Goal: Information Seeking & Learning: Learn about a topic

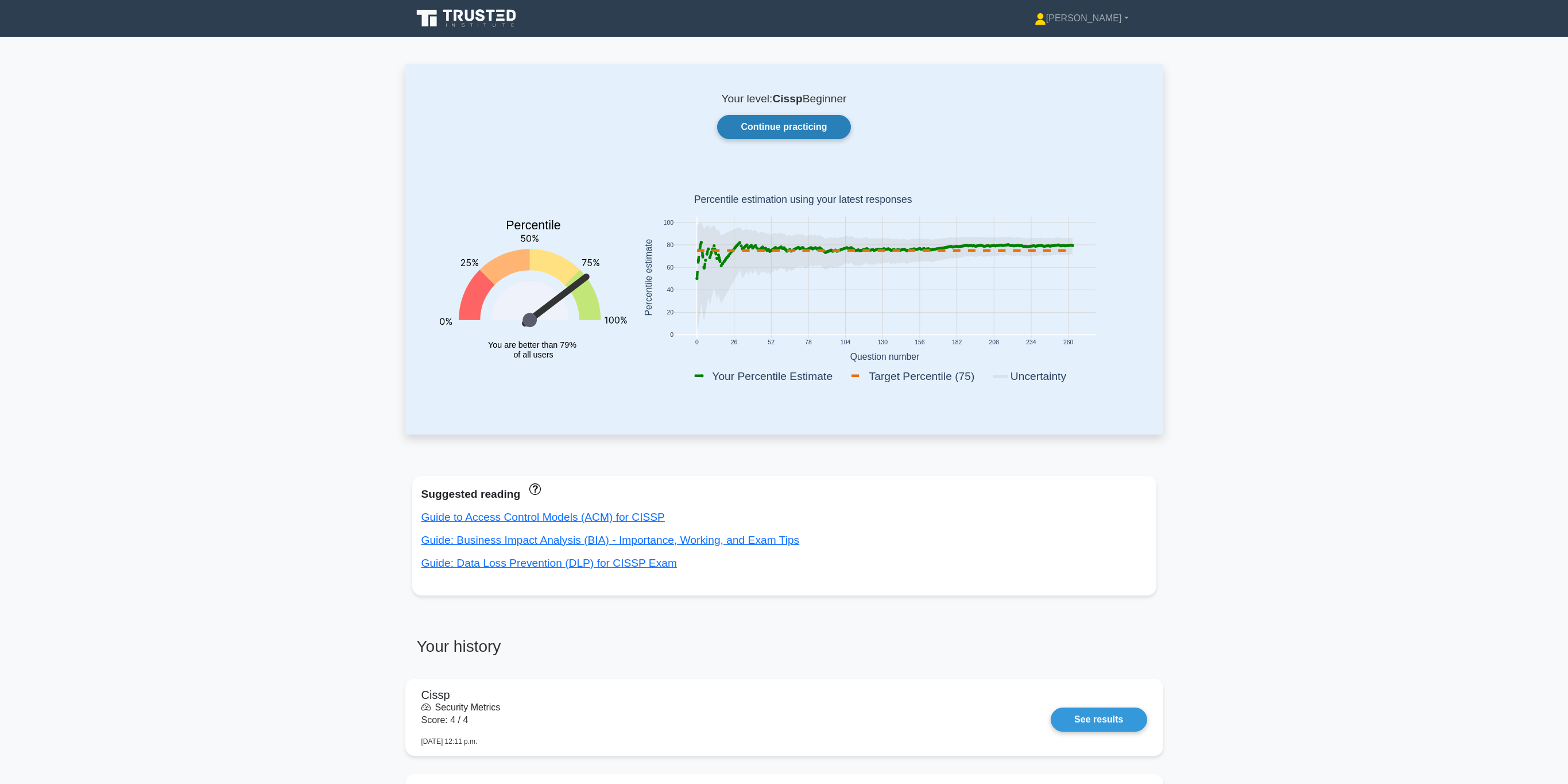
click at [788, 121] on link "Continue practicing" at bounding box center [784, 126] width 133 height 24
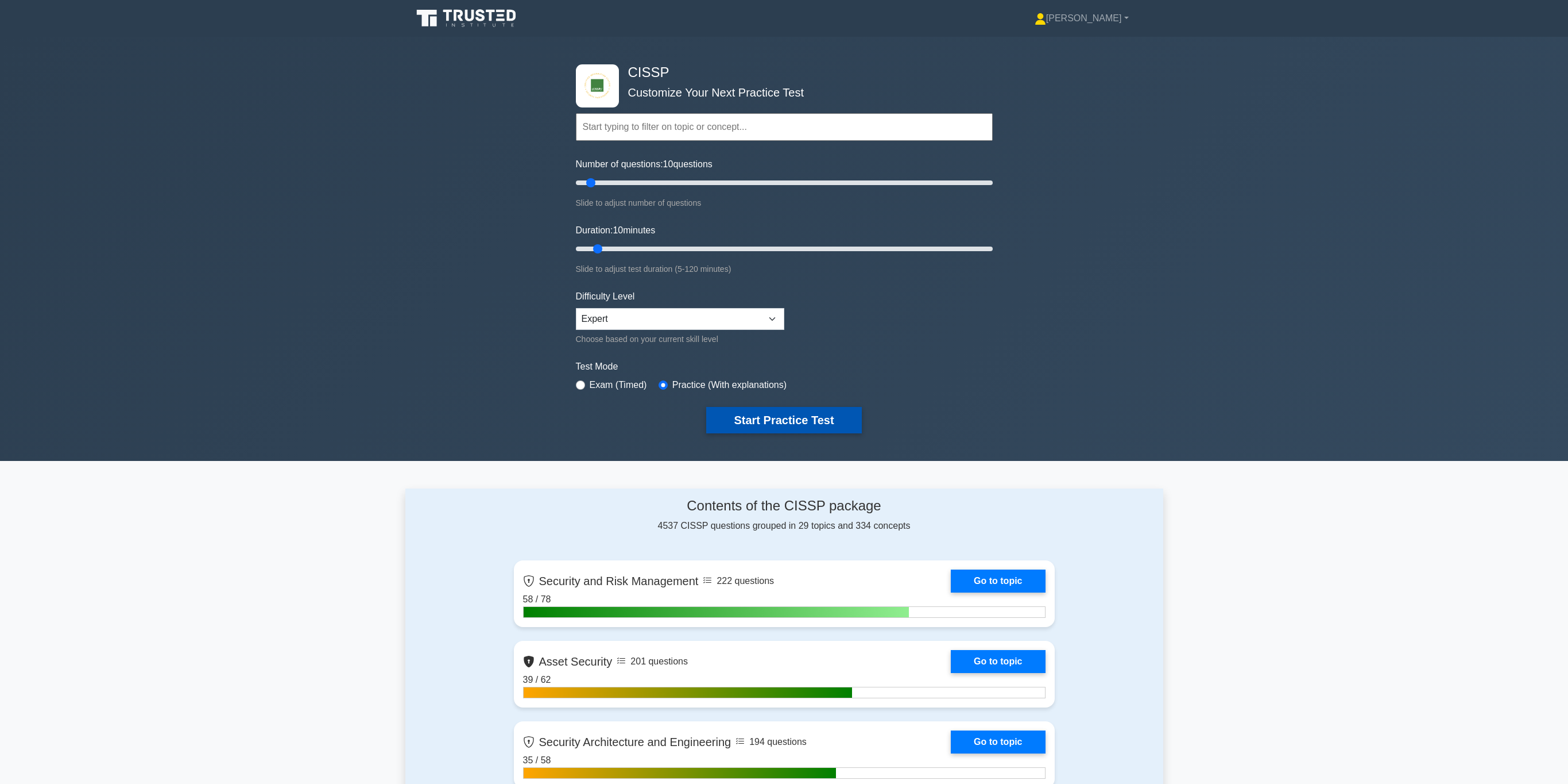
click at [762, 416] on button "Start Practice Test" at bounding box center [784, 420] width 155 height 27
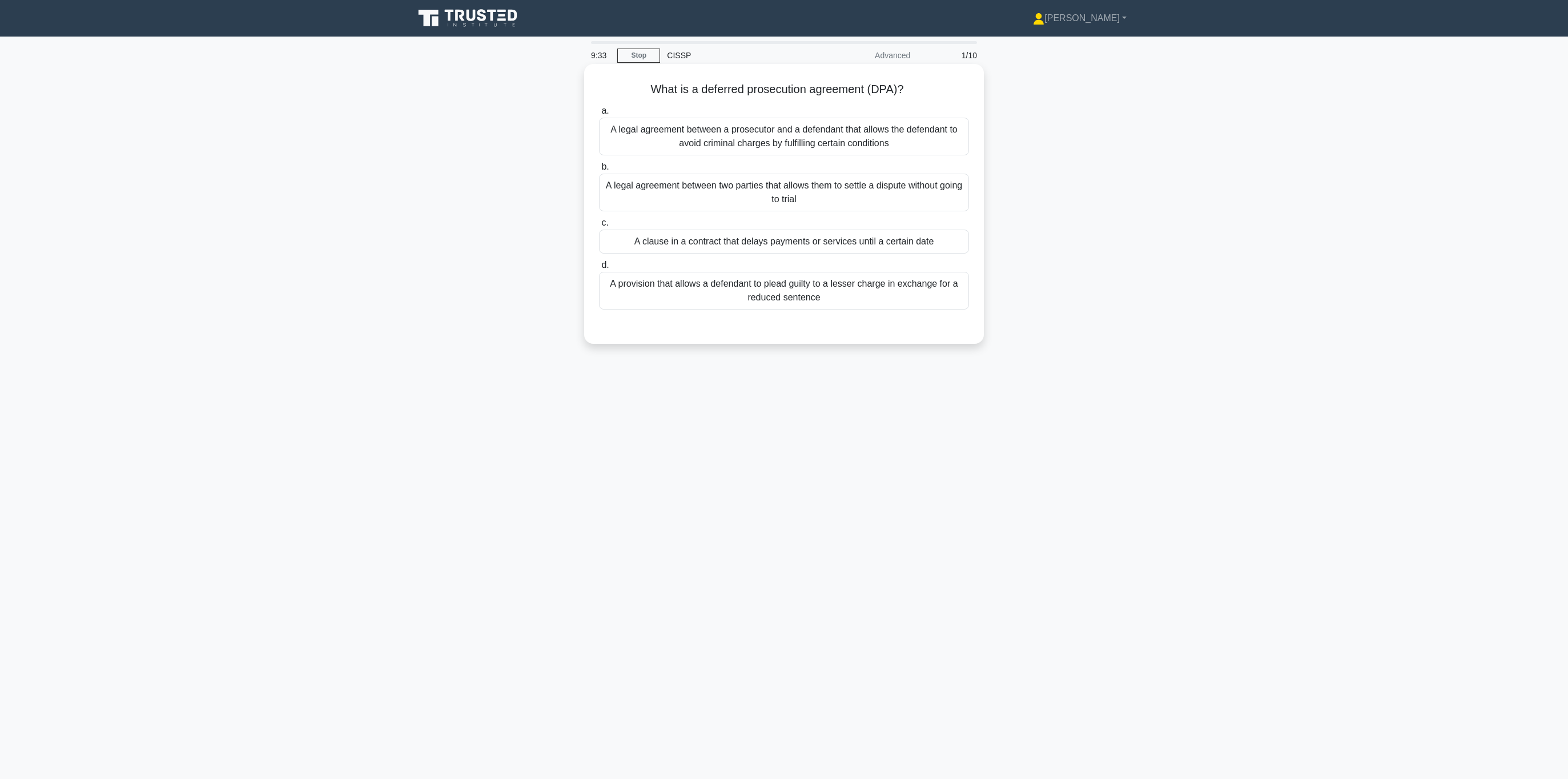
click at [834, 137] on div "A legal agreement between a prosecutor and a defendant that allows the defendan…" at bounding box center [784, 137] width 370 height 37
click at [599, 115] on input "a. A legal agreement between a prosecutor and a defendant that allows the defen…" at bounding box center [599, 111] width 0 height 8
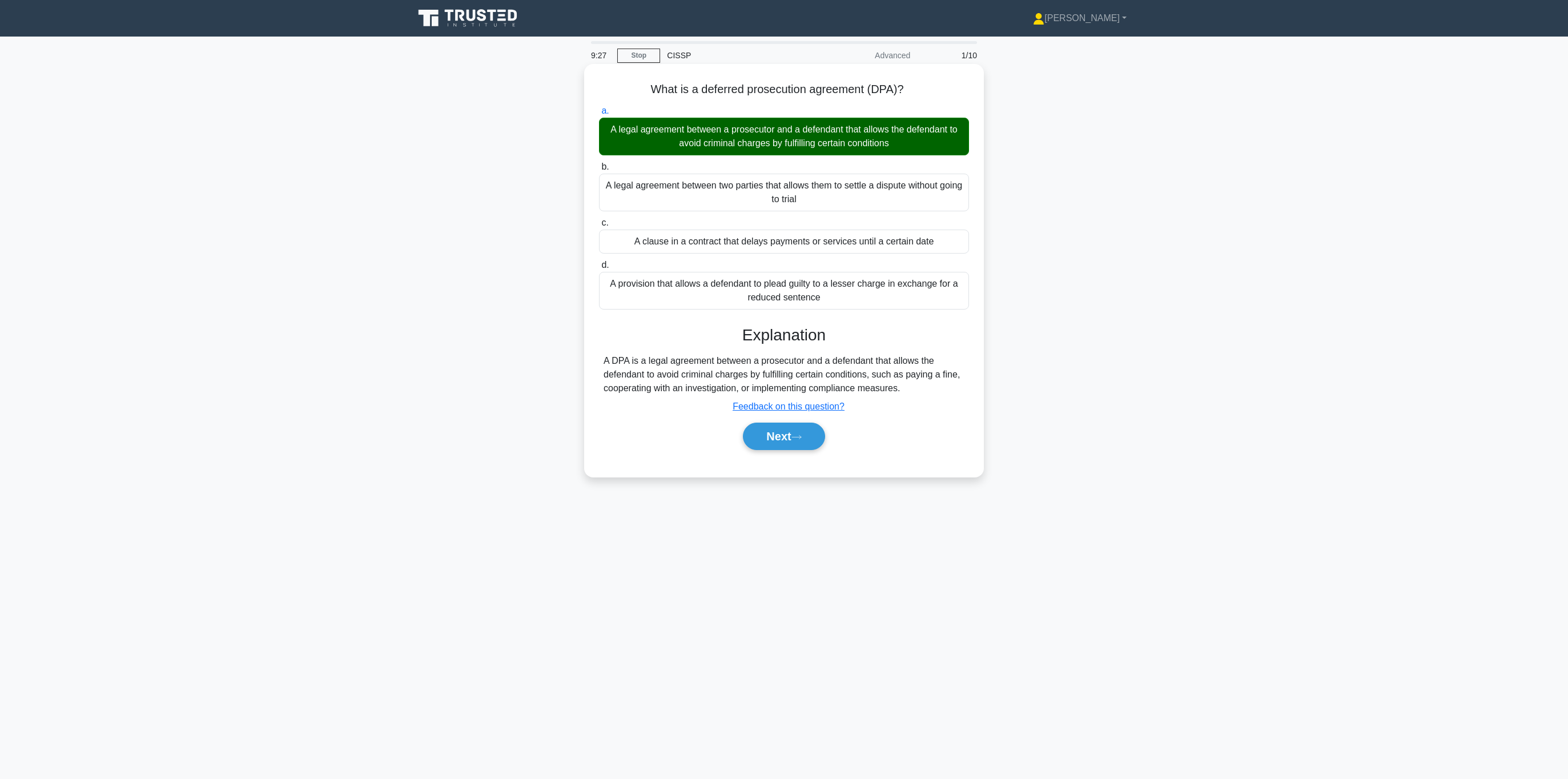
drag, startPoint x: 608, startPoint y: 361, endPoint x: 792, endPoint y: 384, distance: 185.4
click at [790, 384] on div "A DPA is a legal agreement between a prosecutor and a defendant that allows the…" at bounding box center [784, 374] width 361 height 41
drag, startPoint x: 918, startPoint y: 387, endPoint x: 604, endPoint y: 359, distance: 315.2
click at [604, 359] on div "A DPA is a legal agreement between a prosecutor and a defendant that allows the…" at bounding box center [784, 374] width 361 height 41
click at [628, 334] on h3 "Explanation" at bounding box center [784, 335] width 356 height 20
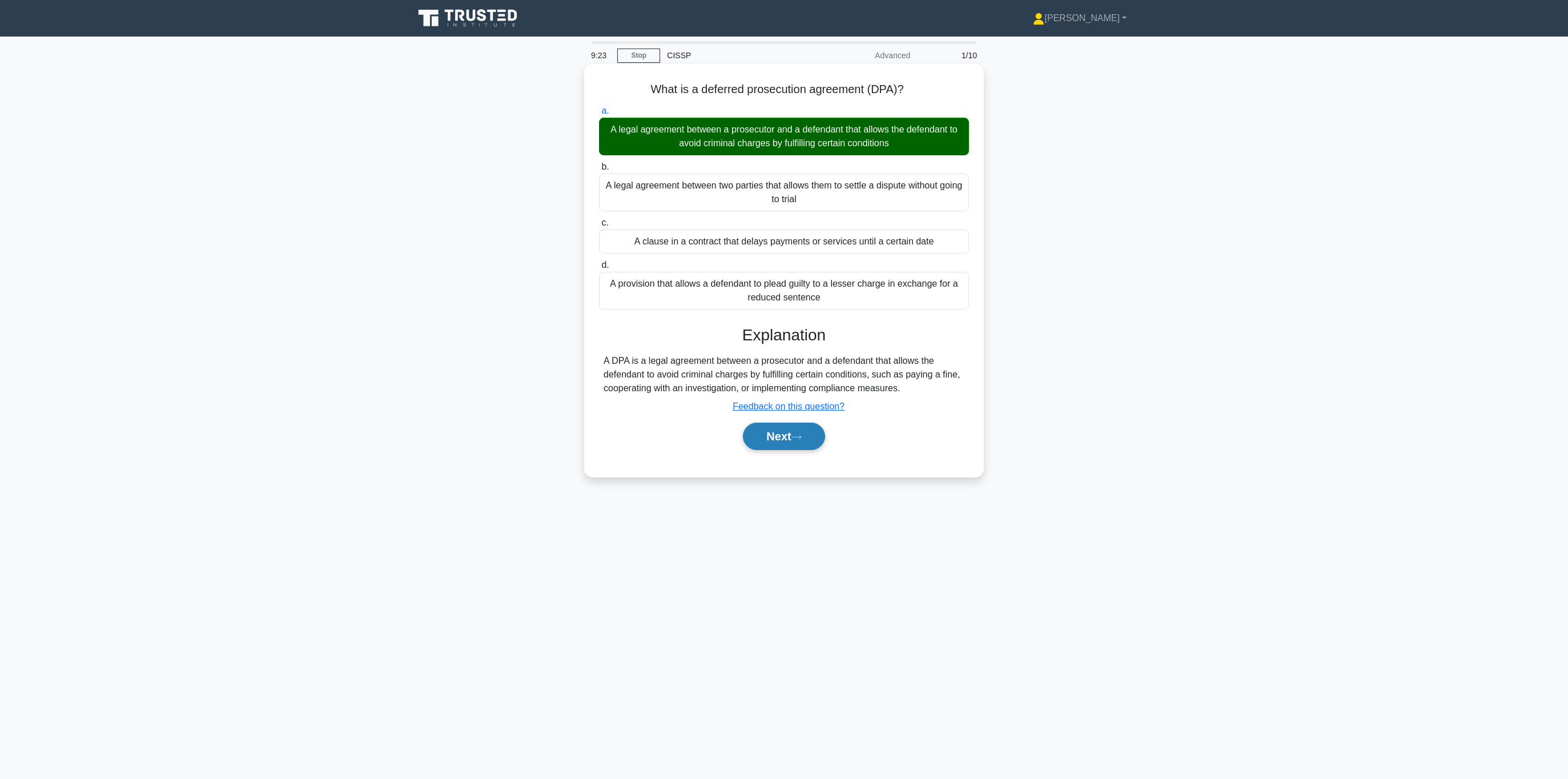
click at [782, 429] on button "Next" at bounding box center [784, 436] width 82 height 27
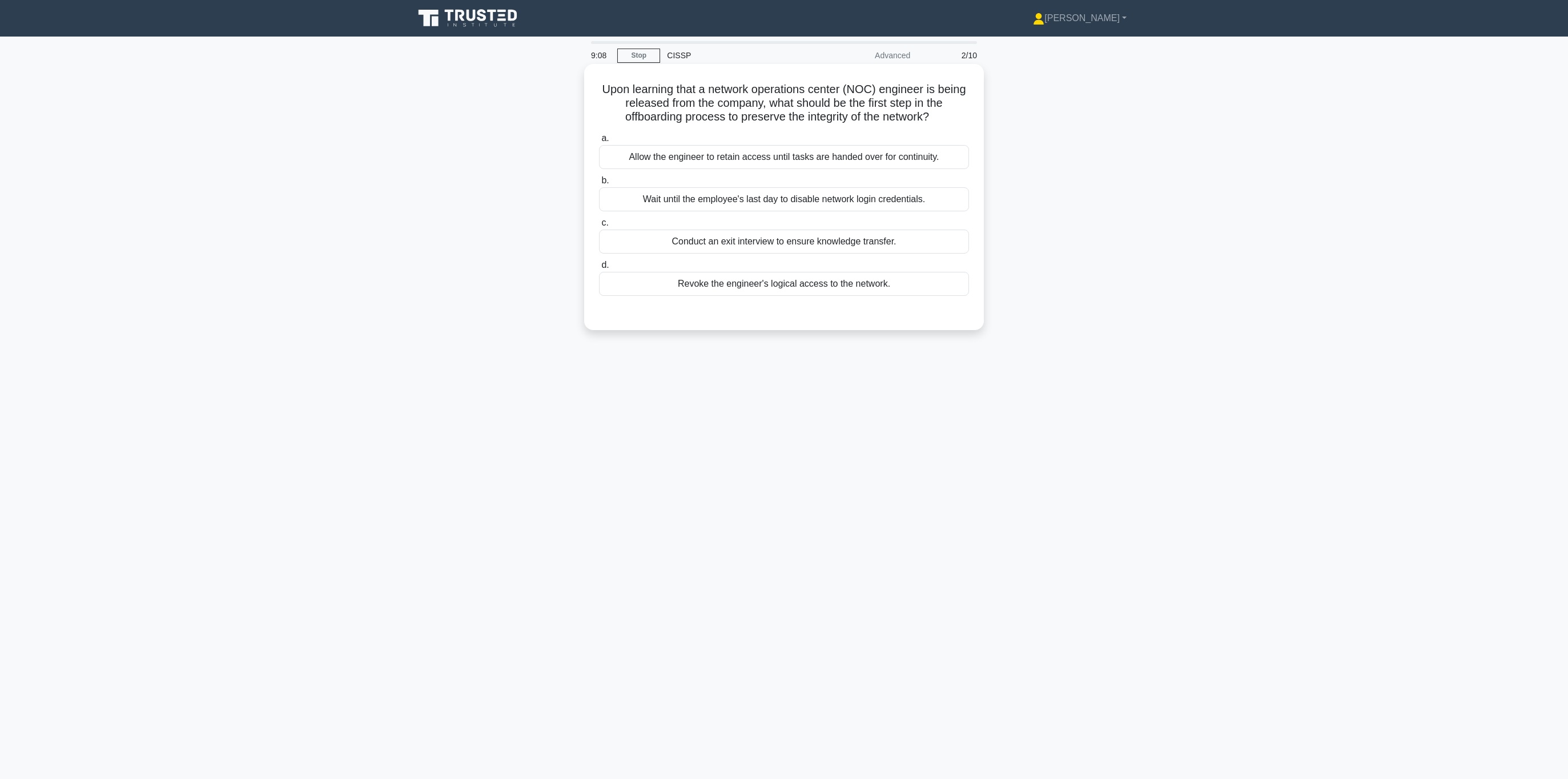
click at [764, 287] on div "Revoke the engineer's logical access to the network." at bounding box center [784, 283] width 370 height 24
click at [599, 269] on input "d. Revoke the engineer's logical access to the network." at bounding box center [599, 265] width 0 height 8
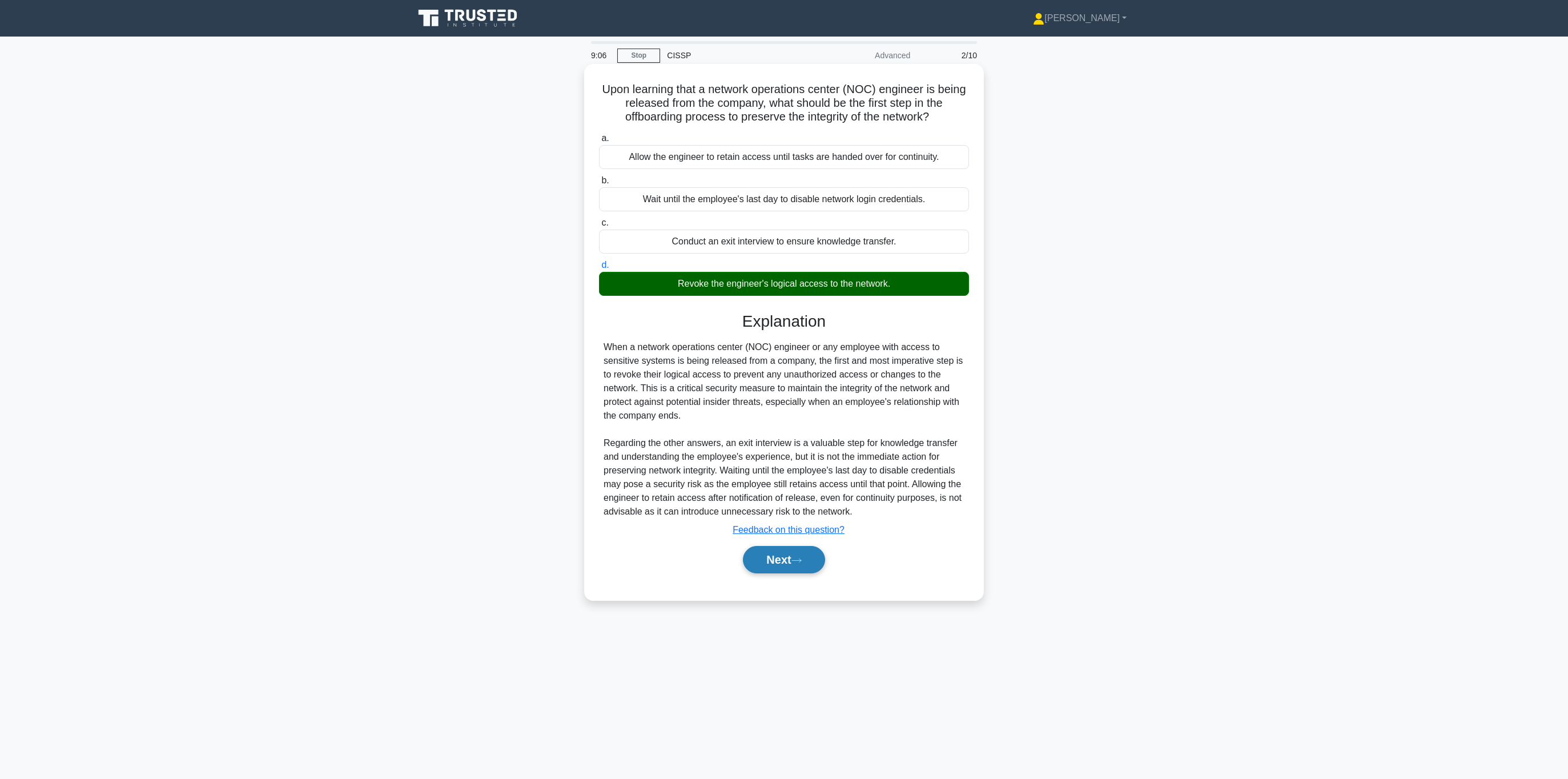
click at [786, 563] on button "Next" at bounding box center [784, 559] width 82 height 27
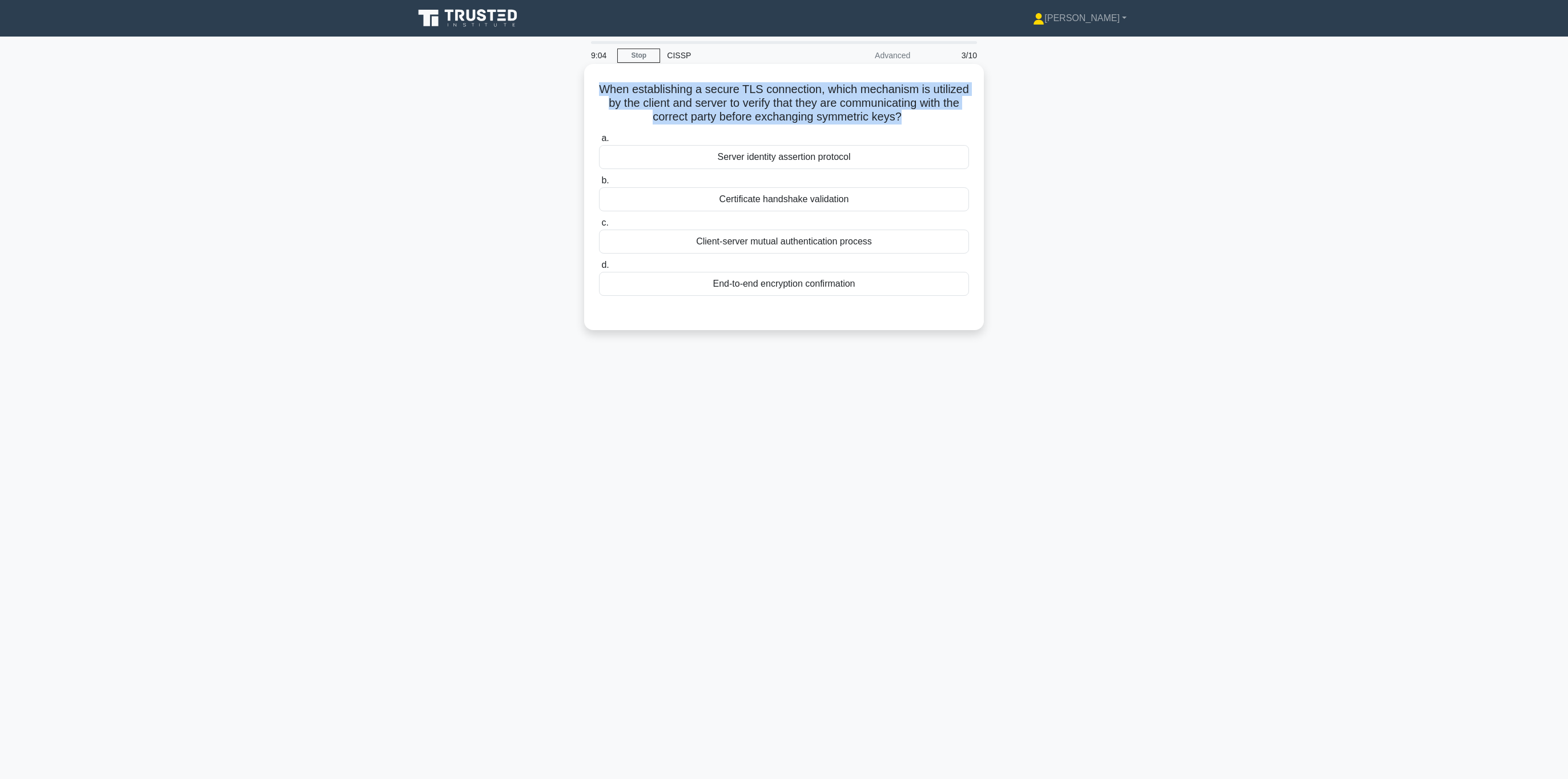
drag, startPoint x: 602, startPoint y: 88, endPoint x: 896, endPoint y: 114, distance: 295.1
click at [896, 114] on h5 "When establishing a secure TLS connection, which mechanism is utilized by the c…" at bounding box center [784, 103] width 372 height 42
click at [903, 116] on icon ".spinner_0XTQ{transform-origin:center;animation:spinner_y6GP .75s linear infini…" at bounding box center [909, 118] width 14 height 14
drag, startPoint x: 794, startPoint y: 112, endPoint x: 591, endPoint y: 89, distance: 204.3
click at [591, 89] on div "When establishing a secure TLS connection, which mechanism is utilized by the c…" at bounding box center [784, 197] width 390 height 257
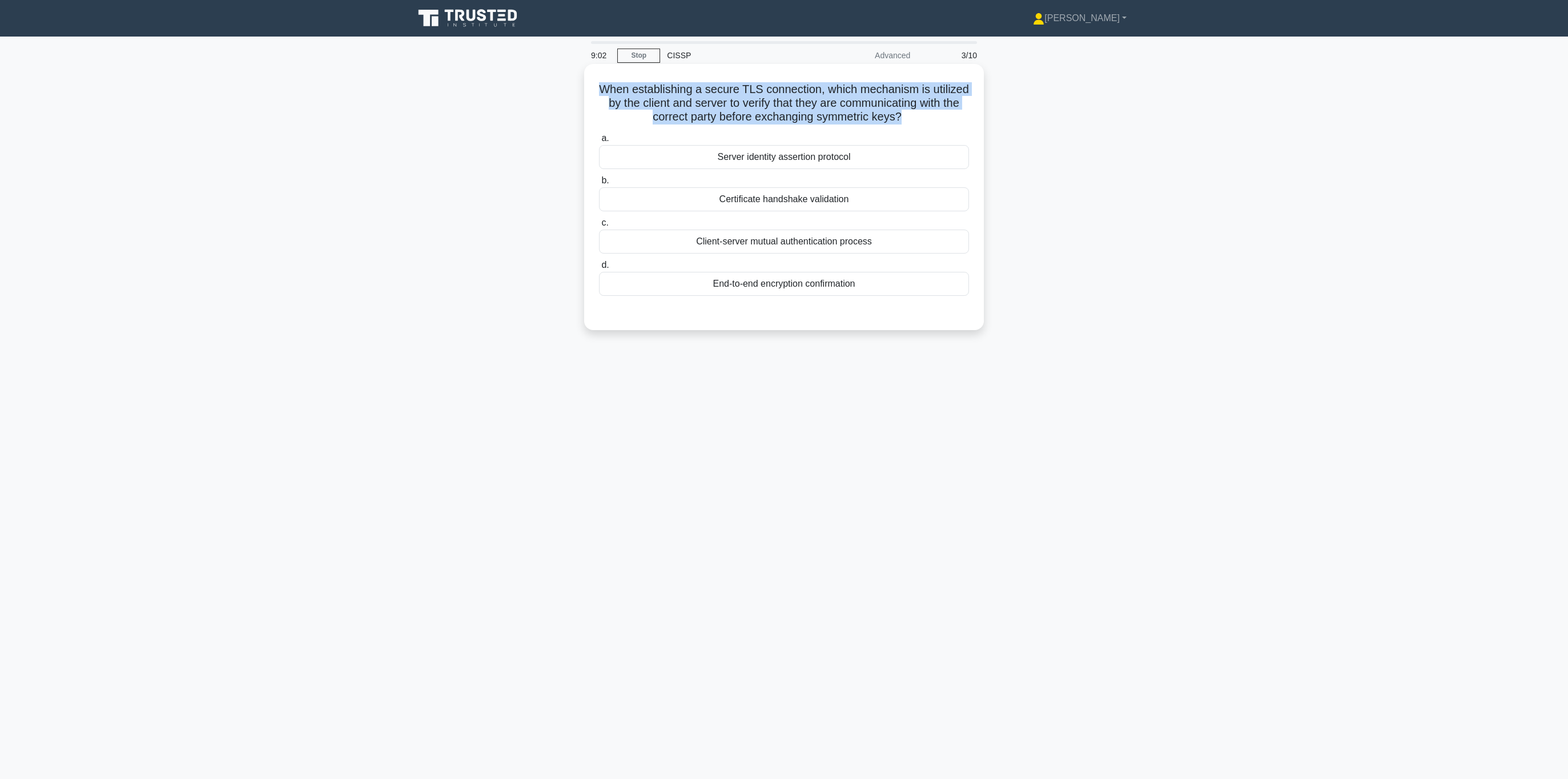
click at [667, 90] on h5 "When establishing a secure TLS connection, which mechanism is utilized by the c…" at bounding box center [784, 103] width 372 height 42
drag, startPoint x: 645, startPoint y: 85, endPoint x: 905, endPoint y: 118, distance: 262.1
click at [905, 118] on h5 "When establishing a secure TLS connection, which mechanism is utilized by the c…" at bounding box center [784, 103] width 372 height 42
click at [905, 118] on icon ".spinner_0XTQ{transform-origin:center;animation:spinner_y6GP .75s linear infini…" at bounding box center [909, 118] width 14 height 14
drag, startPoint x: 905, startPoint y: 118, endPoint x: 614, endPoint y: 86, distance: 292.8
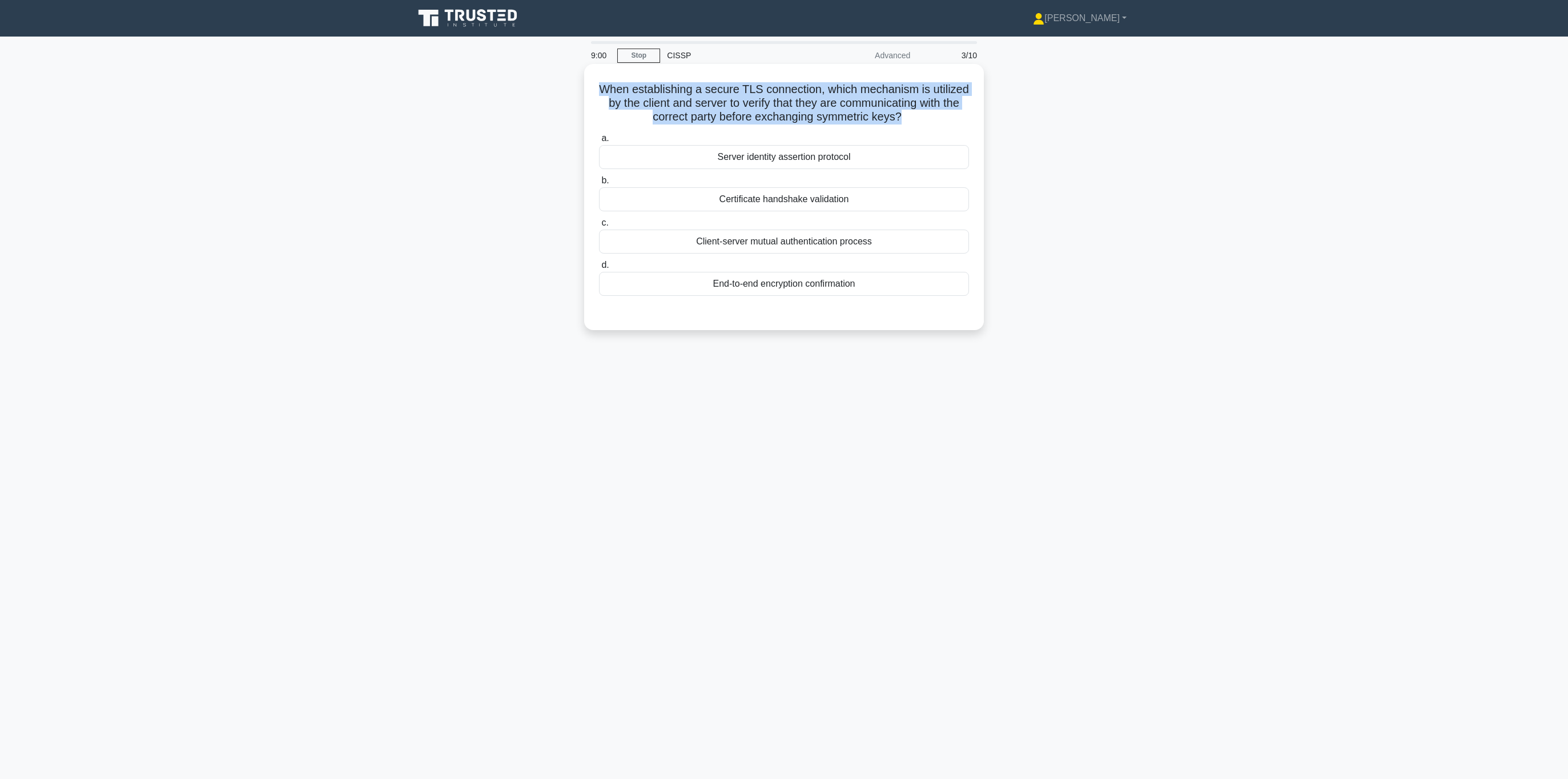
click at [614, 86] on h5 "When establishing a secure TLS connection, which mechanism is utilized by the c…" at bounding box center [784, 103] width 372 height 42
click at [646, 97] on h5 "When establishing a secure TLS connection, which mechanism is utilized by the c…" at bounding box center [784, 103] width 372 height 42
drag, startPoint x: 598, startPoint y: 88, endPoint x: 900, endPoint y: 121, distance: 303.8
click at [900, 121] on h5 "When establishing a secure TLS connection, which mechanism is utilized by the c…" at bounding box center [784, 103] width 372 height 42
click at [815, 237] on div "Client-server mutual authentication process" at bounding box center [784, 241] width 370 height 24
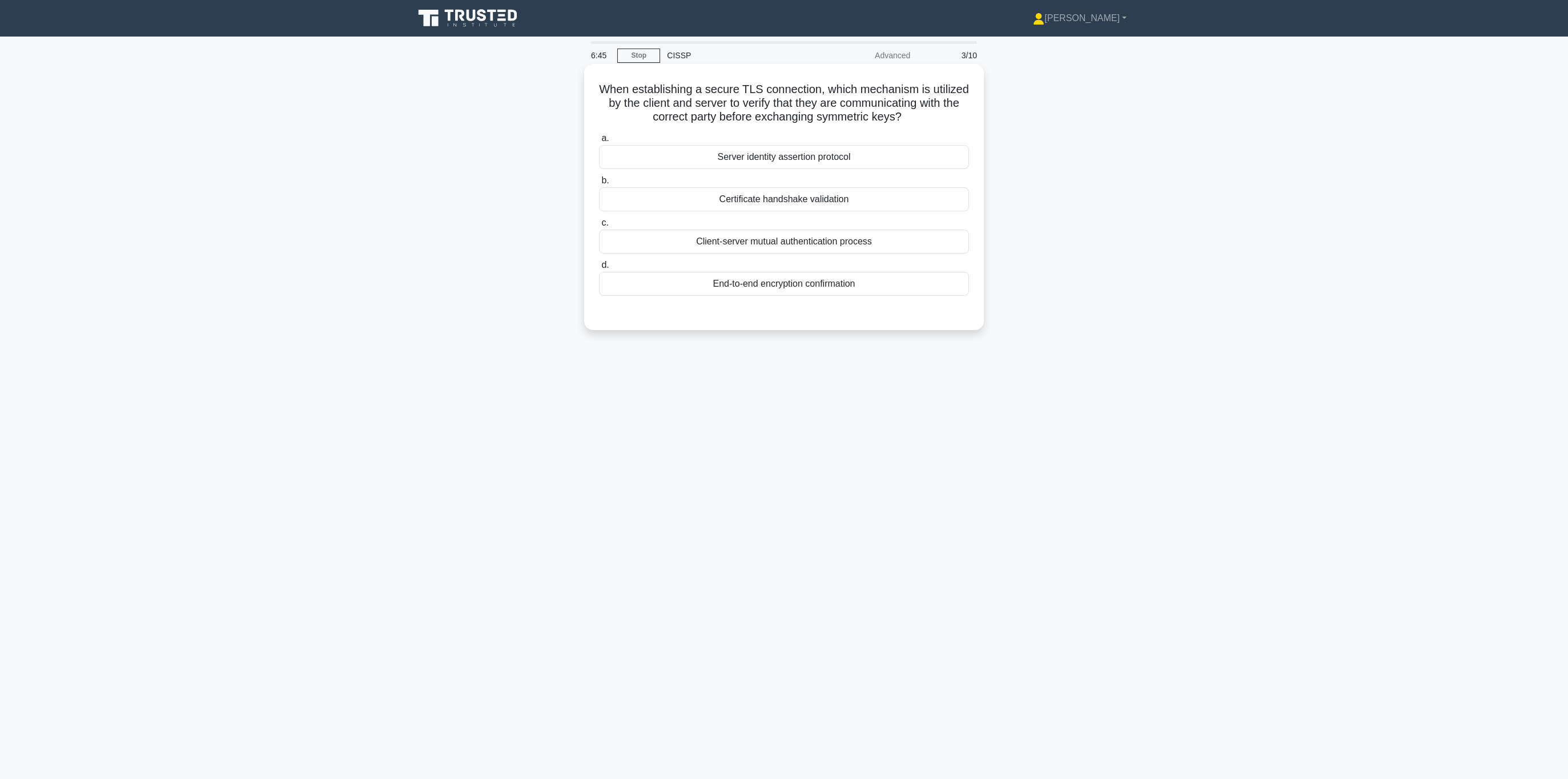
click at [599, 226] on input "c. Client-server mutual authentication process" at bounding box center [599, 223] width 0 height 8
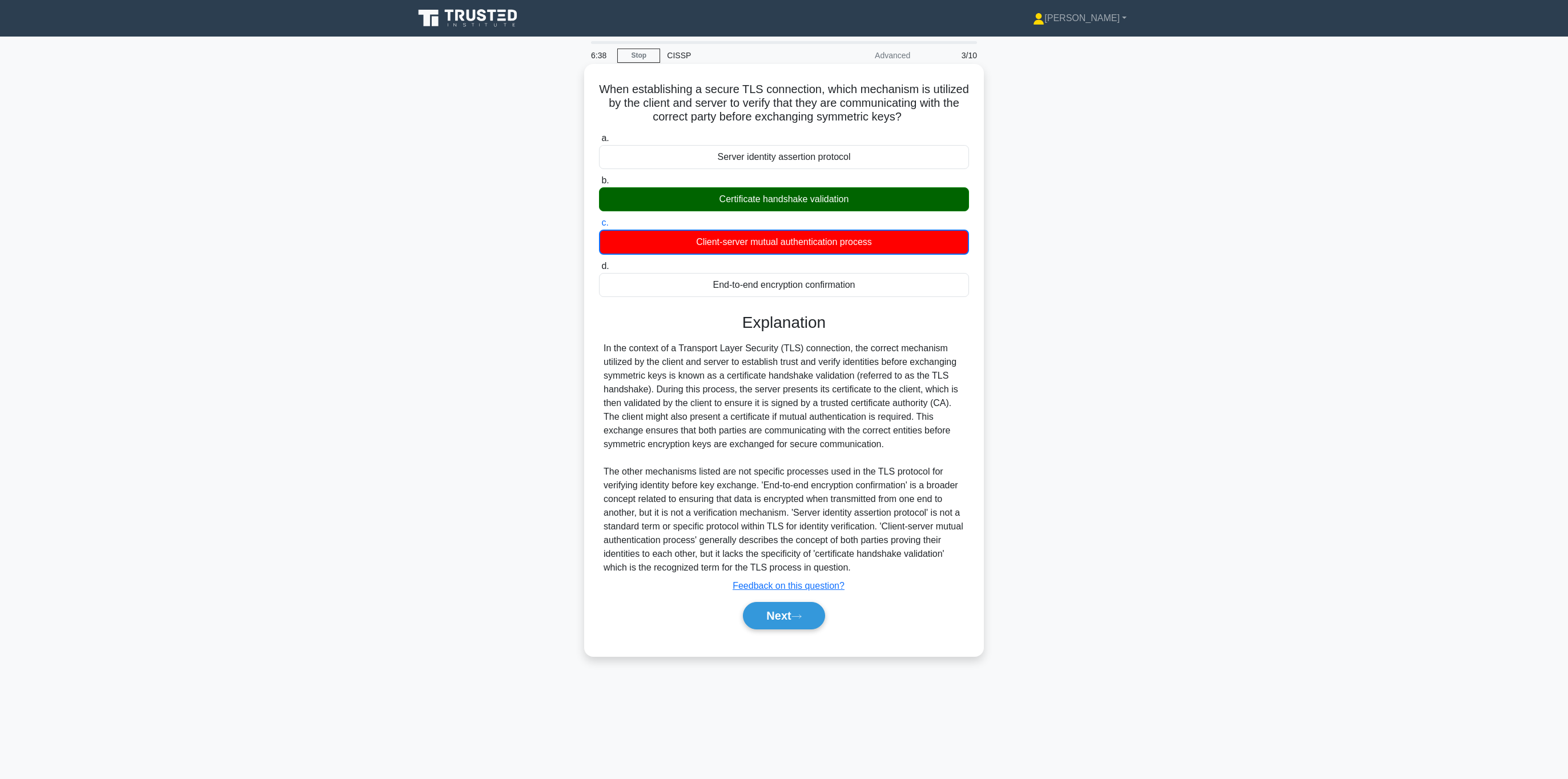
click at [714, 379] on div "In the context of a Transport Layer Security (TLS) connection, the correct mech…" at bounding box center [784, 457] width 361 height 233
drag, startPoint x: 711, startPoint y: 382, endPoint x: 953, endPoint y: 440, distance: 248.9
click at [953, 442] on div "In the context of a Transport Layer Security (TLS) connection, the correct mech…" at bounding box center [784, 457] width 361 height 233
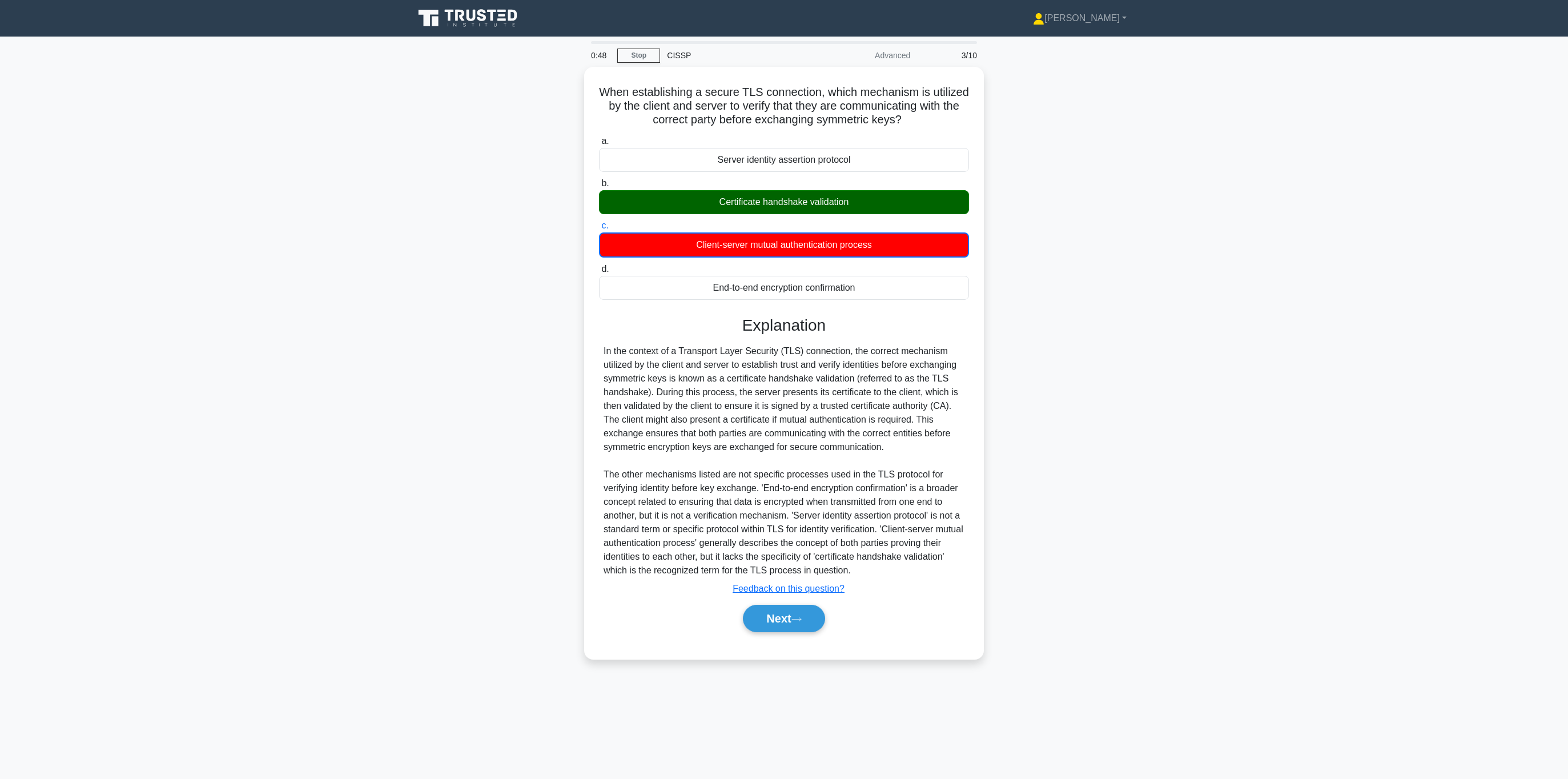
click at [1049, 333] on div "When establishing a secure TLS connection, which mechanism is utilized by the c…" at bounding box center [783, 370] width 754 height 606
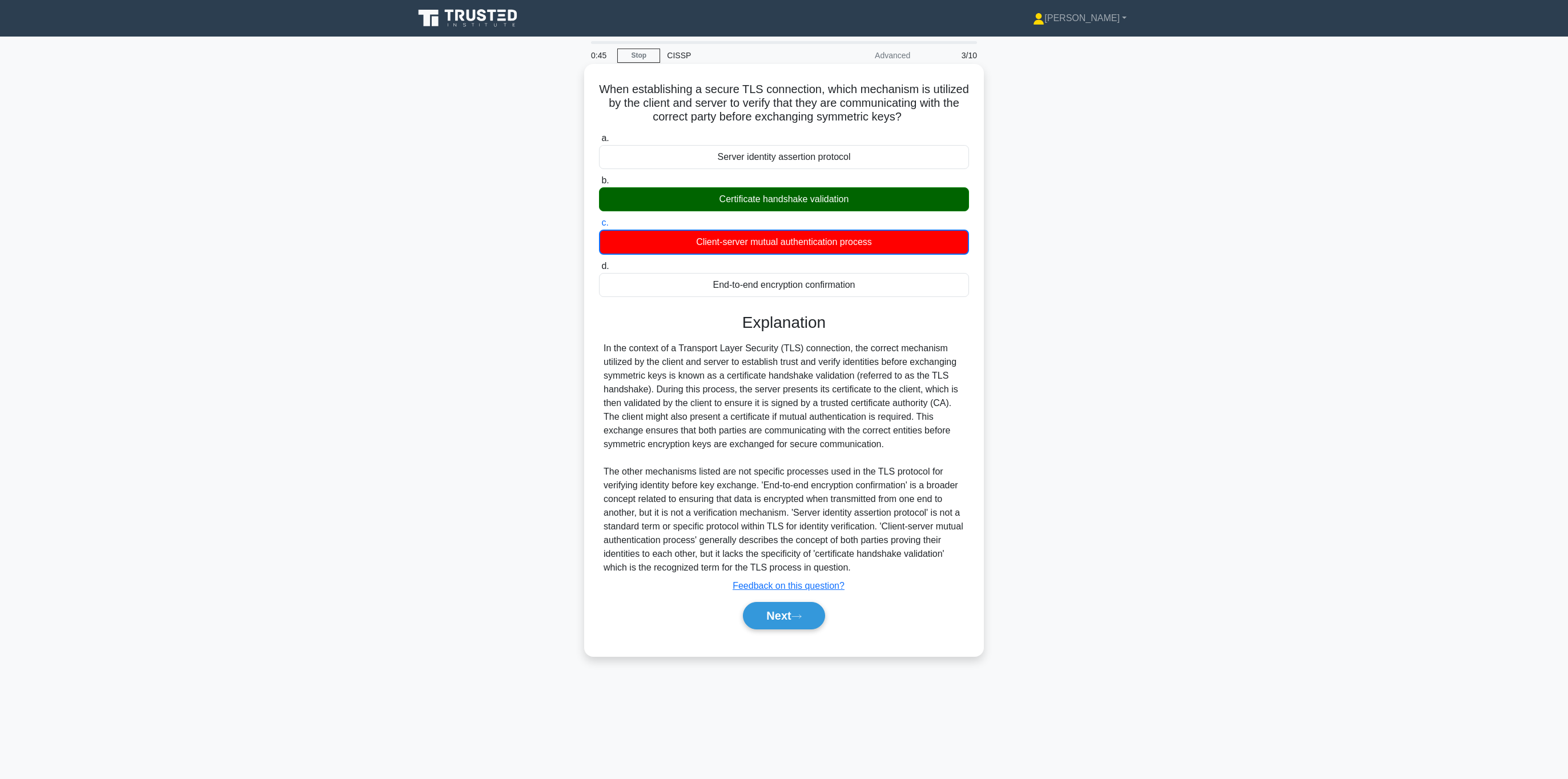
drag, startPoint x: 636, startPoint y: 352, endPoint x: 864, endPoint y: 403, distance: 233.6
click at [865, 403] on div "In the context of a Transport Layer Security (TLS) connection, the correct mech…" at bounding box center [784, 457] width 361 height 233
drag, startPoint x: 907, startPoint y: 445, endPoint x: 604, endPoint y: 349, distance: 317.8
click at [604, 350] on div "In the context of a Transport Layer Security (TLS) connection, the correct mech…" at bounding box center [784, 457] width 361 height 233
click at [624, 329] on h3 "Explanation" at bounding box center [784, 322] width 356 height 20
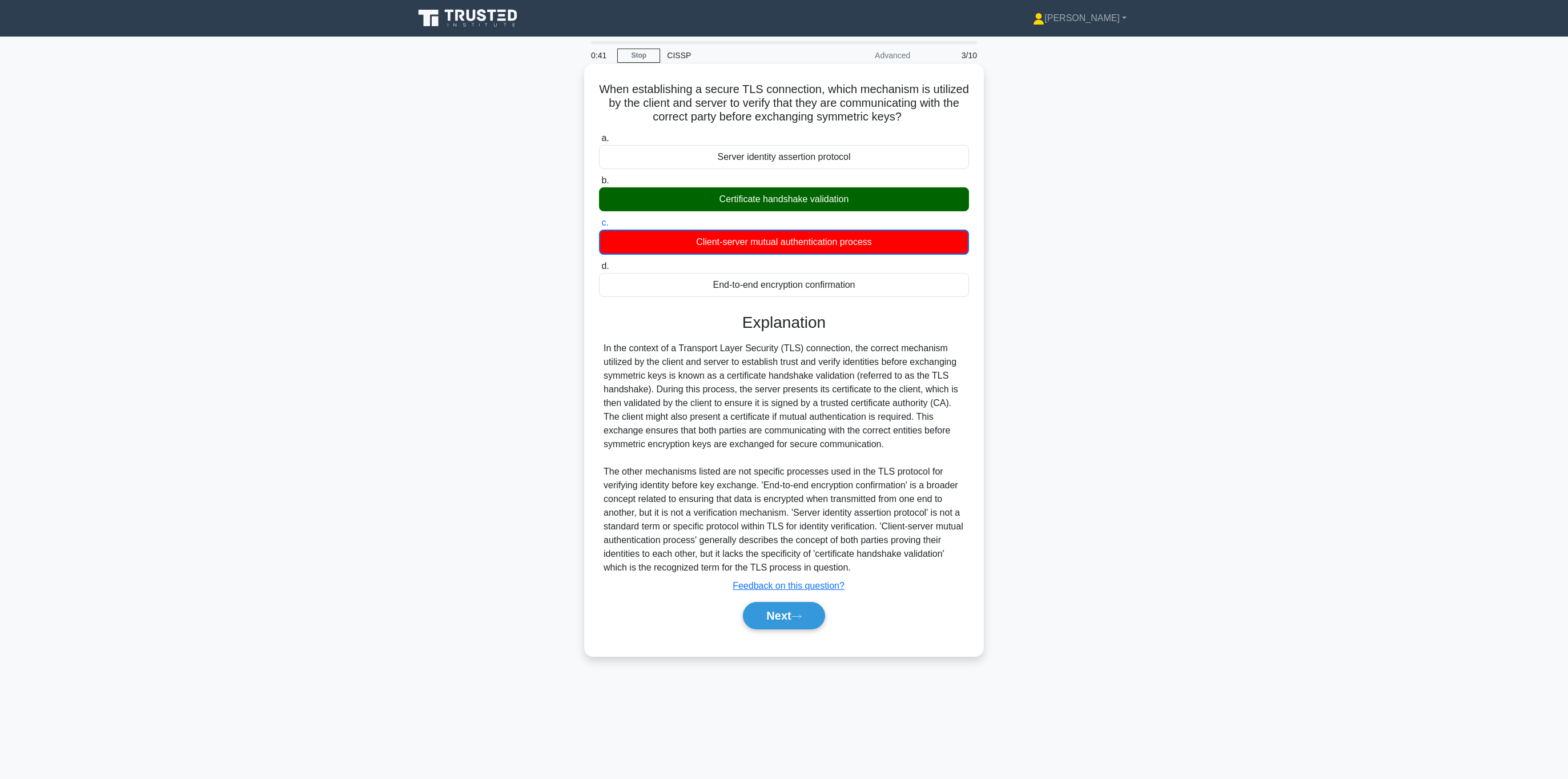
drag, startPoint x: 615, startPoint y: 352, endPoint x: 883, endPoint y: 444, distance: 283.4
click at [883, 444] on div "In the context of a Transport Layer Security (TLS) connection, the correct mech…" at bounding box center [784, 457] width 370 height 233
click at [885, 445] on div "In the context of a Transport Layer Security (TLS) connection, the correct mech…" at bounding box center [784, 457] width 361 height 233
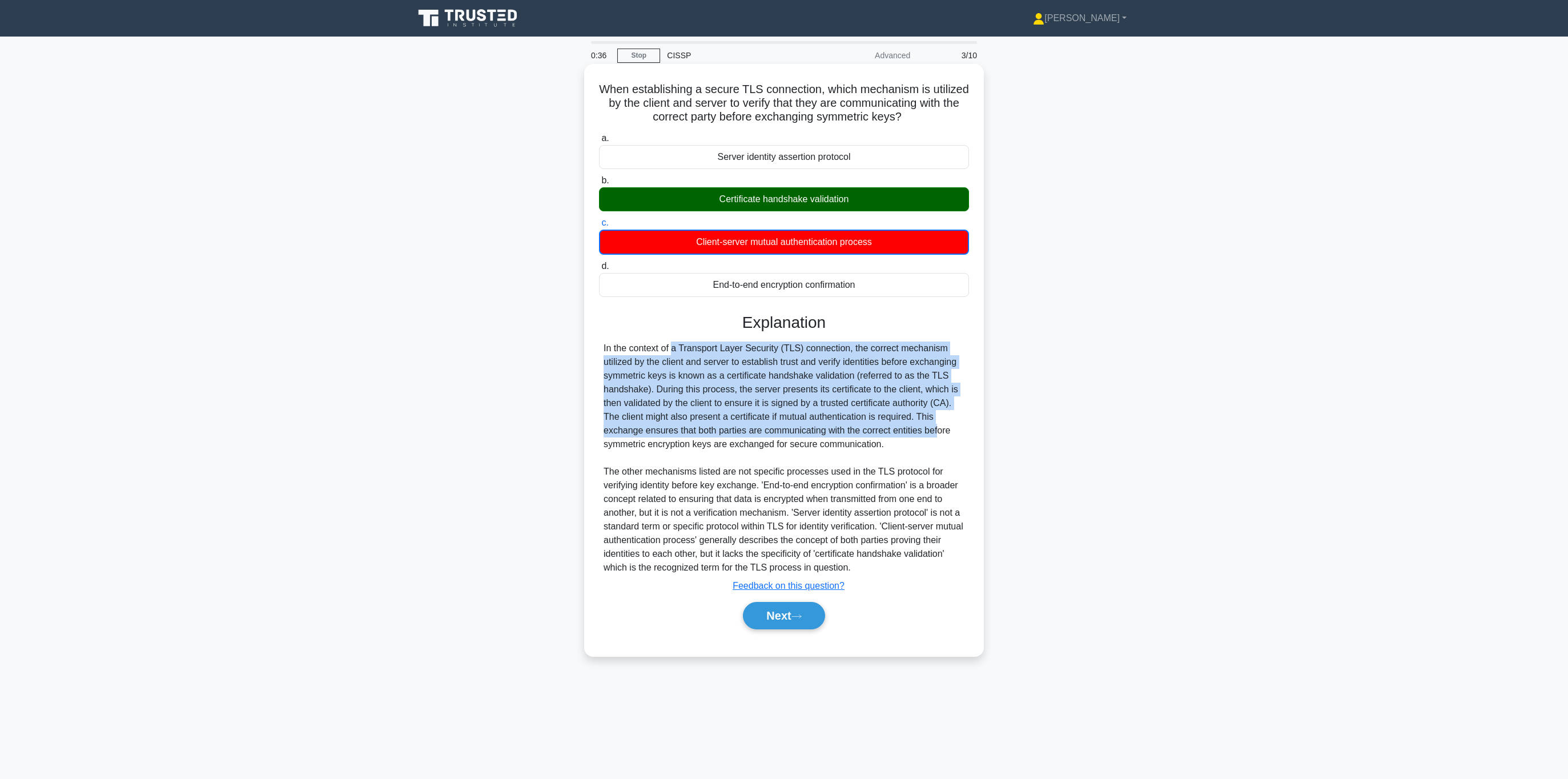
drag, startPoint x: 607, startPoint y: 346, endPoint x: 883, endPoint y: 433, distance: 289.4
click at [877, 435] on div "In the context of a Transport Layer Security (TLS) connection, the correct mech…" at bounding box center [784, 457] width 361 height 233
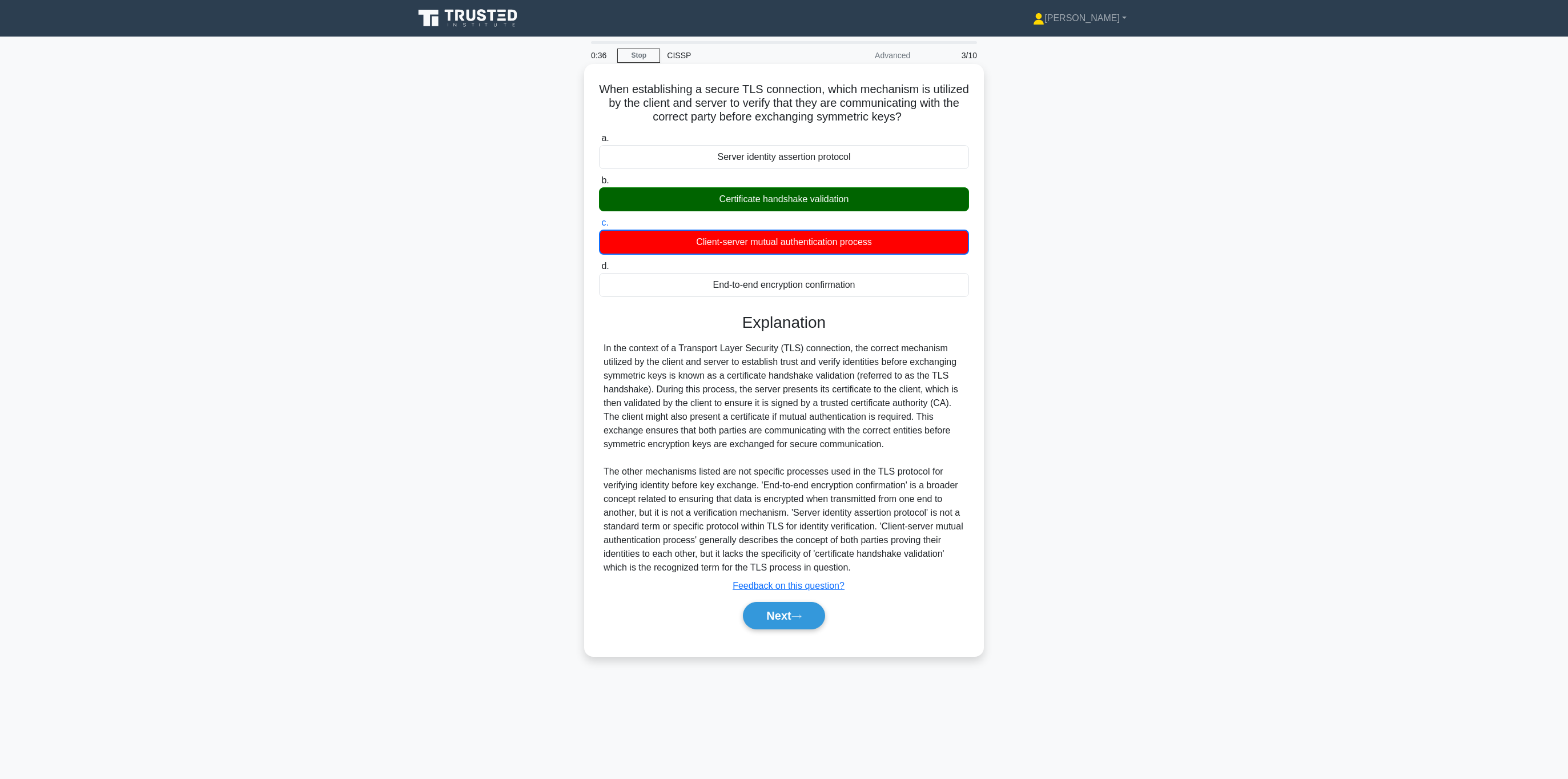
click at [903, 438] on div "In the context of a Transport Layer Security (TLS) connection, the correct mech…" at bounding box center [784, 457] width 361 height 233
drag, startPoint x: 921, startPoint y: 443, endPoint x: 682, endPoint y: 397, distance: 243.4
click at [628, 379] on div "In the context of a Transport Layer Security (TLS) connection, the correct mech…" at bounding box center [784, 457] width 361 height 233
click at [697, 403] on div "In the context of a Transport Layer Security (TLS) connection, the correct mech…" at bounding box center [784, 457] width 361 height 233
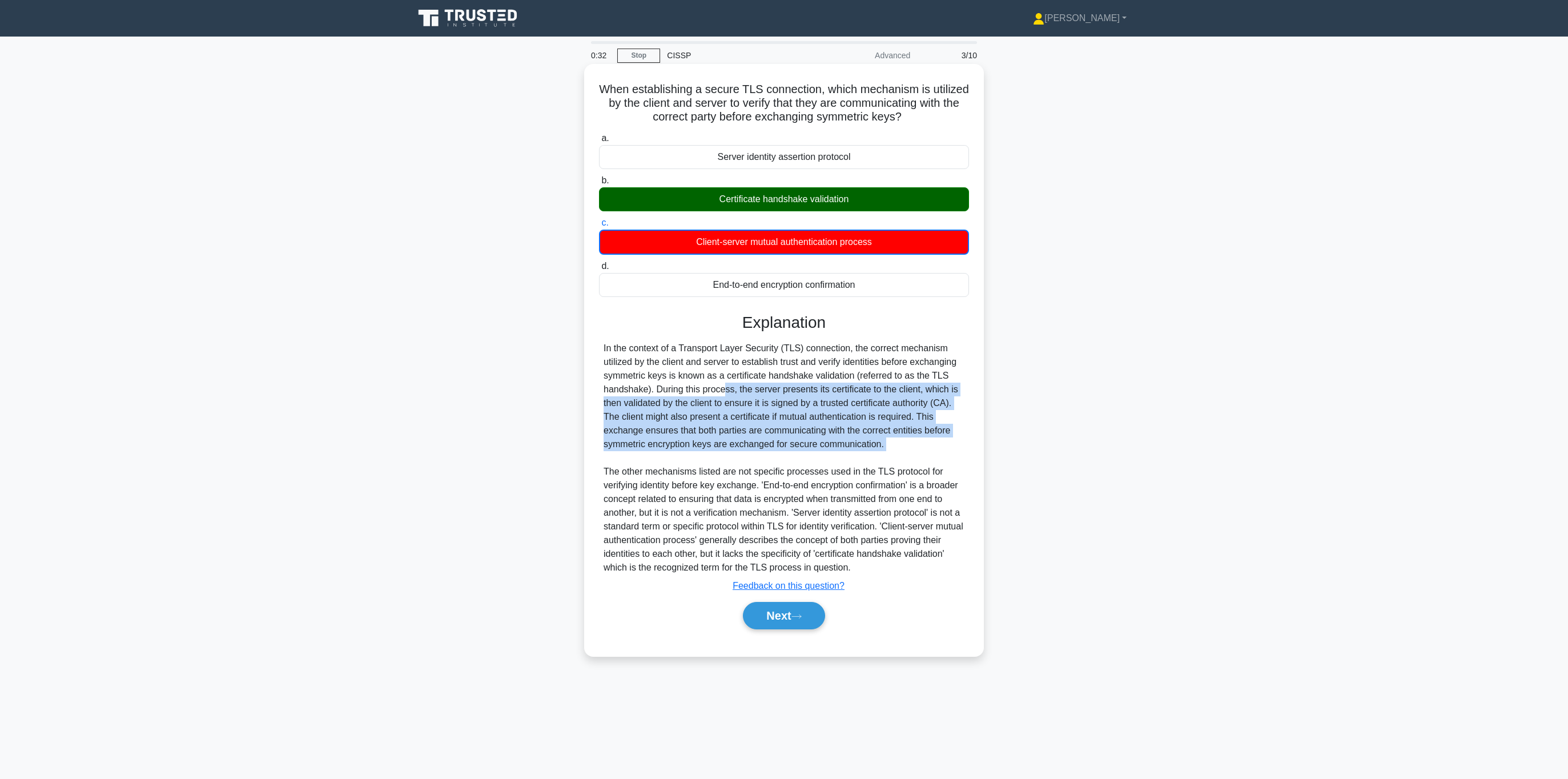
drag, startPoint x: 658, startPoint y: 391, endPoint x: 933, endPoint y: 449, distance: 281.0
click at [926, 453] on div "In the context of a Transport Layer Security (TLS) connection, the correct mech…" at bounding box center [784, 457] width 361 height 233
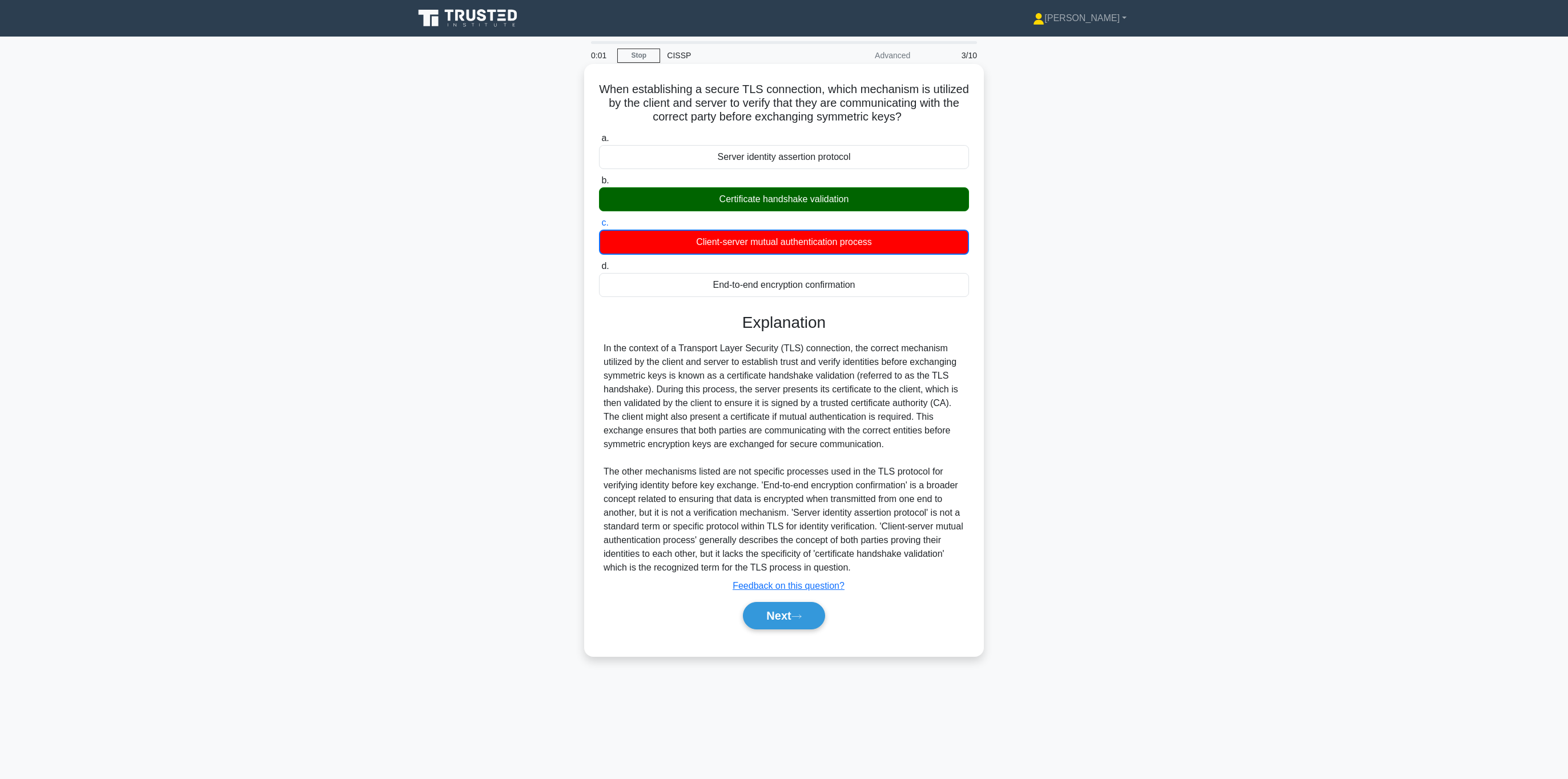
drag, startPoint x: 802, startPoint y: 420, endPoint x: 788, endPoint y: 412, distance: 16.1
click at [802, 419] on div "In the context of a Transport Layer Security (TLS) connection, the correct mech…" at bounding box center [784, 457] width 361 height 233
drag, startPoint x: 648, startPoint y: 374, endPoint x: 851, endPoint y: 375, distance: 203.0
click at [851, 375] on div "In the context of a Transport Layer Security (TLS) connection, the correct mech…" at bounding box center [784, 457] width 361 height 233
click at [868, 368] on div "In the context of a Transport Layer Security (TLS) connection, the correct mech…" at bounding box center [784, 457] width 361 height 233
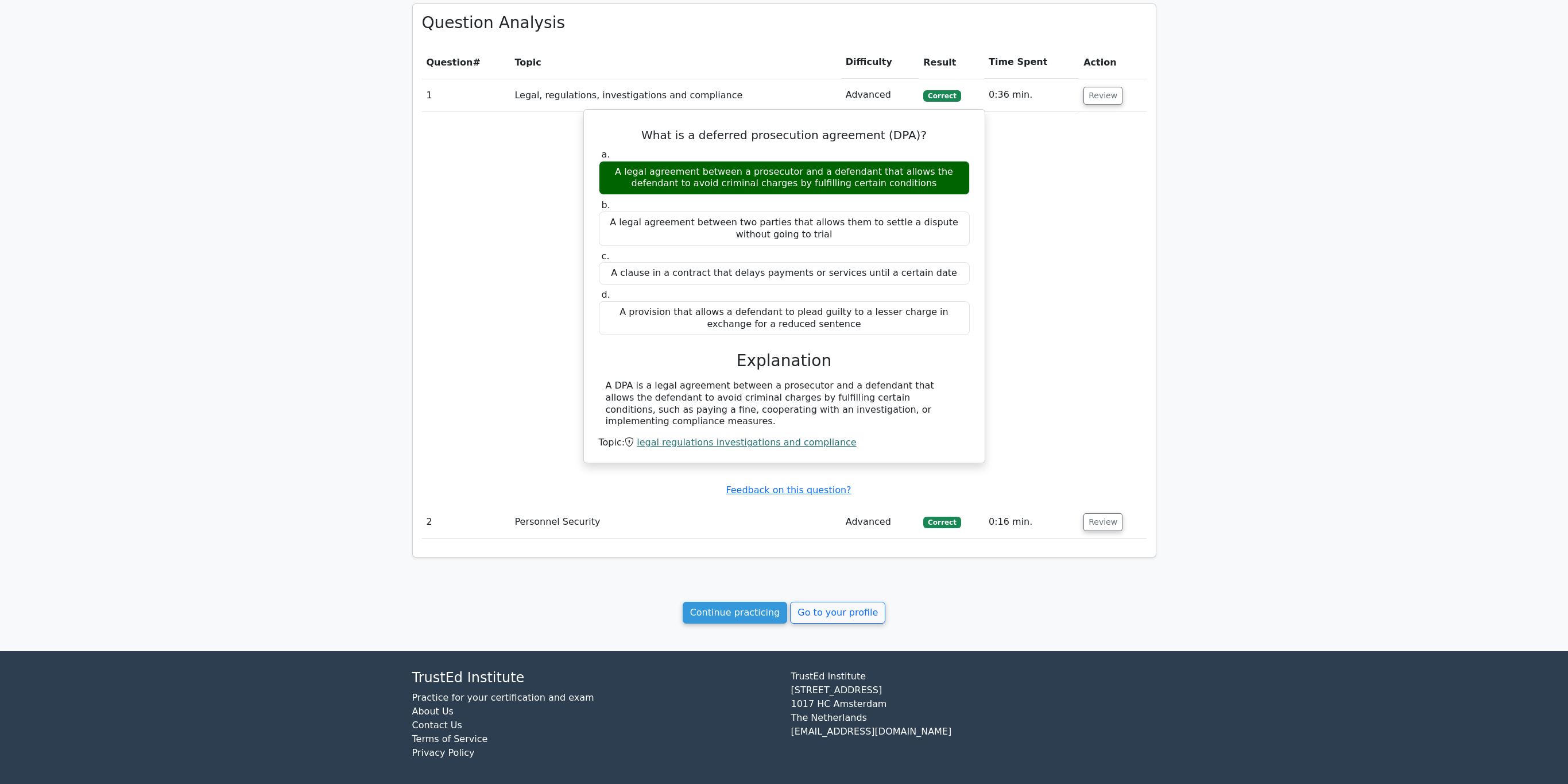
scroll to position [485, 0]
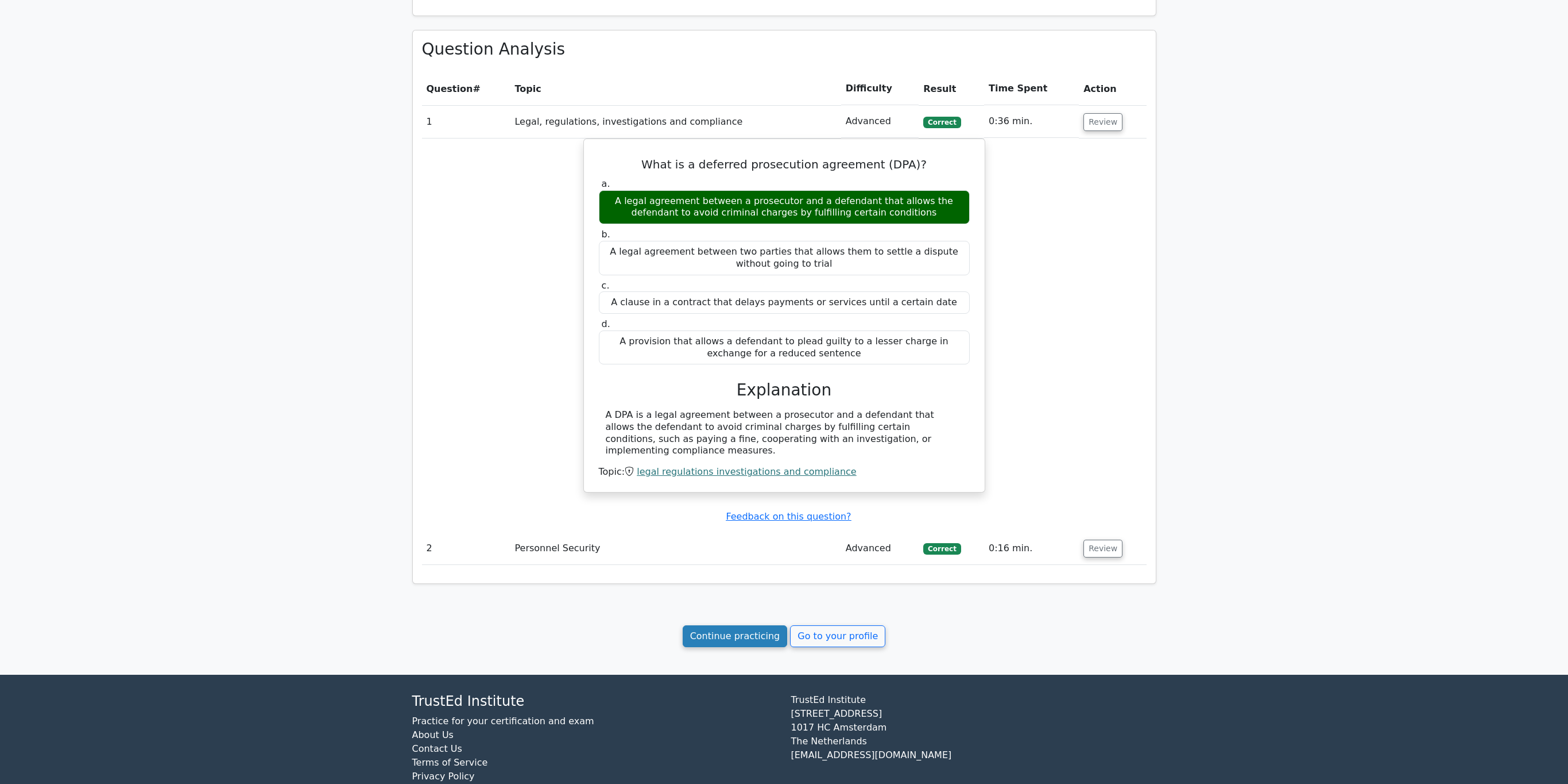
click at [734, 632] on link "Continue practicing" at bounding box center [736, 636] width 105 height 22
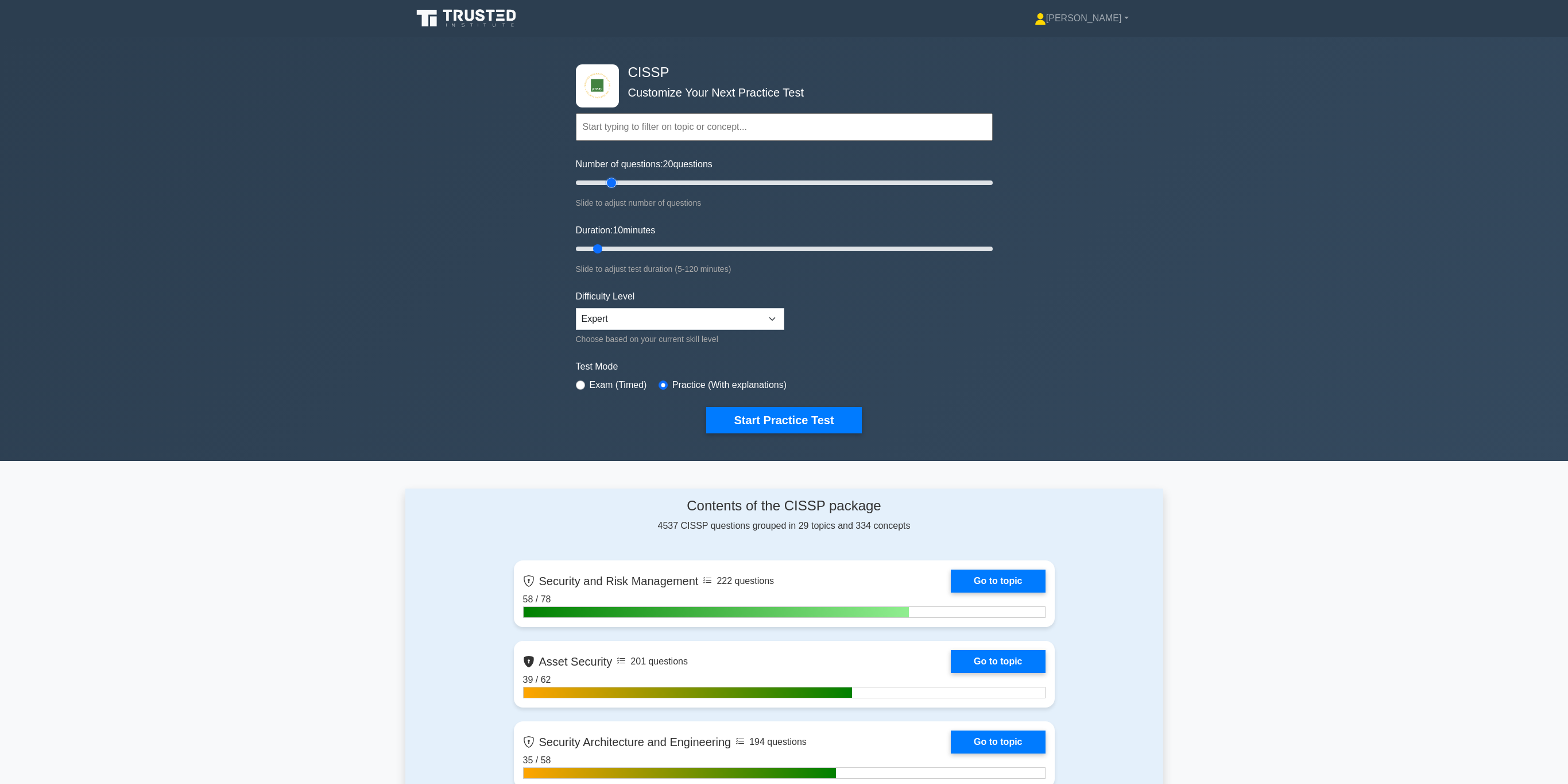
drag, startPoint x: 593, startPoint y: 187, endPoint x: 609, endPoint y: 186, distance: 16.0
type input "20"
click at [609, 186] on input "Number of questions: 20 questions" at bounding box center [784, 183] width 417 height 14
drag, startPoint x: 598, startPoint y: 251, endPoint x: 627, endPoint y: 250, distance: 29.0
type input "20"
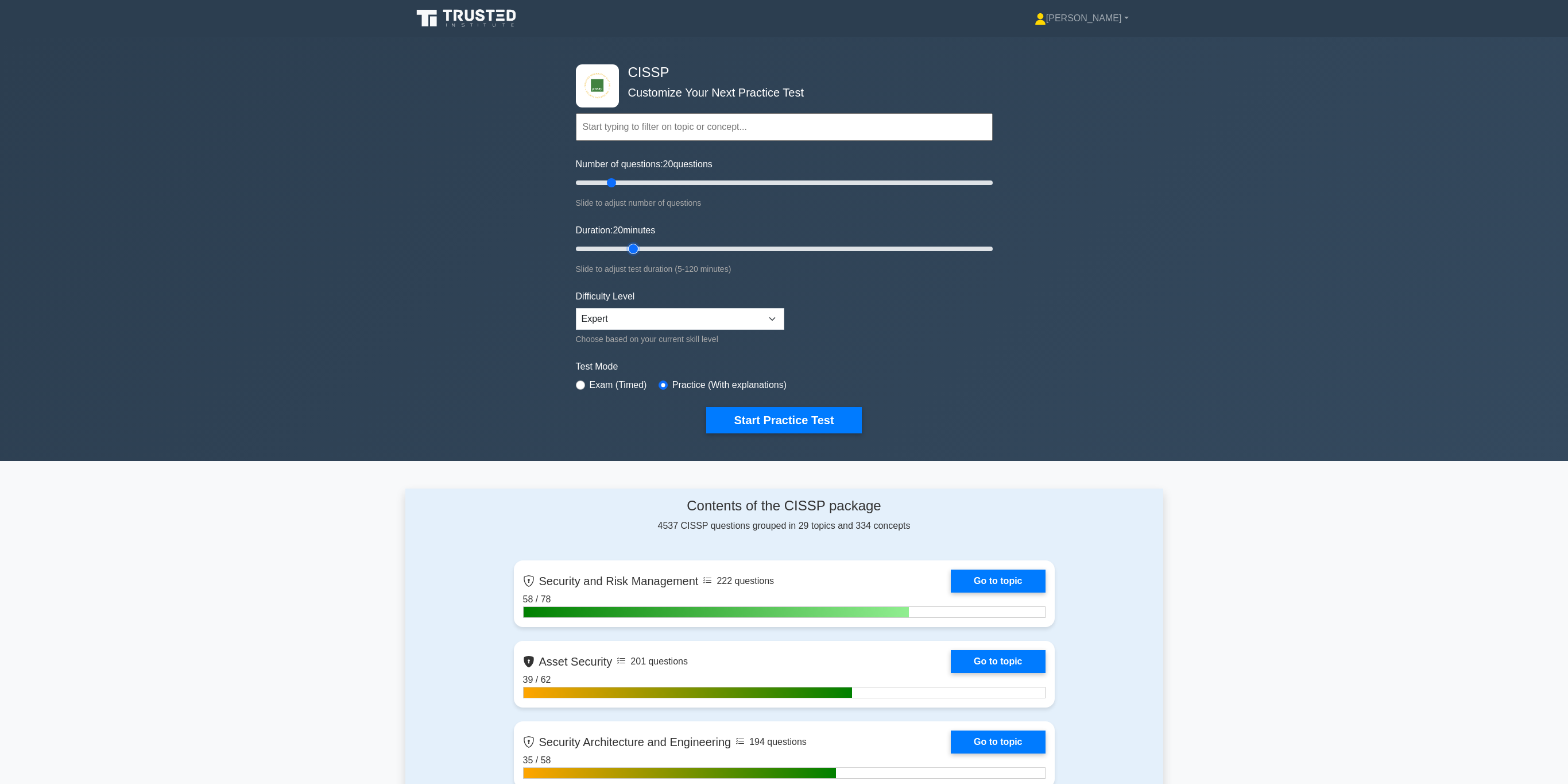
click at [627, 250] on input "Duration: 20 minutes" at bounding box center [784, 249] width 417 height 14
click at [729, 418] on button "Start Practice Test" at bounding box center [784, 420] width 155 height 27
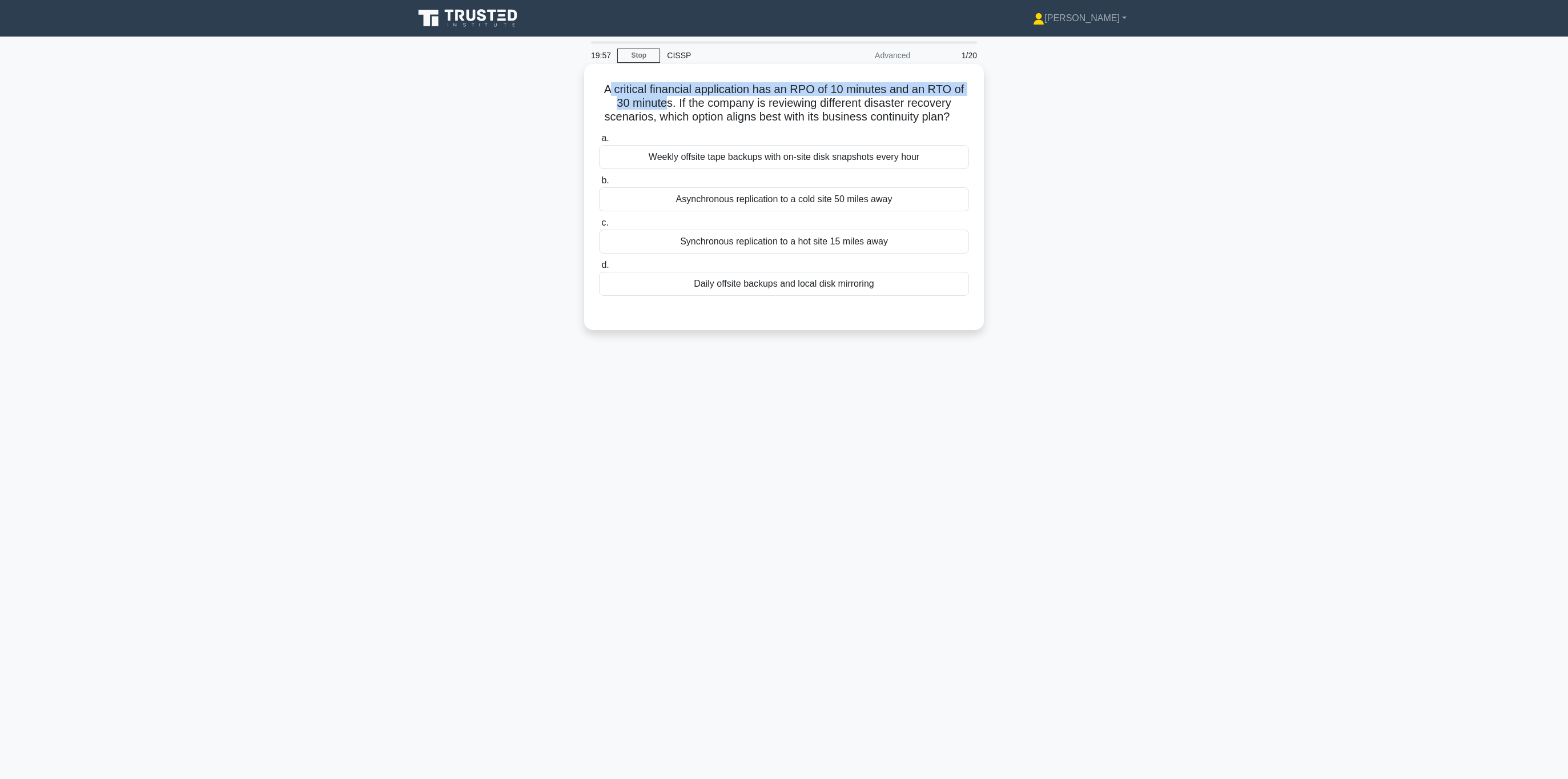
drag, startPoint x: 614, startPoint y: 91, endPoint x: 666, endPoint y: 96, distance: 52.2
click at [665, 96] on h5 "A critical financial application has an RPO of 10 minutes and an RTO of 30 minu…" at bounding box center [784, 103] width 372 height 42
click at [667, 94] on h5 "A critical financial application has an RPO of 10 minutes and an RTO of 30 minu…" at bounding box center [784, 103] width 372 height 42
drag, startPoint x: 652, startPoint y: 90, endPoint x: 943, endPoint y: 98, distance: 291.1
click at [943, 98] on h5 "A critical financial application has an RPO of 10 minutes and an RTO of 30 minu…" at bounding box center [784, 103] width 372 height 42
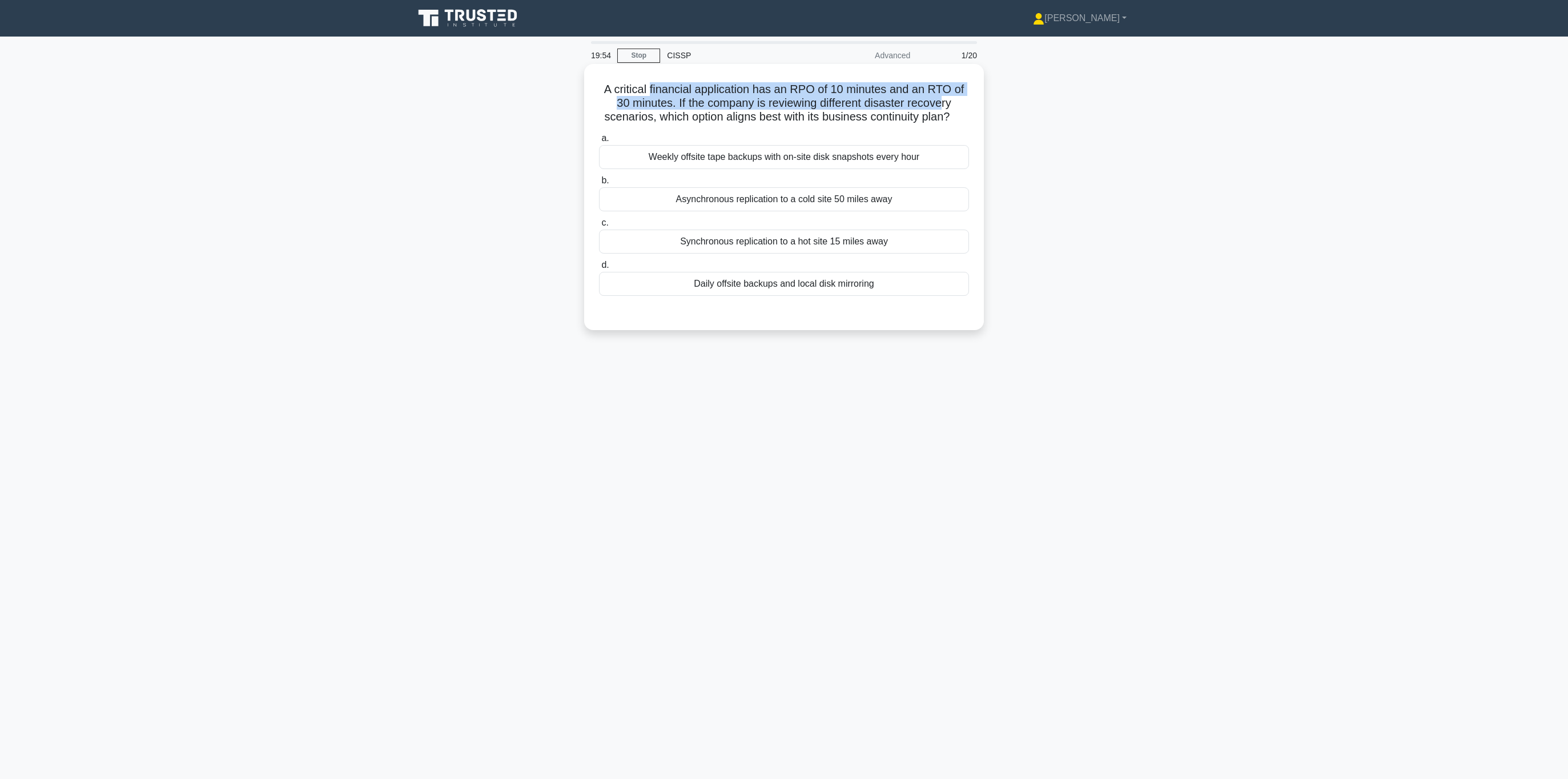
click at [769, 94] on h5 "A critical financial application has an RPO of 10 minutes and an RTO of 30 minu…" at bounding box center [784, 103] width 372 height 42
drag, startPoint x: 599, startPoint y: 91, endPoint x: 959, endPoint y: 105, distance: 360.3
click at [959, 105] on h5 "A critical financial application has an RPO of 10 minutes and an RTO of 30 minu…" at bounding box center [784, 103] width 372 height 42
drag, startPoint x: 1046, startPoint y: 126, endPoint x: 1037, endPoint y: 126, distance: 9.0
click at [1045, 126] on div "A critical financial application has an RPO of 10 minutes and an RTO of 30 minu…" at bounding box center [783, 207] width 754 height 279
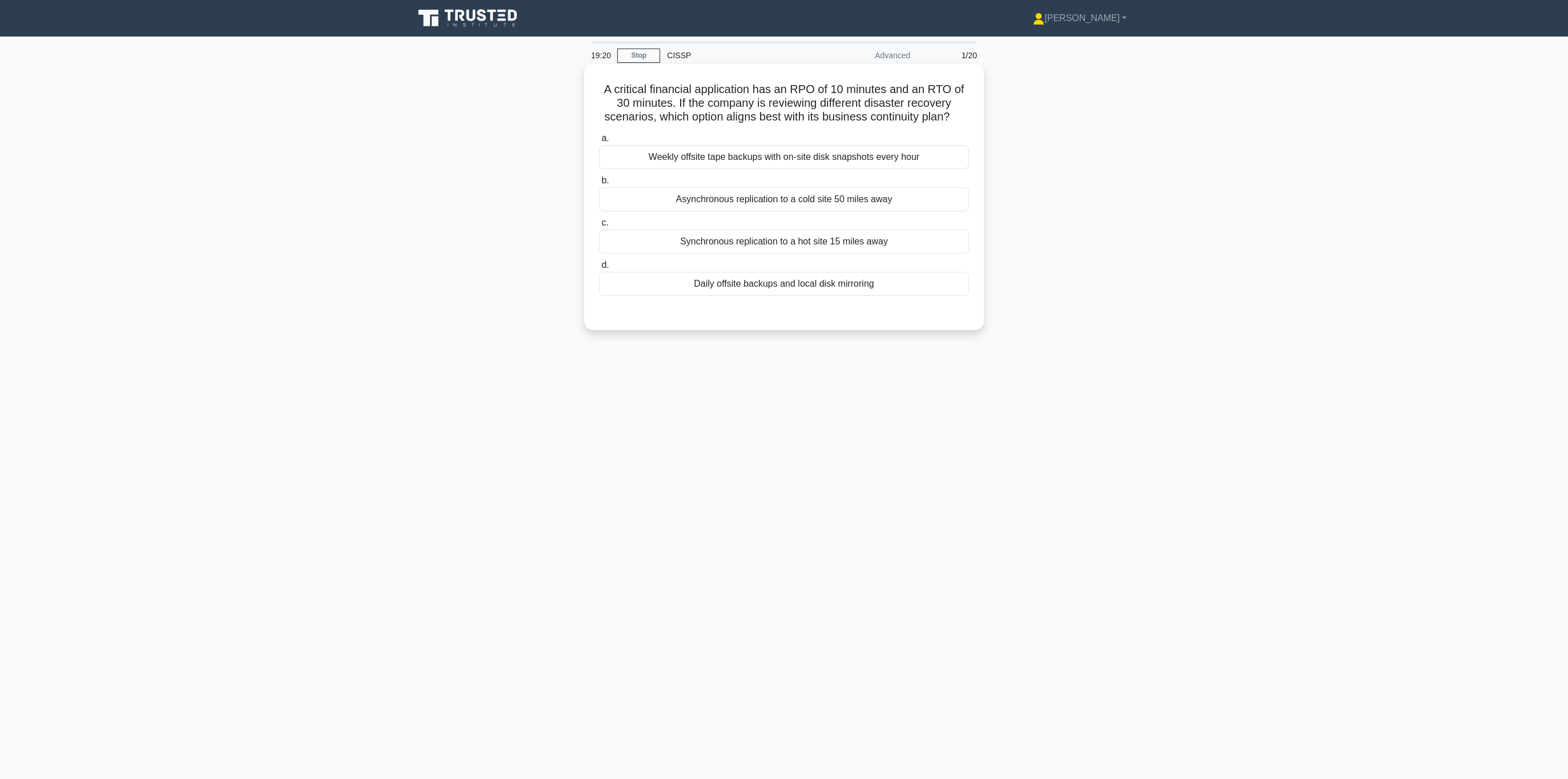
click at [771, 244] on div "Synchronous replication to a hot site 15 miles away" at bounding box center [784, 241] width 370 height 24
click at [599, 226] on input "c. Synchronous replication to a hot site 15 miles away" at bounding box center [599, 223] width 0 height 8
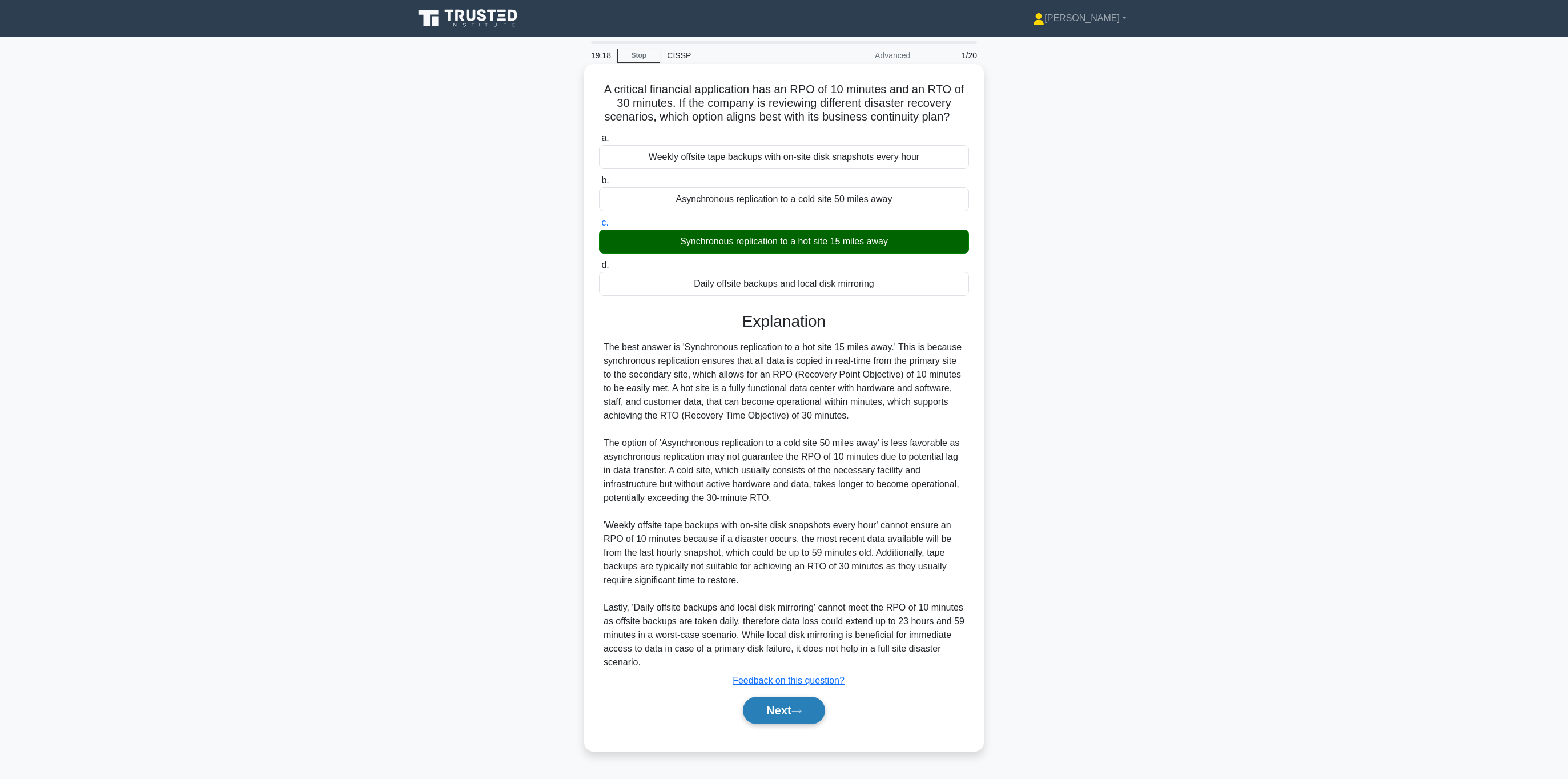
click at [792, 702] on button "Next" at bounding box center [784, 710] width 82 height 27
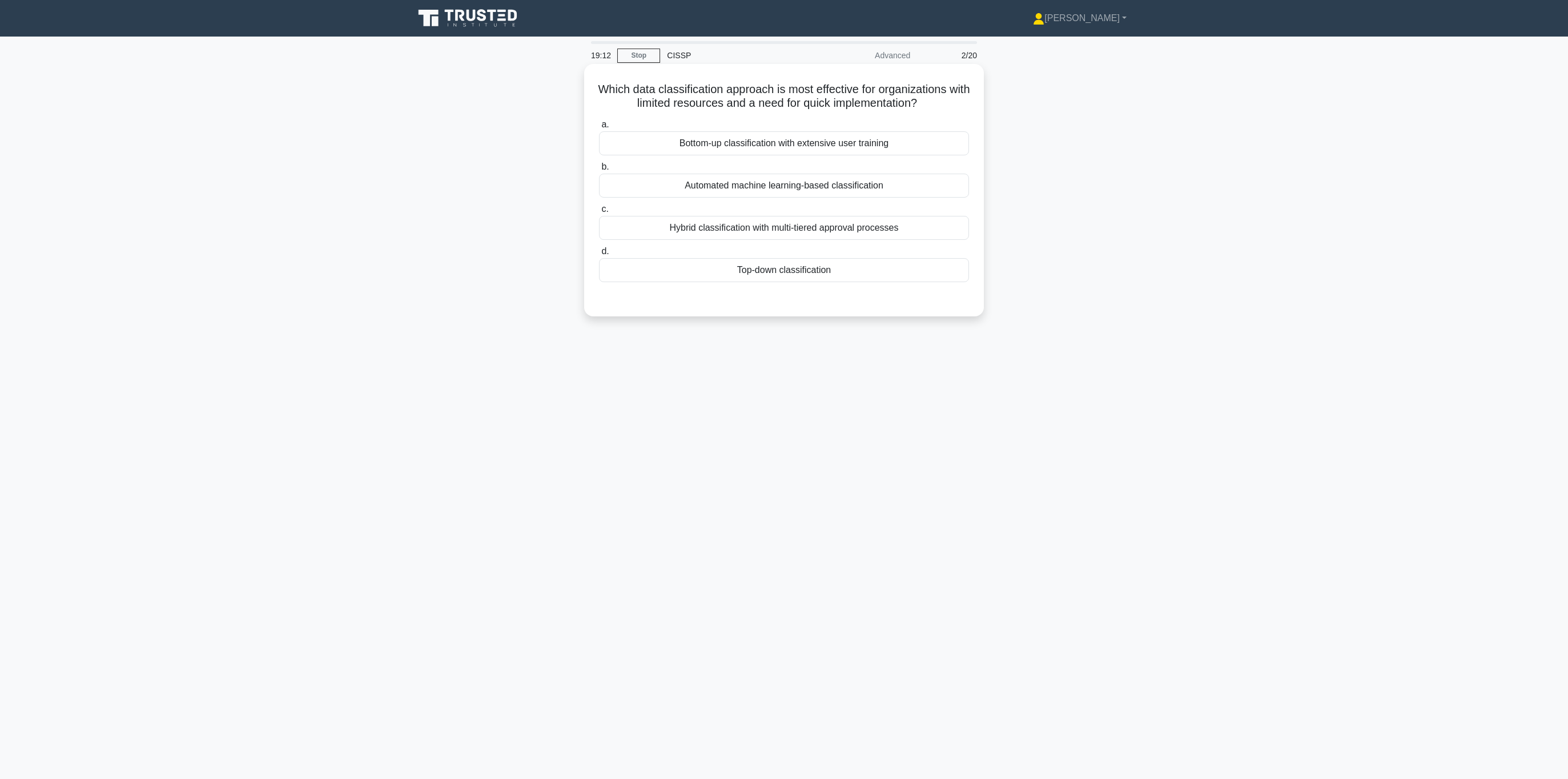
drag, startPoint x: 614, startPoint y: 90, endPoint x: 926, endPoint y: 105, distance: 312.4
click at [926, 105] on h5 "Which data classification approach is most effective for organizations with lim…" at bounding box center [784, 96] width 372 height 29
click at [771, 269] on div "Top-down classification" at bounding box center [784, 270] width 370 height 24
click at [599, 255] on input "d. Top-down classification" at bounding box center [599, 251] width 0 height 8
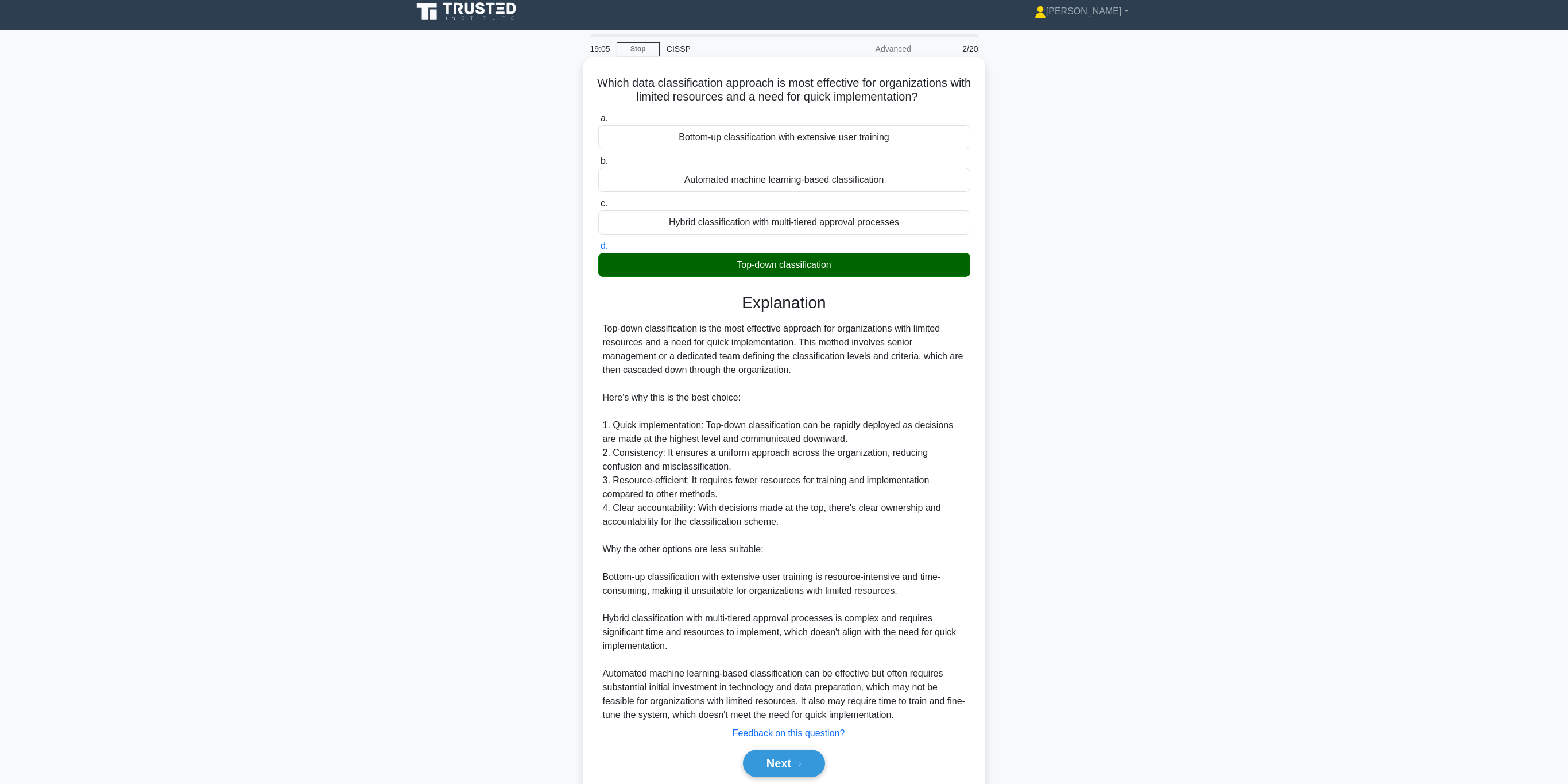
scroll to position [49, 0]
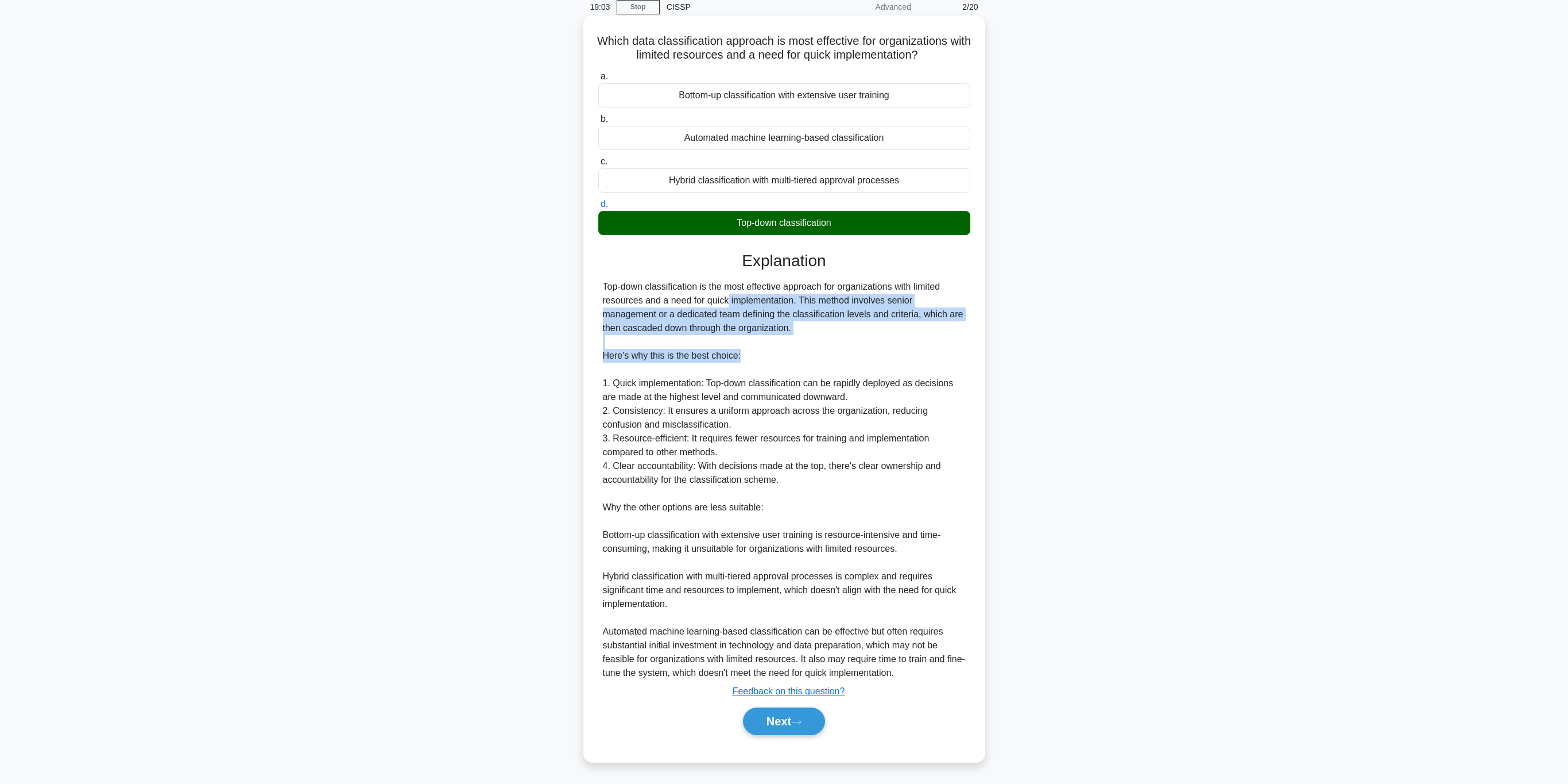
drag, startPoint x: 660, startPoint y: 295, endPoint x: 836, endPoint y: 358, distance: 186.9
click at [836, 358] on div "Top-down classification is the most effective approach for organizations with l…" at bounding box center [784, 479] width 363 height 400
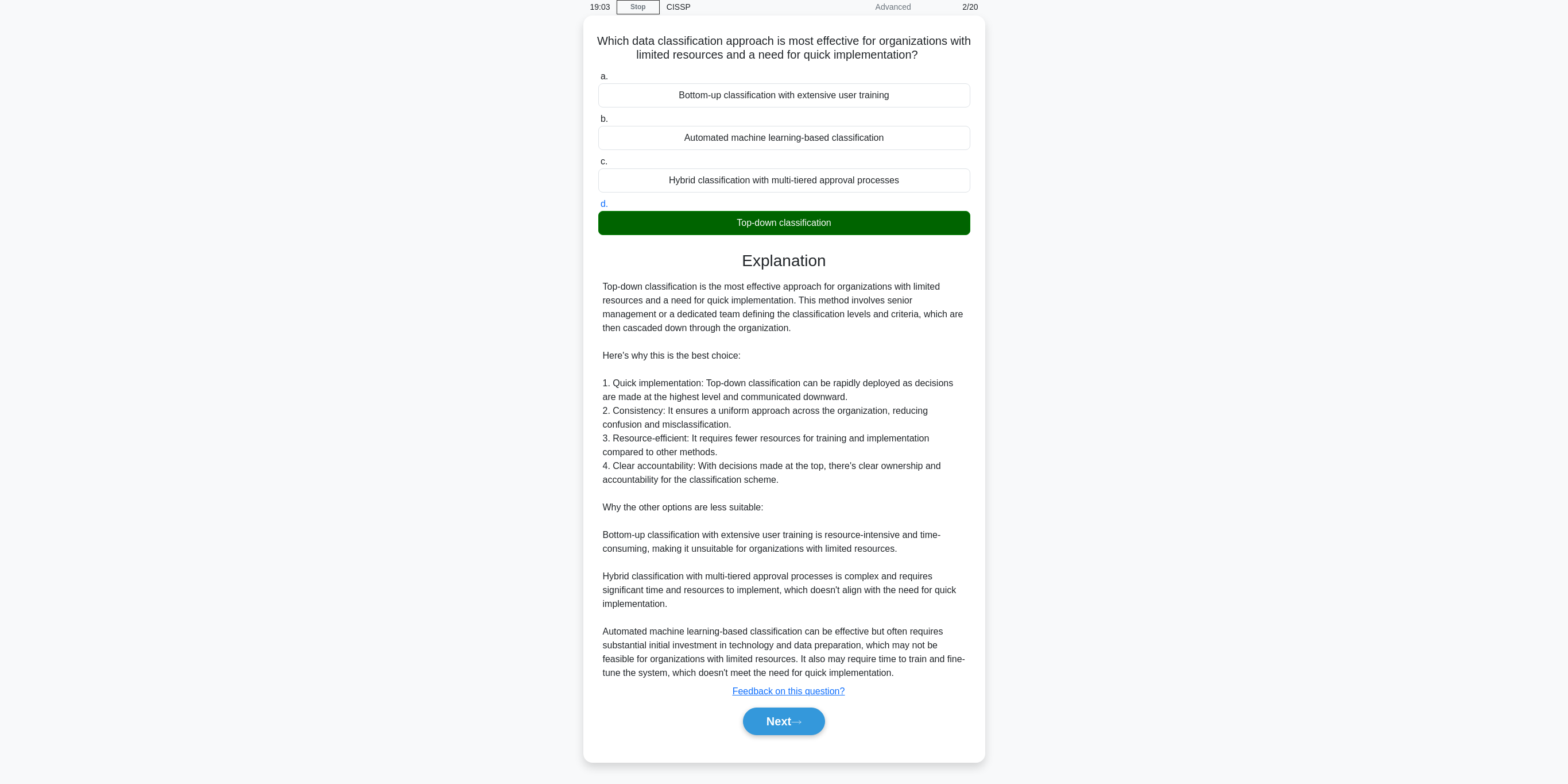
drag, startPoint x: 834, startPoint y: 354, endPoint x: 813, endPoint y: 349, distance: 21.6
click at [832, 354] on div "Top-down classification is the most effective approach for organizations with l…" at bounding box center [784, 479] width 363 height 400
drag, startPoint x: 803, startPoint y: 347, endPoint x: 650, endPoint y: 306, distance: 158.4
click at [650, 306] on div "Top-down classification is the most effective approach for organizations with l…" at bounding box center [784, 479] width 363 height 400
click at [790, 365] on div "Top-down classification is the most effective approach for organizations with l…" at bounding box center [784, 479] width 363 height 400
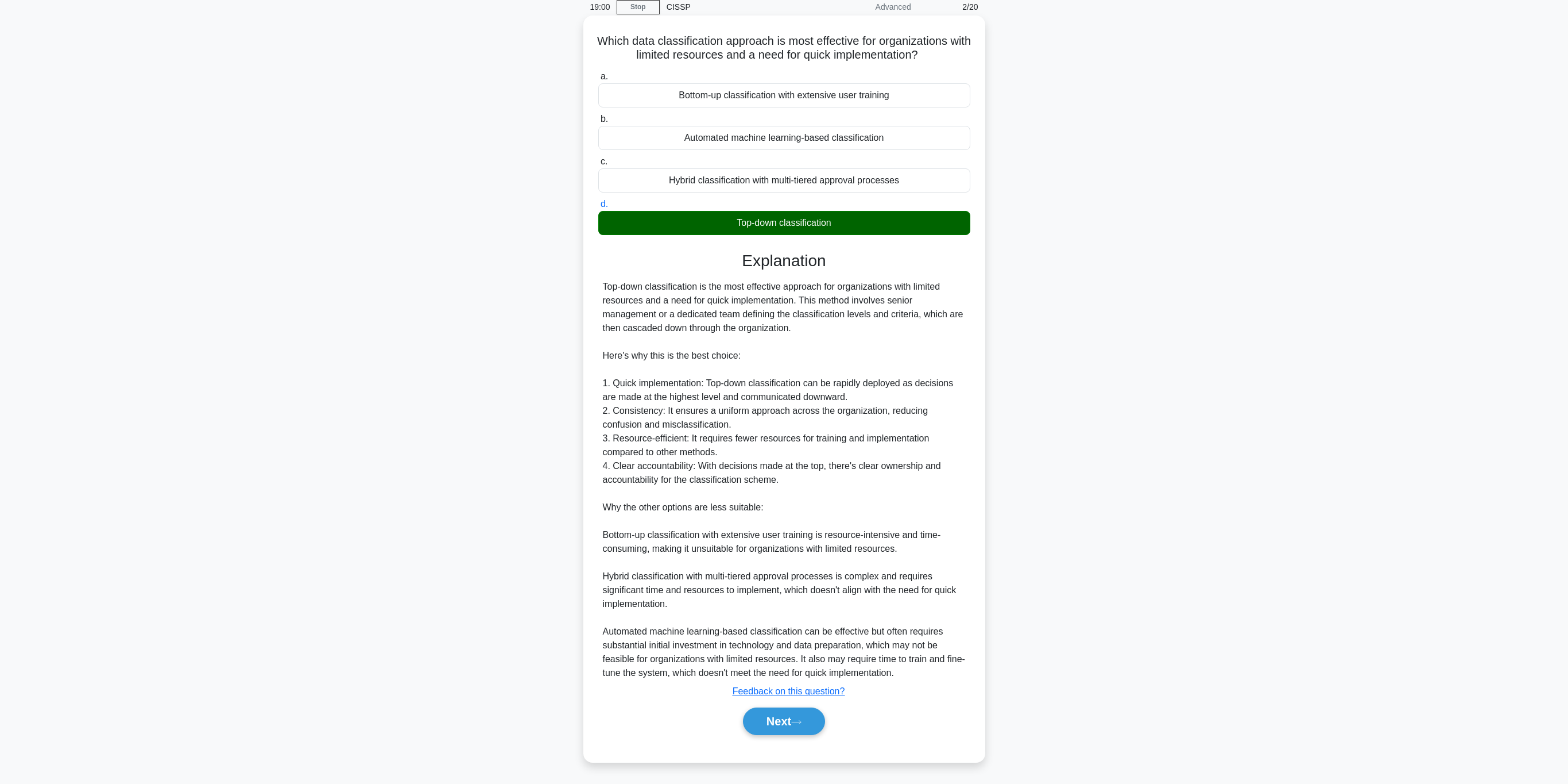
click at [780, 702] on div "Next" at bounding box center [784, 720] width 372 height 37
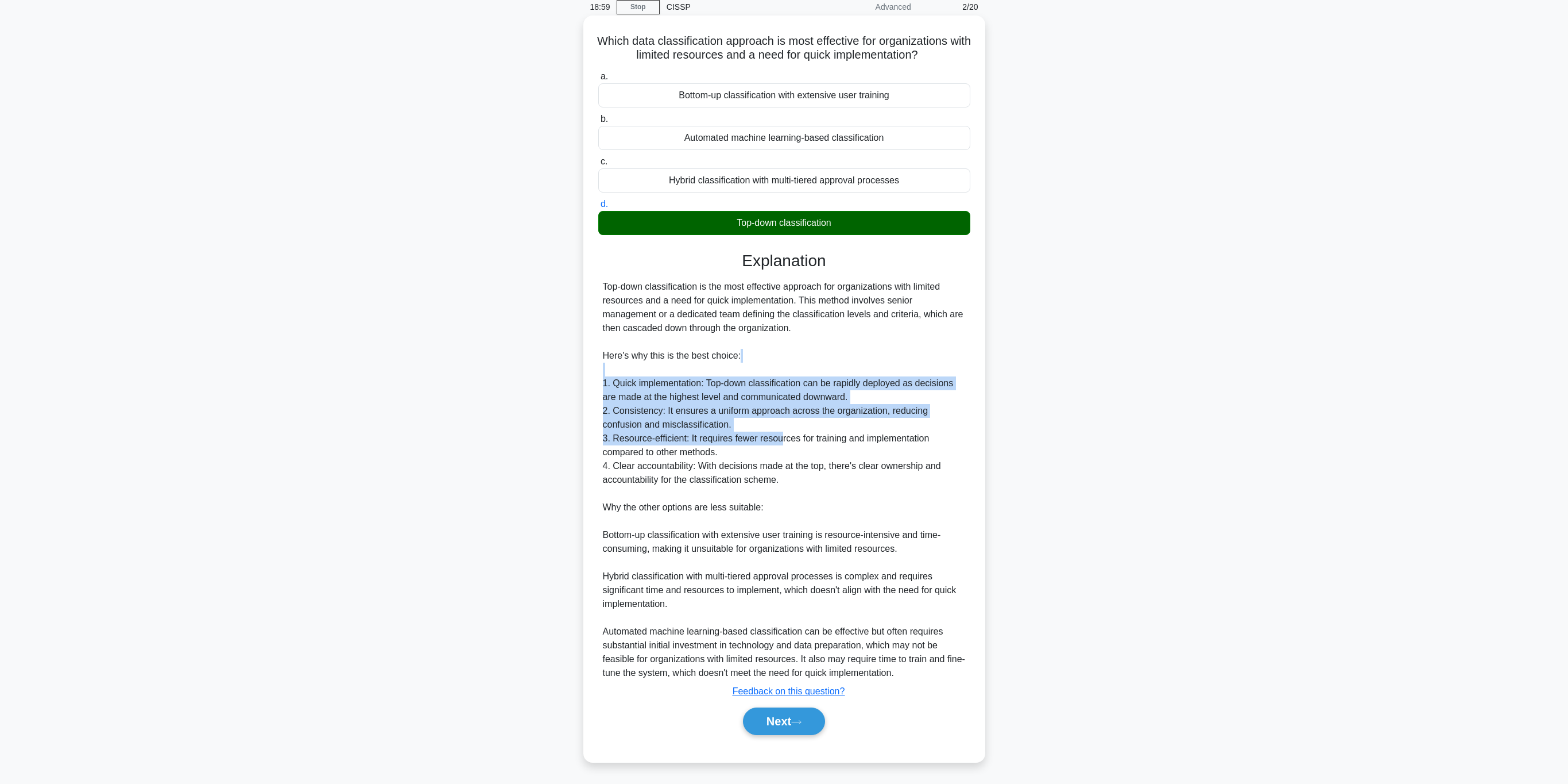
drag, startPoint x: 624, startPoint y: 375, endPoint x: 806, endPoint y: 542, distance: 247.0
click at [799, 476] on div "Top-down classification is the most effective approach for organizations with l…" at bounding box center [784, 479] width 363 height 400
click at [777, 721] on button "Next" at bounding box center [784, 720] width 82 height 27
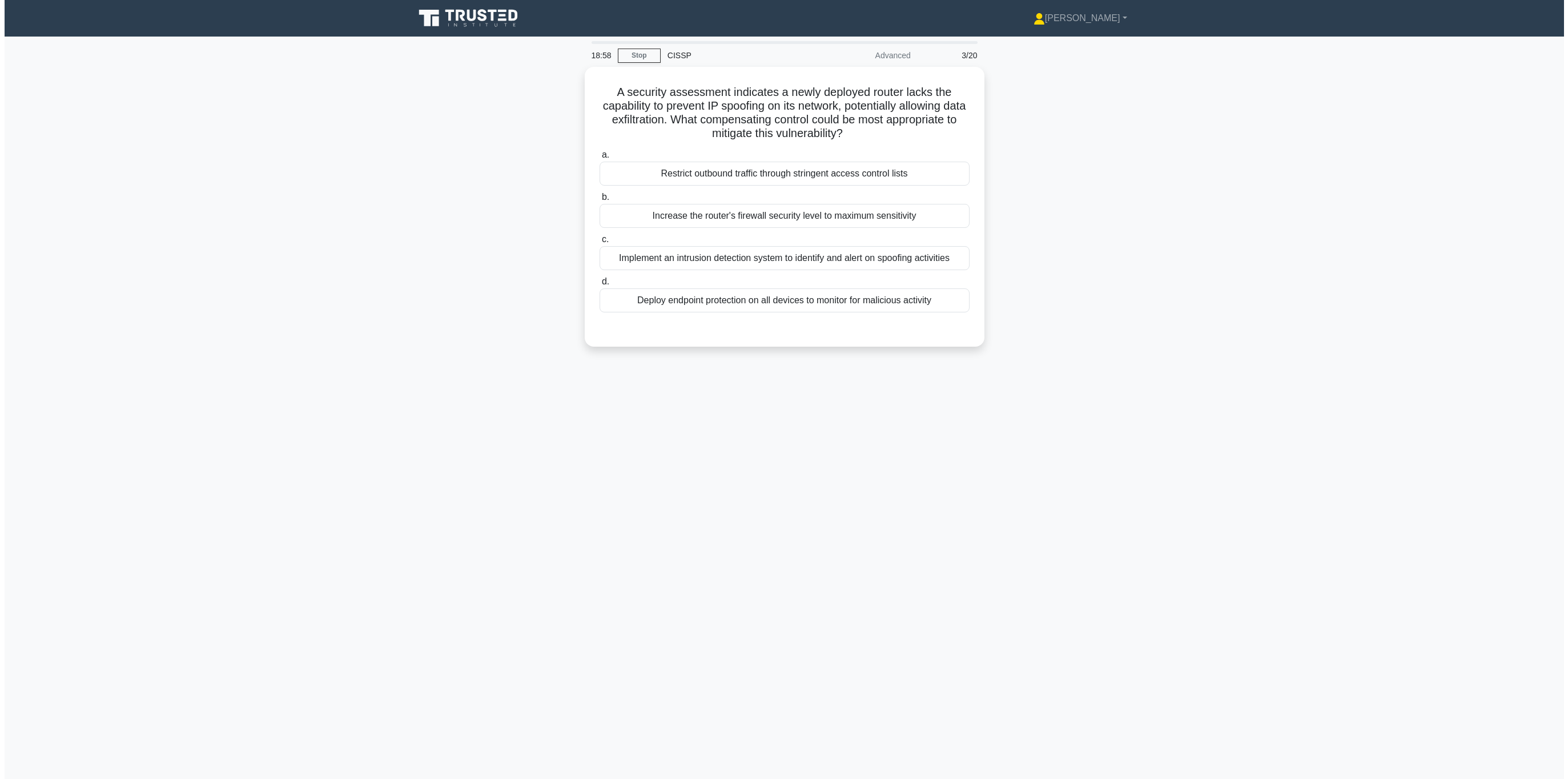
scroll to position [0, 0]
drag, startPoint x: 864, startPoint y: 134, endPoint x: 614, endPoint y: 90, distance: 253.8
click at [614, 90] on h5 "A security assessment indicates a newly deployed router lacks the capability to…" at bounding box center [784, 110] width 372 height 56
click at [718, 94] on h5 "A security assessment indicates a newly deployed router lacks the capability to…" at bounding box center [784, 110] width 372 height 56
drag, startPoint x: 622, startPoint y: 92, endPoint x: 847, endPoint y: 139, distance: 229.9
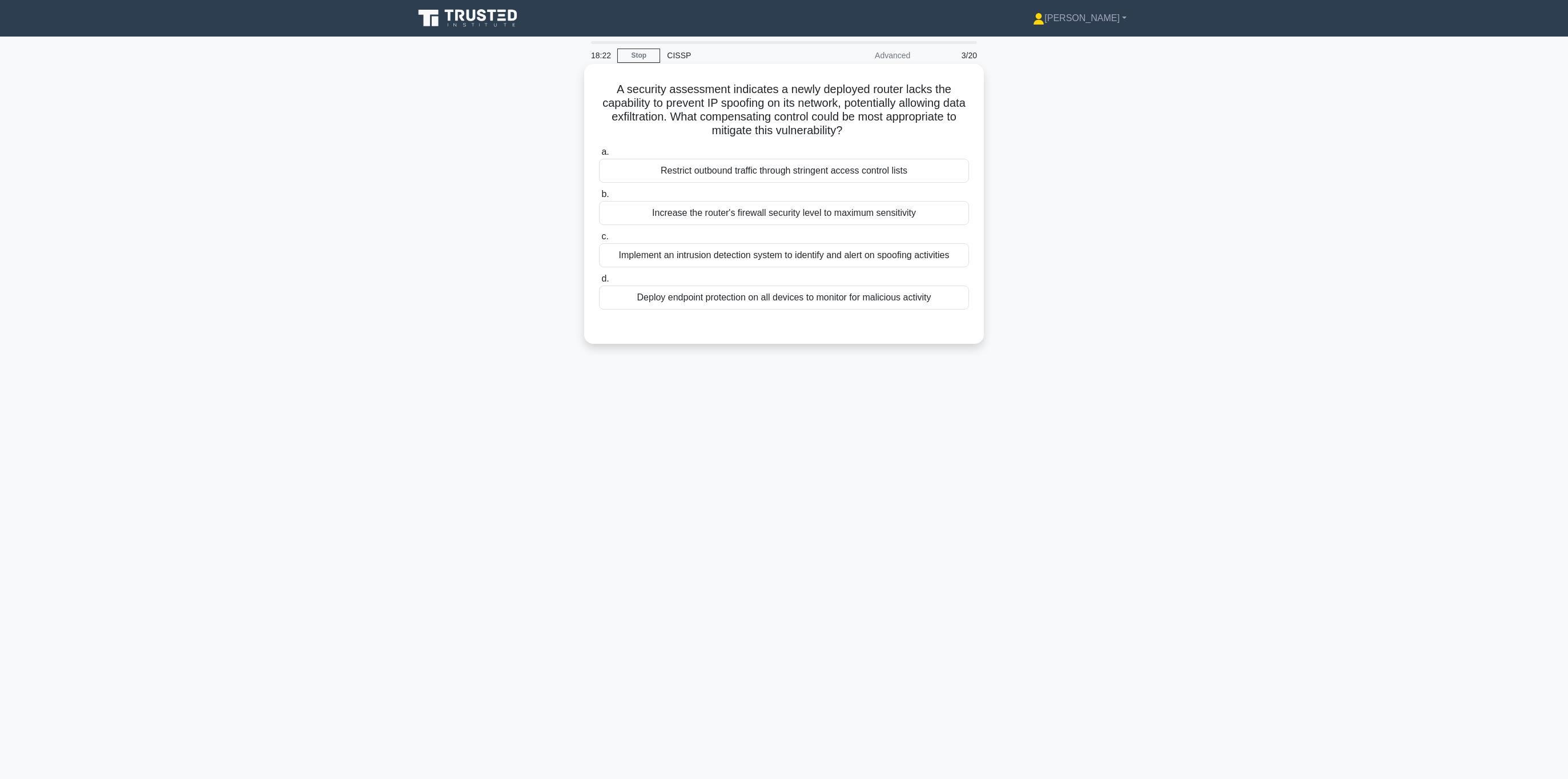
click at [847, 139] on div "A security assessment indicates a newly deployed router lacks the capability to…" at bounding box center [784, 204] width 390 height 271
drag, startPoint x: 859, startPoint y: 136, endPoint x: 640, endPoint y: 87, distance: 224.4
click at [621, 91] on h5 "A security assessment indicates a newly deployed router lacks the capability to…" at bounding box center [784, 110] width 372 height 56
click at [660, 91] on h5 "A security assessment indicates a newly deployed router lacks the capability to…" at bounding box center [784, 110] width 372 height 56
click at [769, 174] on div "Restrict outbound traffic through stringent access control lists" at bounding box center [784, 170] width 370 height 24
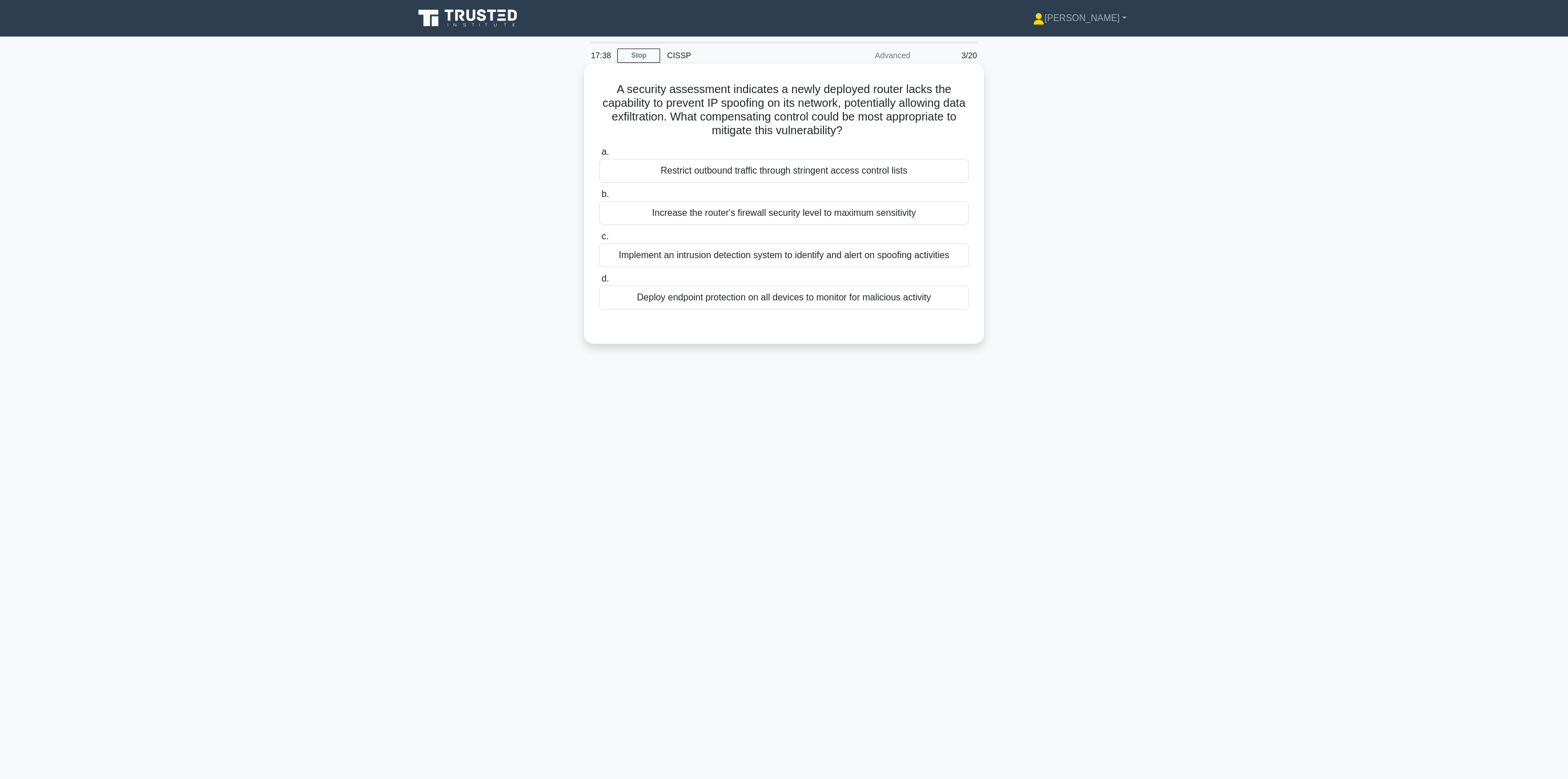
click at [599, 156] on input "a. Restrict outbound traffic through stringent access control lists" at bounding box center [599, 152] width 0 height 8
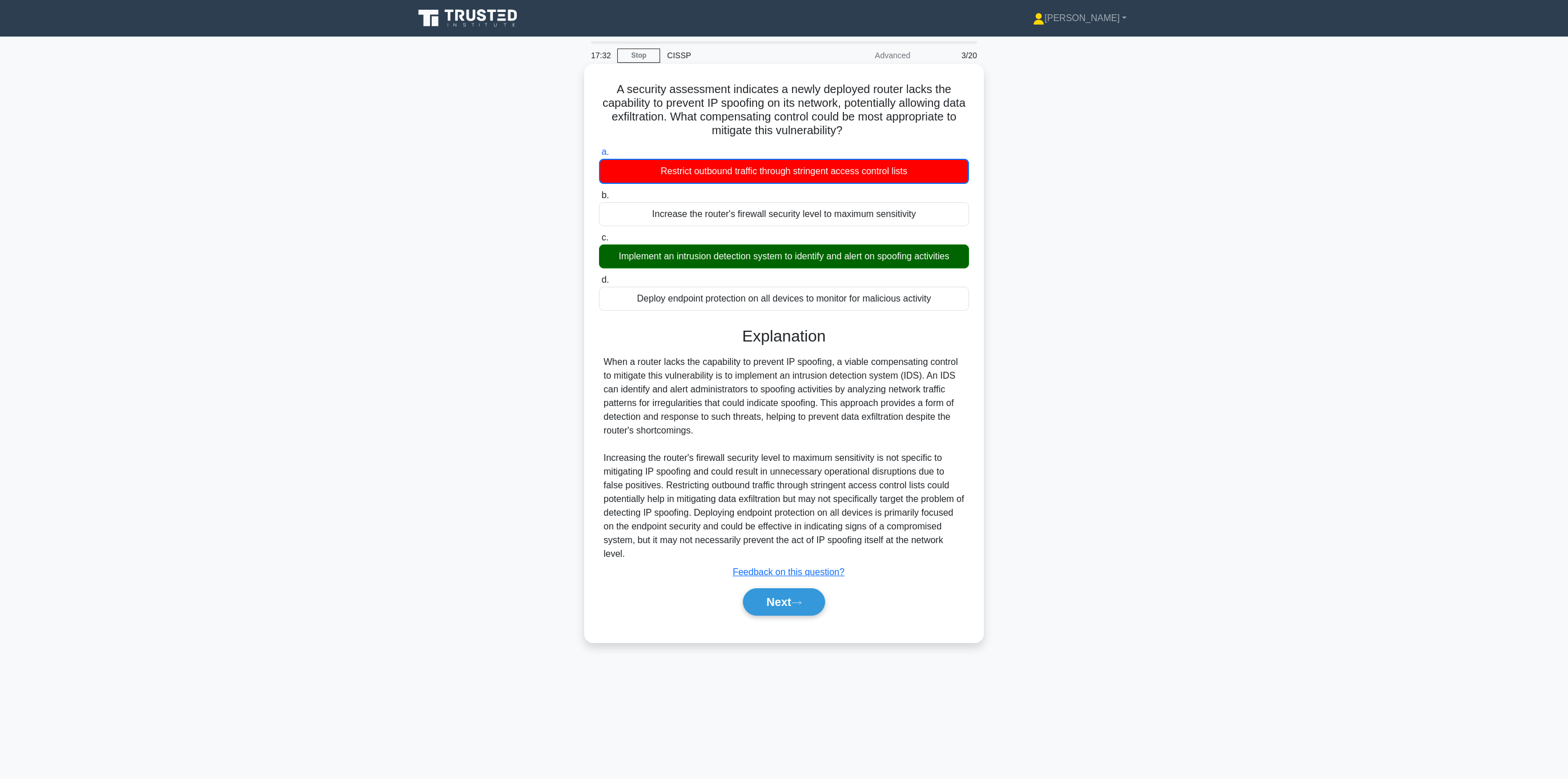
drag, startPoint x: 780, startPoint y: 107, endPoint x: 875, endPoint y: 126, distance: 96.9
click at [875, 126] on h5 "A security assessment indicates a newly deployed router lacks the capability to…" at bounding box center [784, 110] width 372 height 56
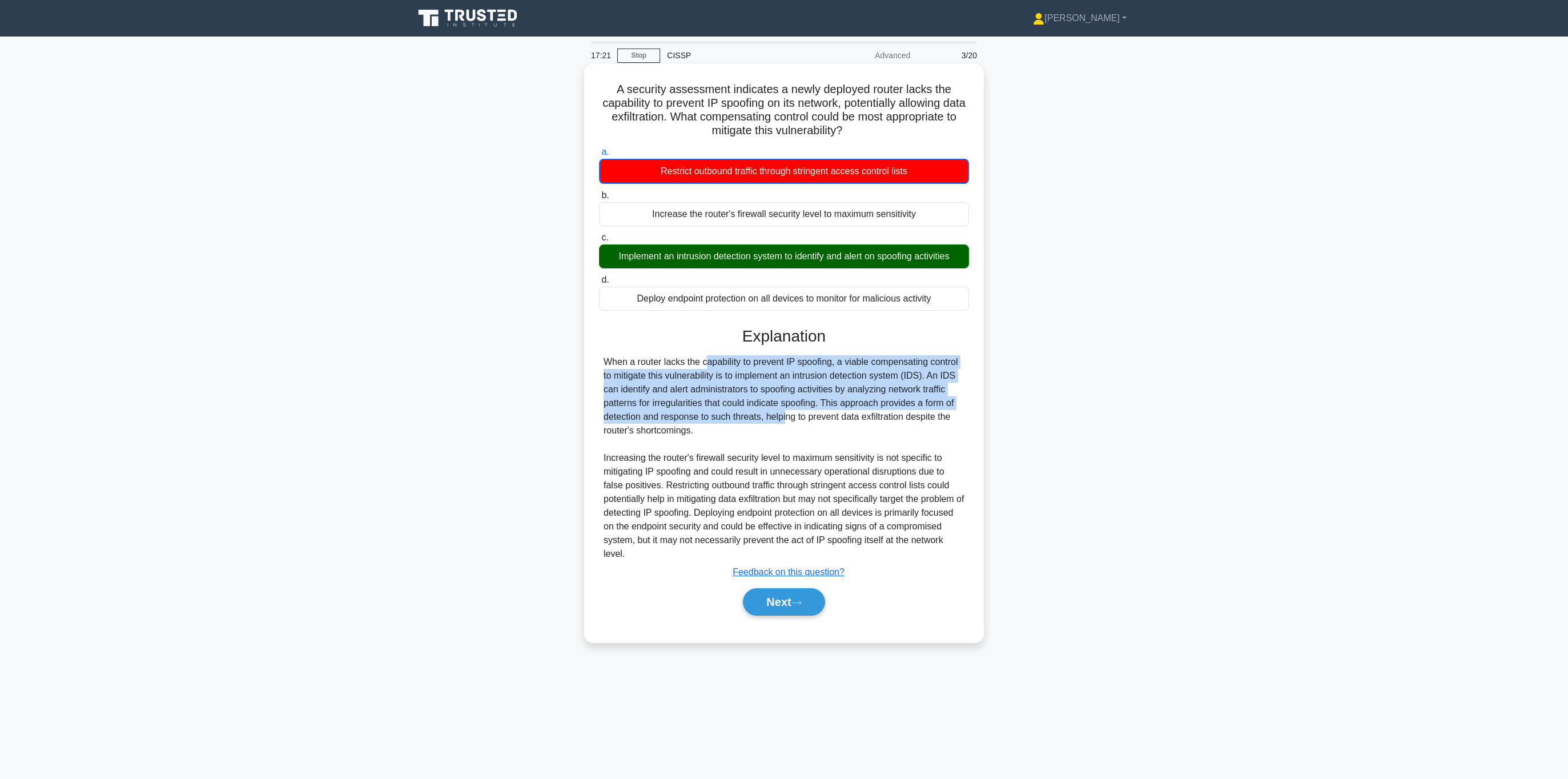
drag, startPoint x: 649, startPoint y: 362, endPoint x: 720, endPoint y: 417, distance: 89.8
click at [720, 417] on div "When a router lacks the capability to prevent IP spoofing, a viable compensatin…" at bounding box center [784, 457] width 361 height 205
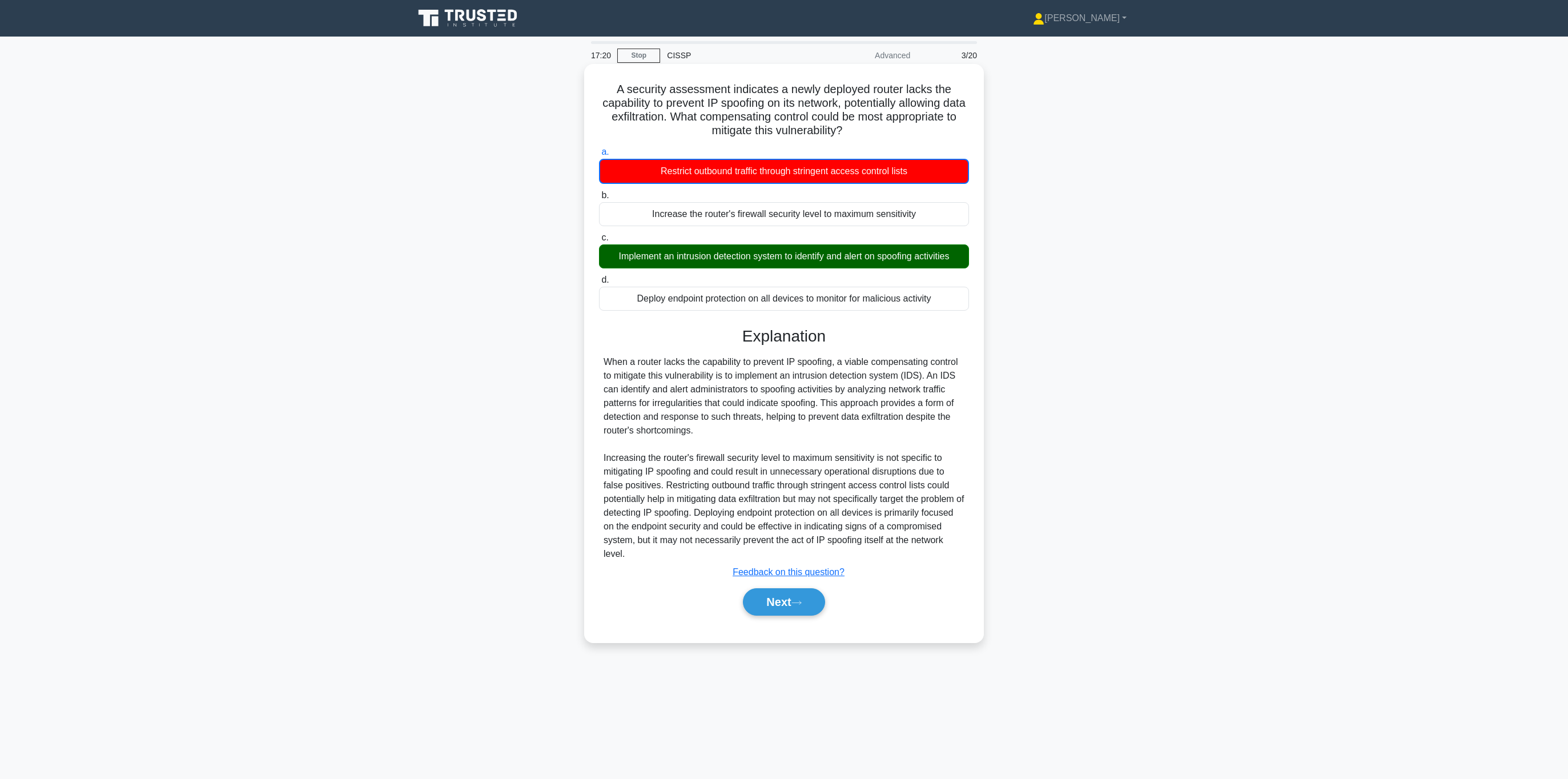
click at [722, 423] on div "When a router lacks the capability to prevent IP spoofing, a viable compensatin…" at bounding box center [784, 457] width 361 height 205
drag, startPoint x: 715, startPoint y: 429, endPoint x: 603, endPoint y: 363, distance: 130.0
click at [604, 363] on div "When a router lacks the capability to prevent IP spoofing, a viable compensatin…" at bounding box center [784, 457] width 361 height 205
drag, startPoint x: 704, startPoint y: 460, endPoint x: 845, endPoint y: 471, distance: 141.4
click at [851, 471] on div "When a router lacks the capability to prevent IP spoofing, a viable compensatin…" at bounding box center [784, 457] width 361 height 205
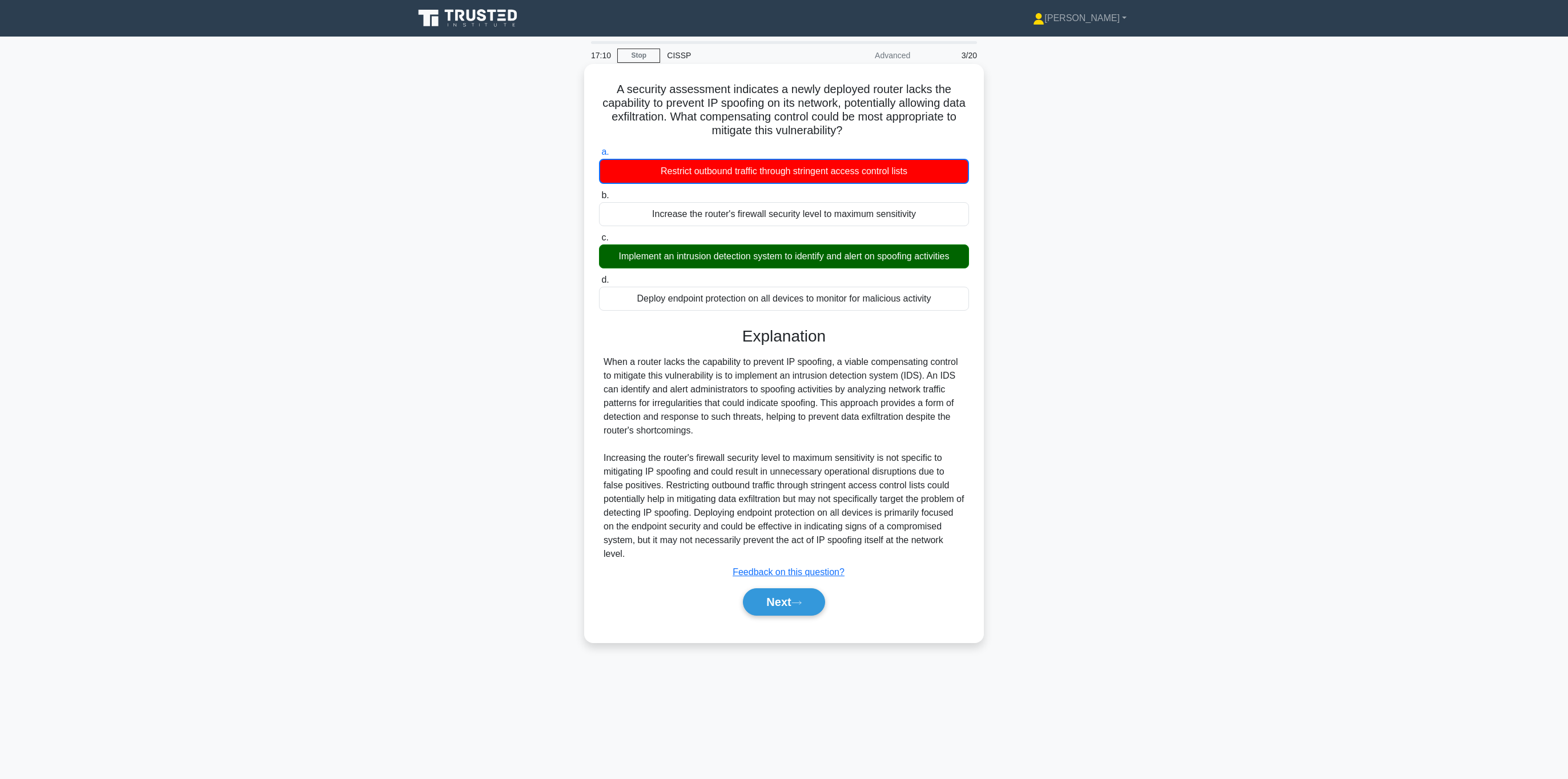
click at [659, 550] on div "When a router lacks the capability to prevent IP spoofing, a viable compensatin…" at bounding box center [784, 457] width 361 height 205
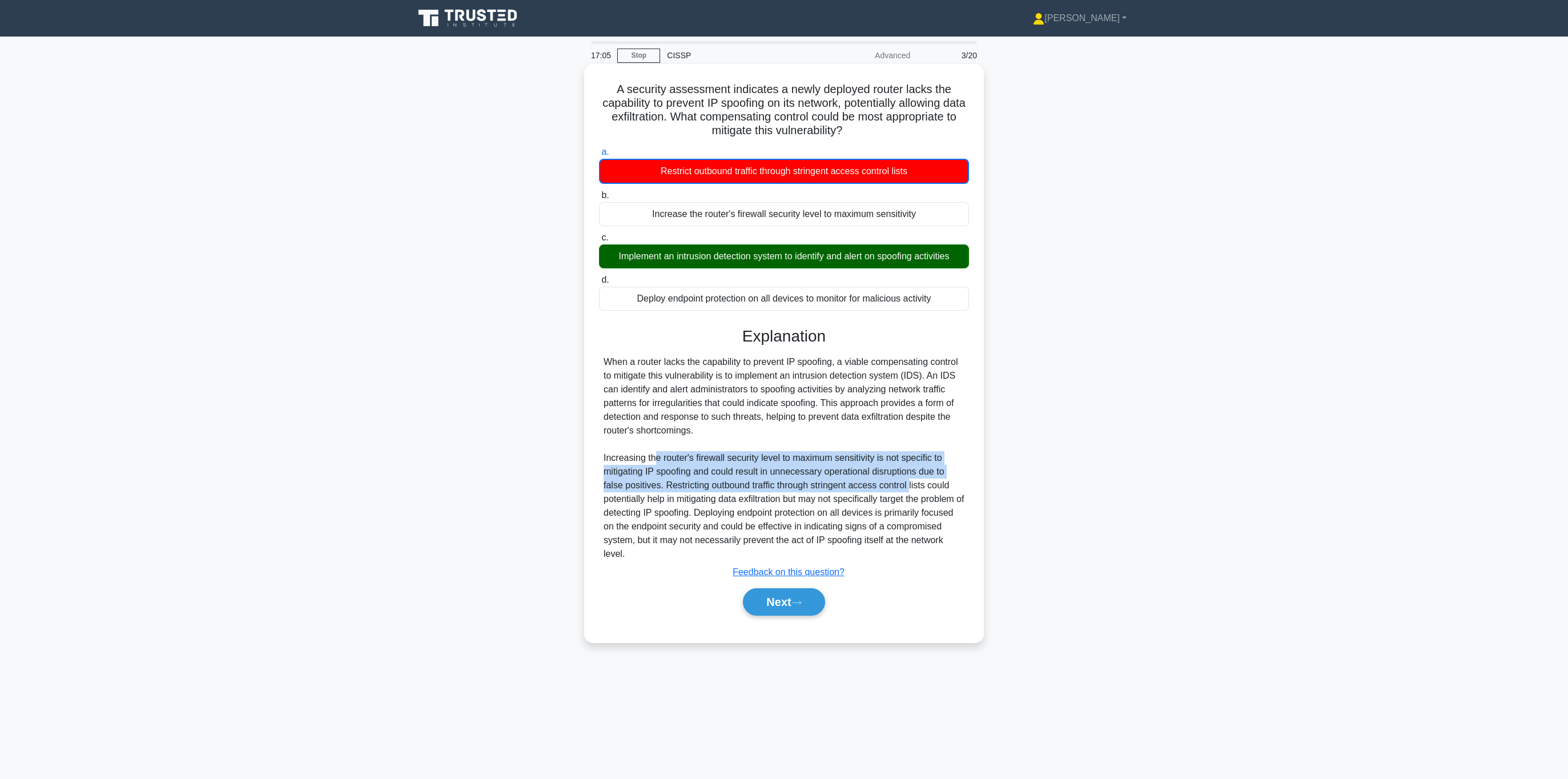
drag, startPoint x: 658, startPoint y: 458, endPoint x: 911, endPoint y: 481, distance: 254.0
click at [911, 481] on div "When a router lacks the capability to prevent IP spoofing, a viable compensatin…" at bounding box center [784, 457] width 361 height 205
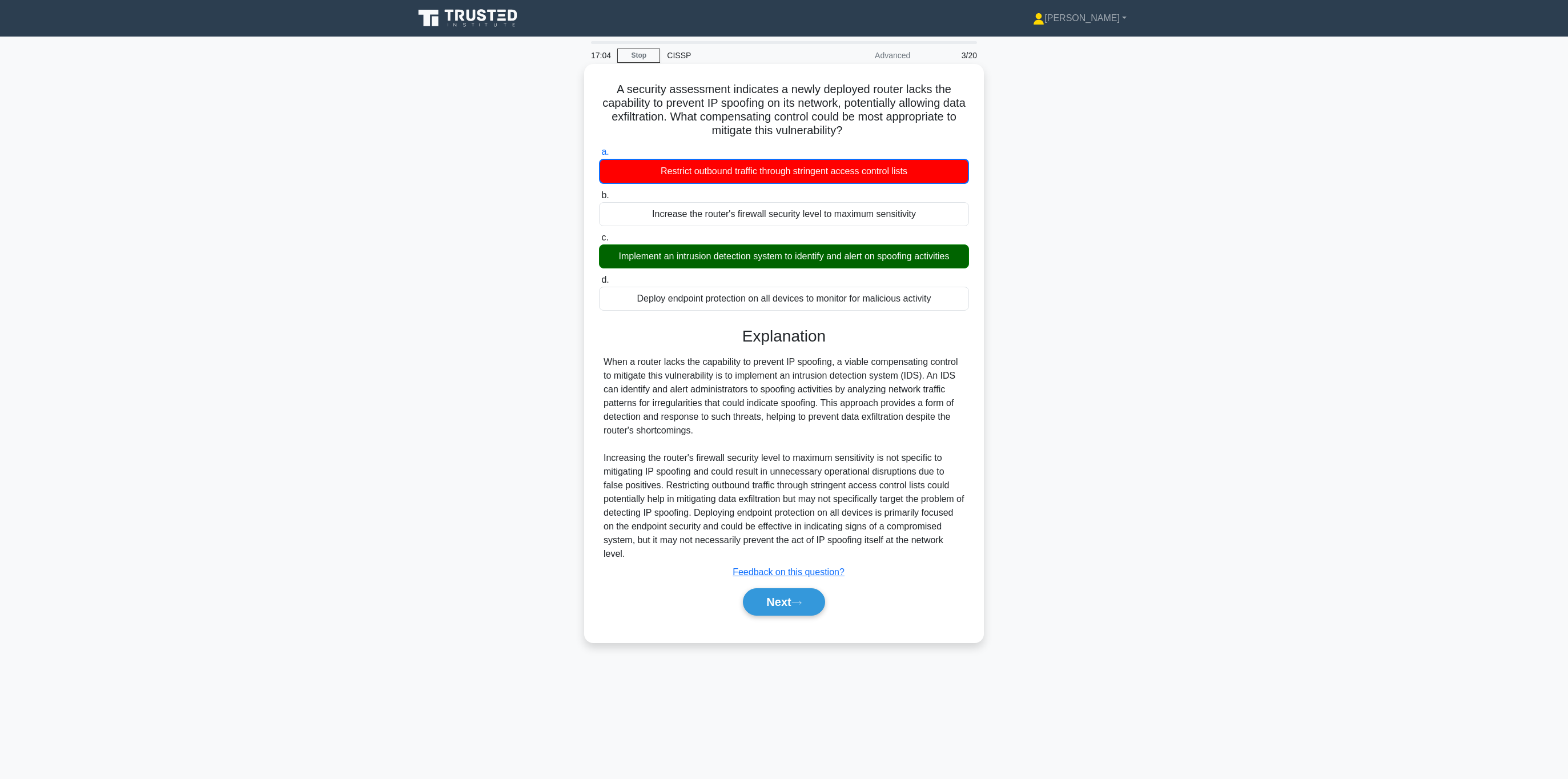
click at [773, 496] on div "When a router lacks the capability to prevent IP spoofing, a viable compensatin…" at bounding box center [784, 457] width 361 height 205
drag, startPoint x: 718, startPoint y: 503, endPoint x: 702, endPoint y: 514, distance: 19.4
click at [702, 514] on div "When a router lacks the capability to prevent IP spoofing, a viable compensatin…" at bounding box center [784, 457] width 361 height 205
click at [782, 571] on u "Feedback on this question?" at bounding box center [788, 571] width 112 height 9
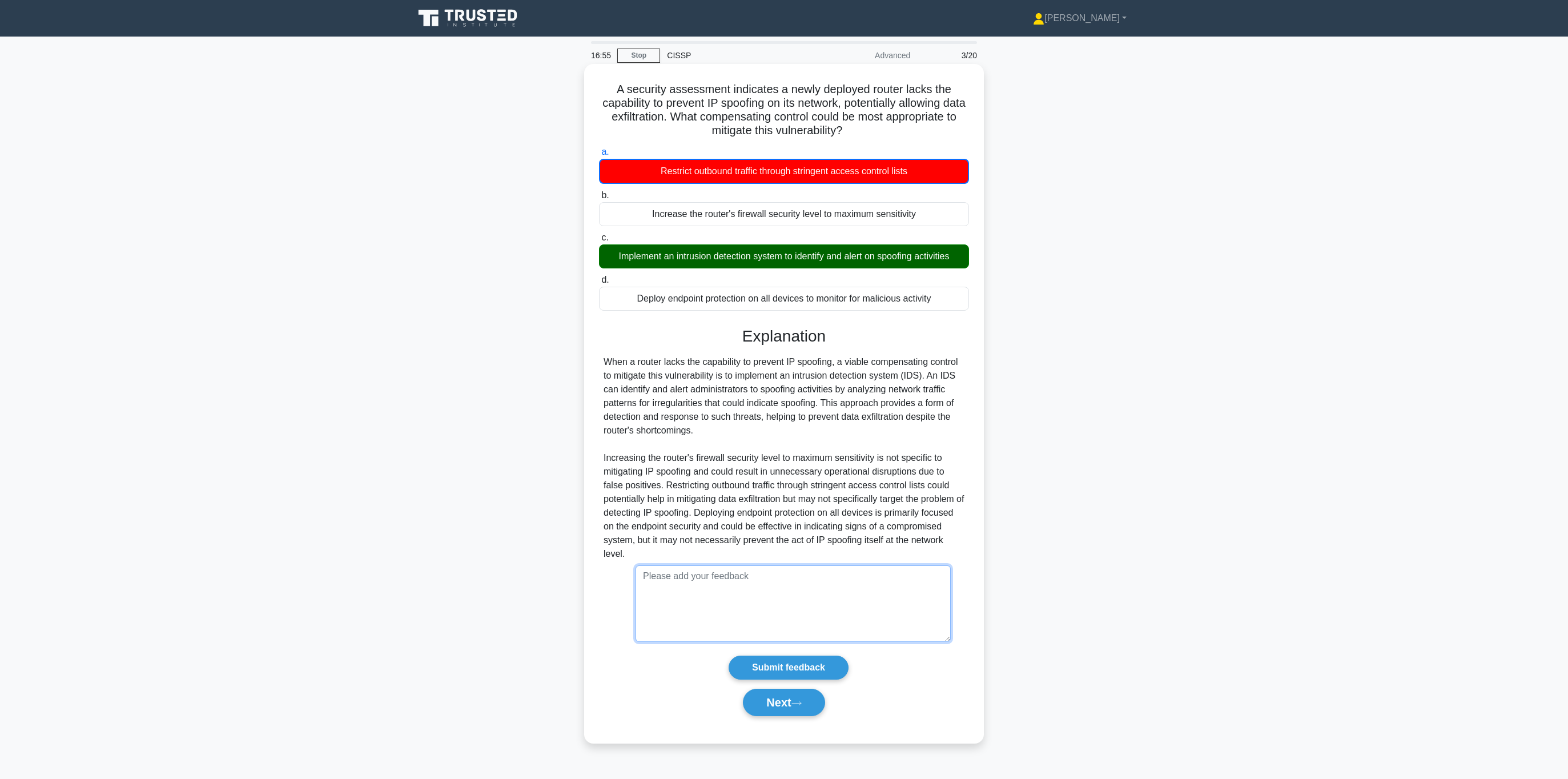
click at [780, 588] on textarea at bounding box center [793, 603] width 315 height 76
type textarea "an IDS will not prevent an exfiltration. How is this a valid response? It makes…"
click at [780, 668] on input "Submit feedback" at bounding box center [789, 667] width 120 height 24
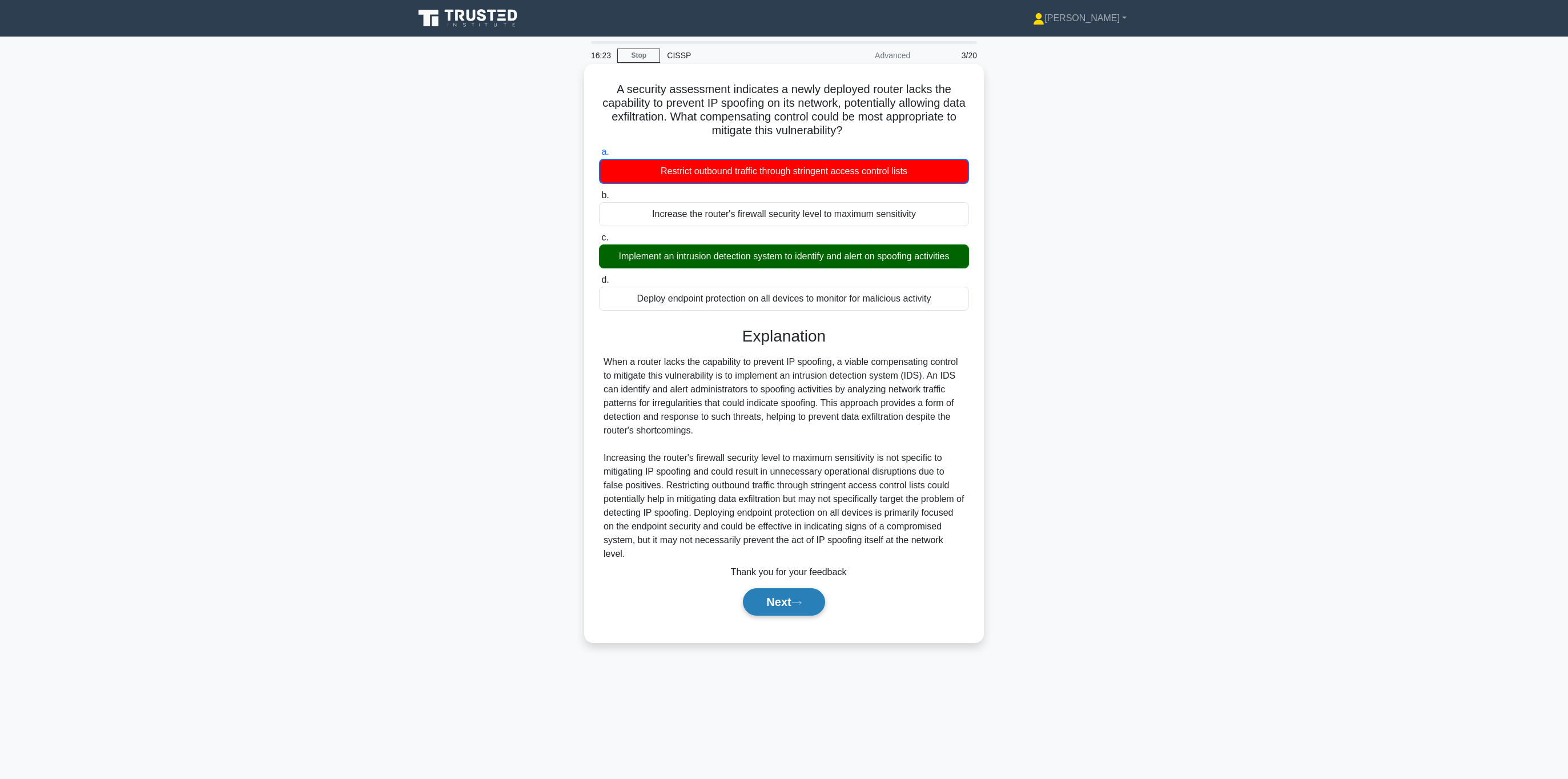
click at [788, 598] on button "Next" at bounding box center [784, 601] width 82 height 27
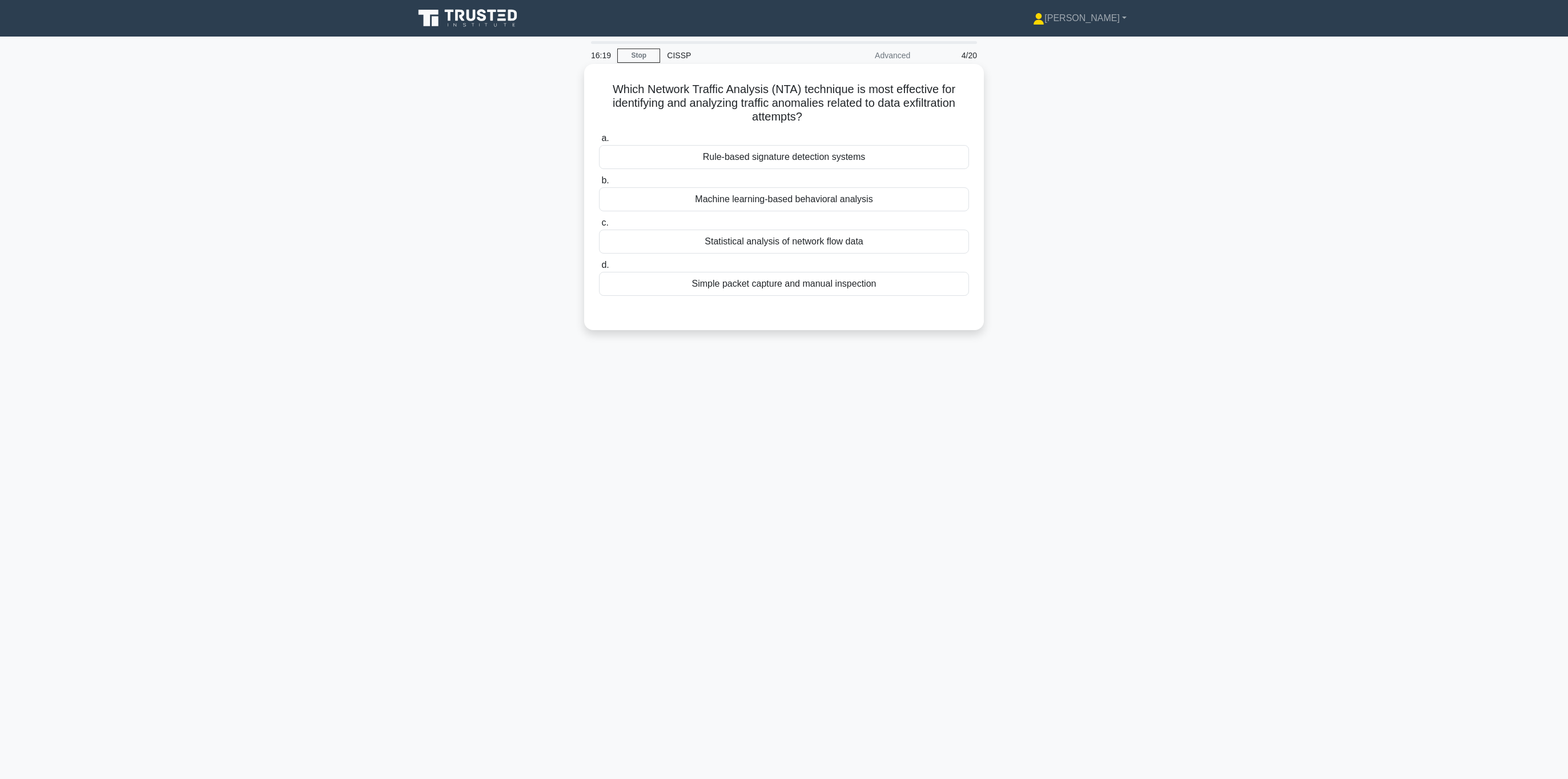
drag, startPoint x: 617, startPoint y: 86, endPoint x: 886, endPoint y: 120, distance: 271.1
click at [886, 120] on h5 "Which Network Traffic Analysis (NTA) technique is most effective for identifyin…" at bounding box center [784, 103] width 372 height 42
click at [835, 110] on h5 "Which Network Traffic Analysis (NTA) technique is most effective for identifyin…" at bounding box center [784, 103] width 372 height 42
drag, startPoint x: 809, startPoint y: 116, endPoint x: 596, endPoint y: 92, distance: 214.3
click at [596, 92] on div "Which Network Traffic Analysis (NTA) technique is most effective for identifyin…" at bounding box center [784, 197] width 390 height 257
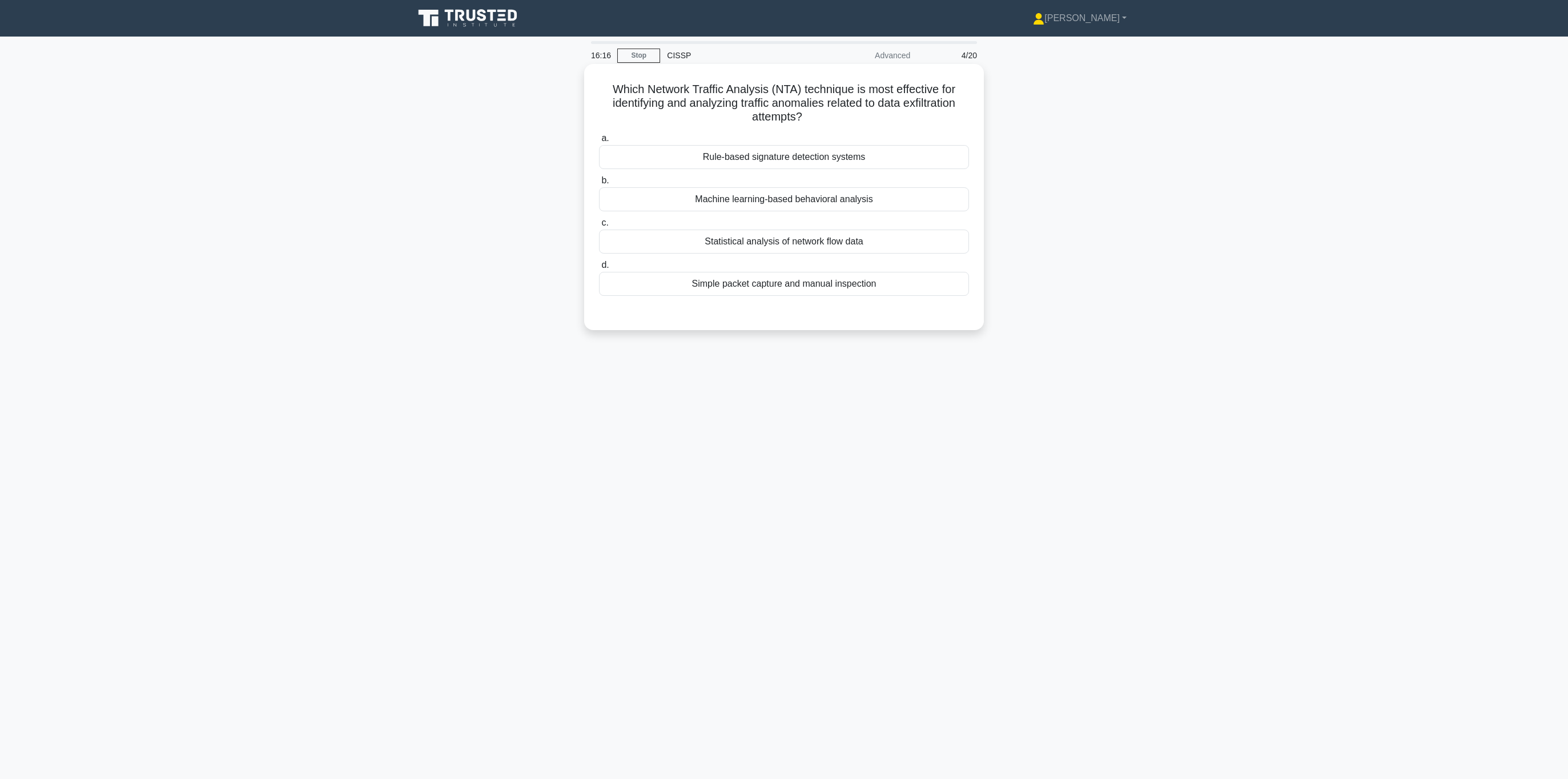
click at [709, 118] on h5 "Which Network Traffic Analysis (NTA) technique is most effective for identifyin…" at bounding box center [784, 103] width 372 height 42
click at [739, 205] on div "Machine learning-based behavioral analysis" at bounding box center [784, 199] width 370 height 24
click at [599, 184] on input "b. Machine learning-based behavioral analysis" at bounding box center [599, 181] width 0 height 8
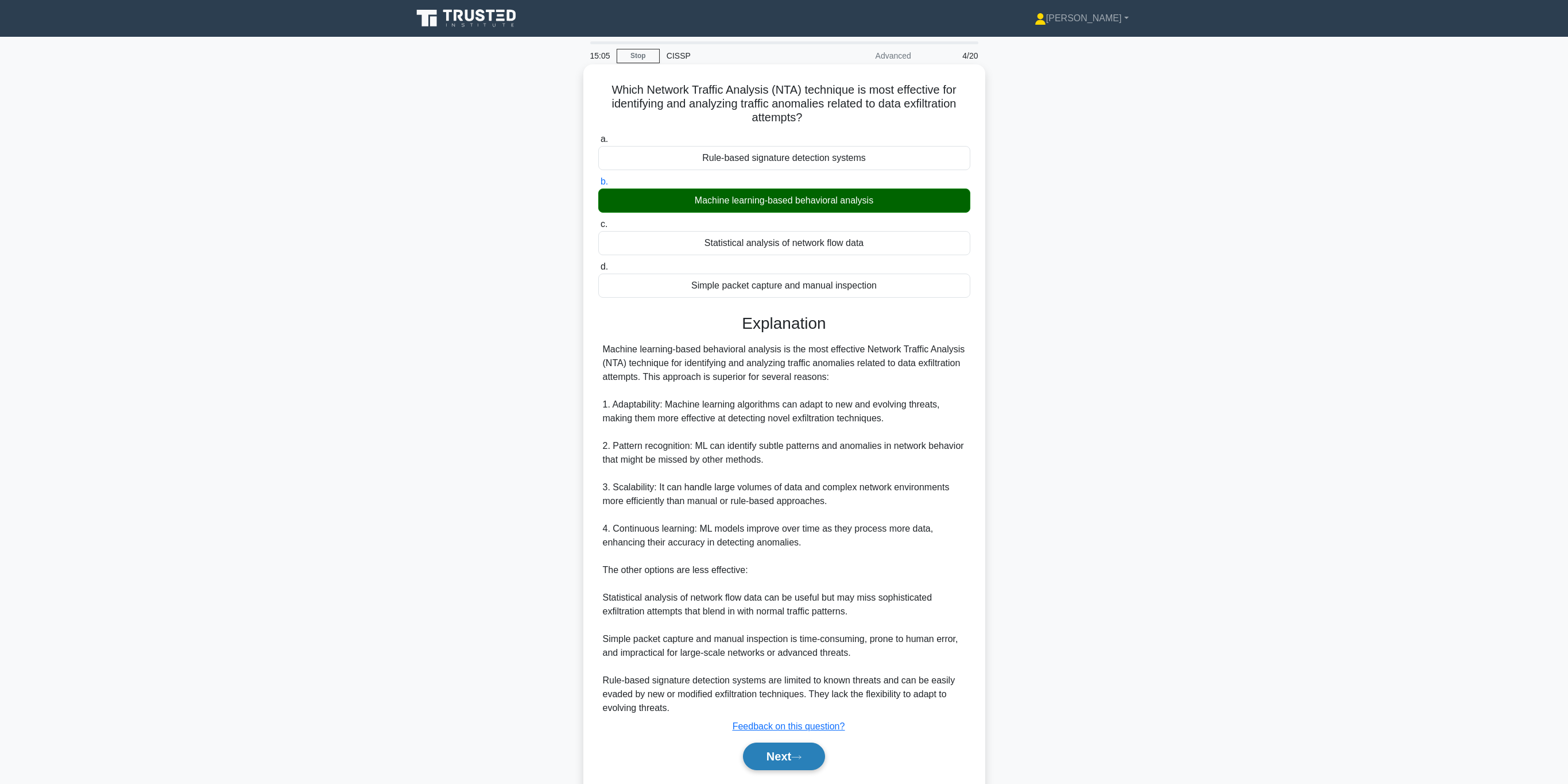
click at [798, 754] on icon at bounding box center [796, 757] width 10 height 6
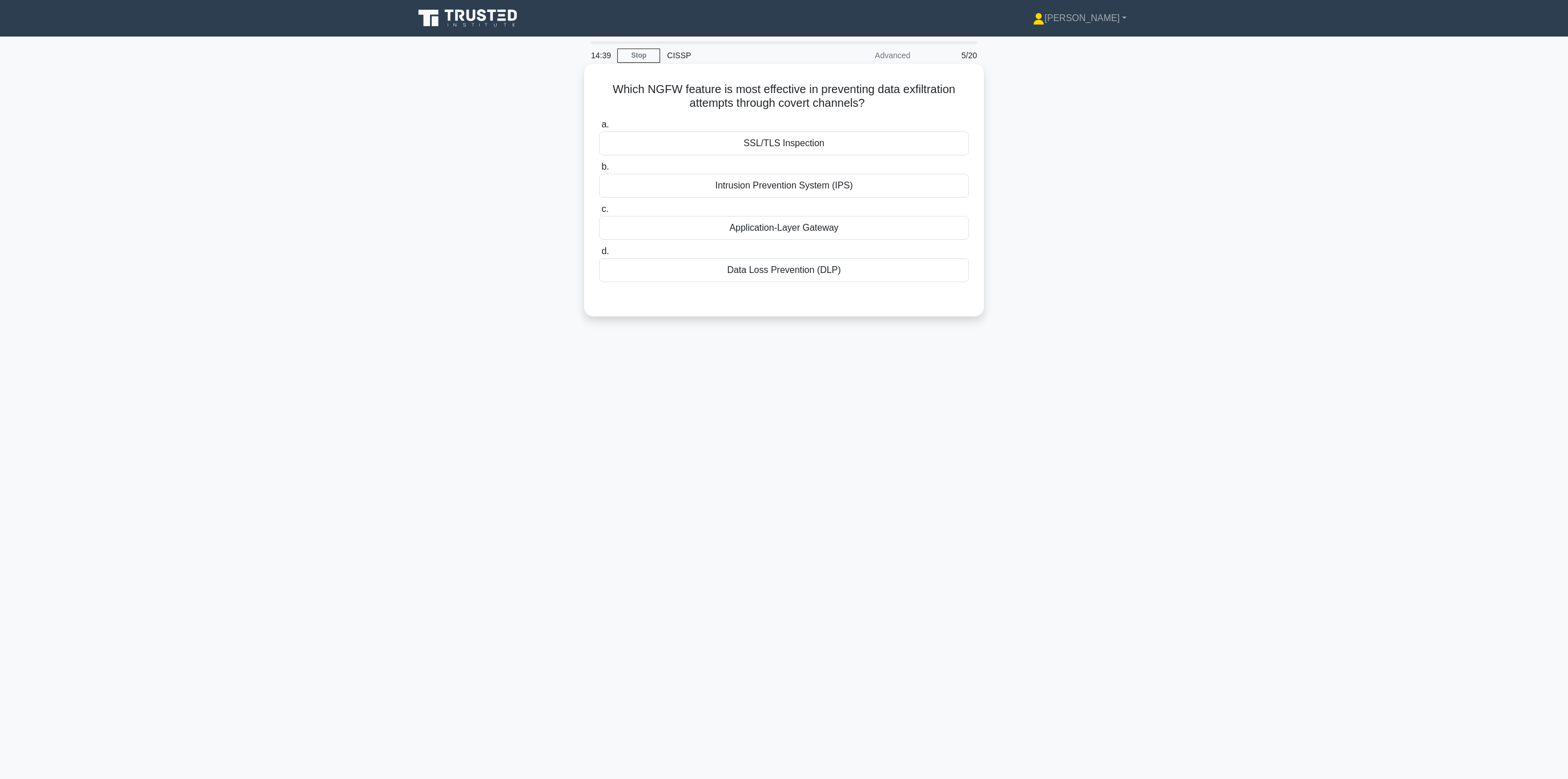
click at [761, 133] on div "SSL/TLS Inspection" at bounding box center [784, 143] width 370 height 24
click at [599, 129] on input "a. SSL/TLS Inspection" at bounding box center [599, 125] width 0 height 8
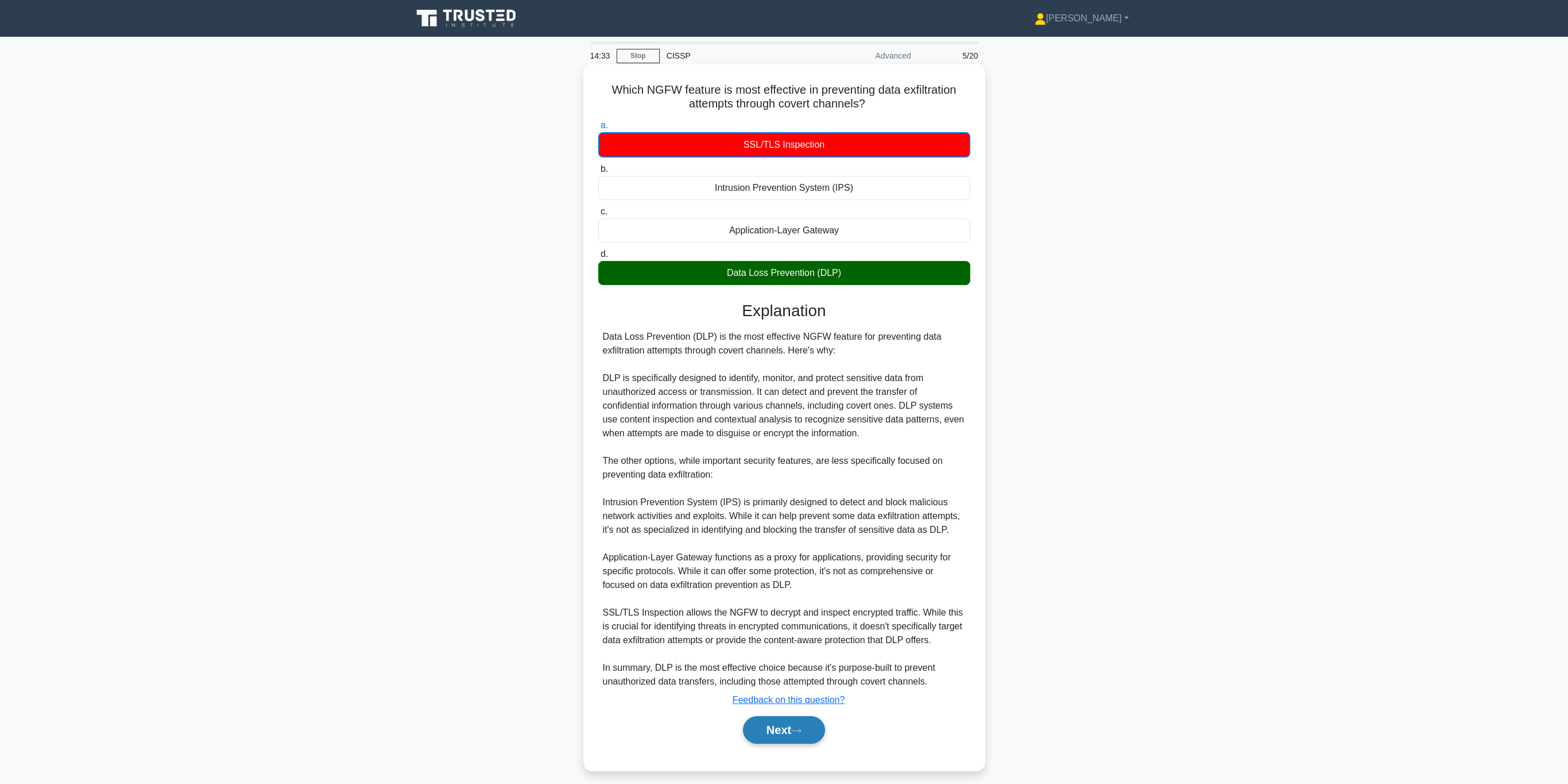
click at [779, 727] on button "Next" at bounding box center [784, 729] width 82 height 27
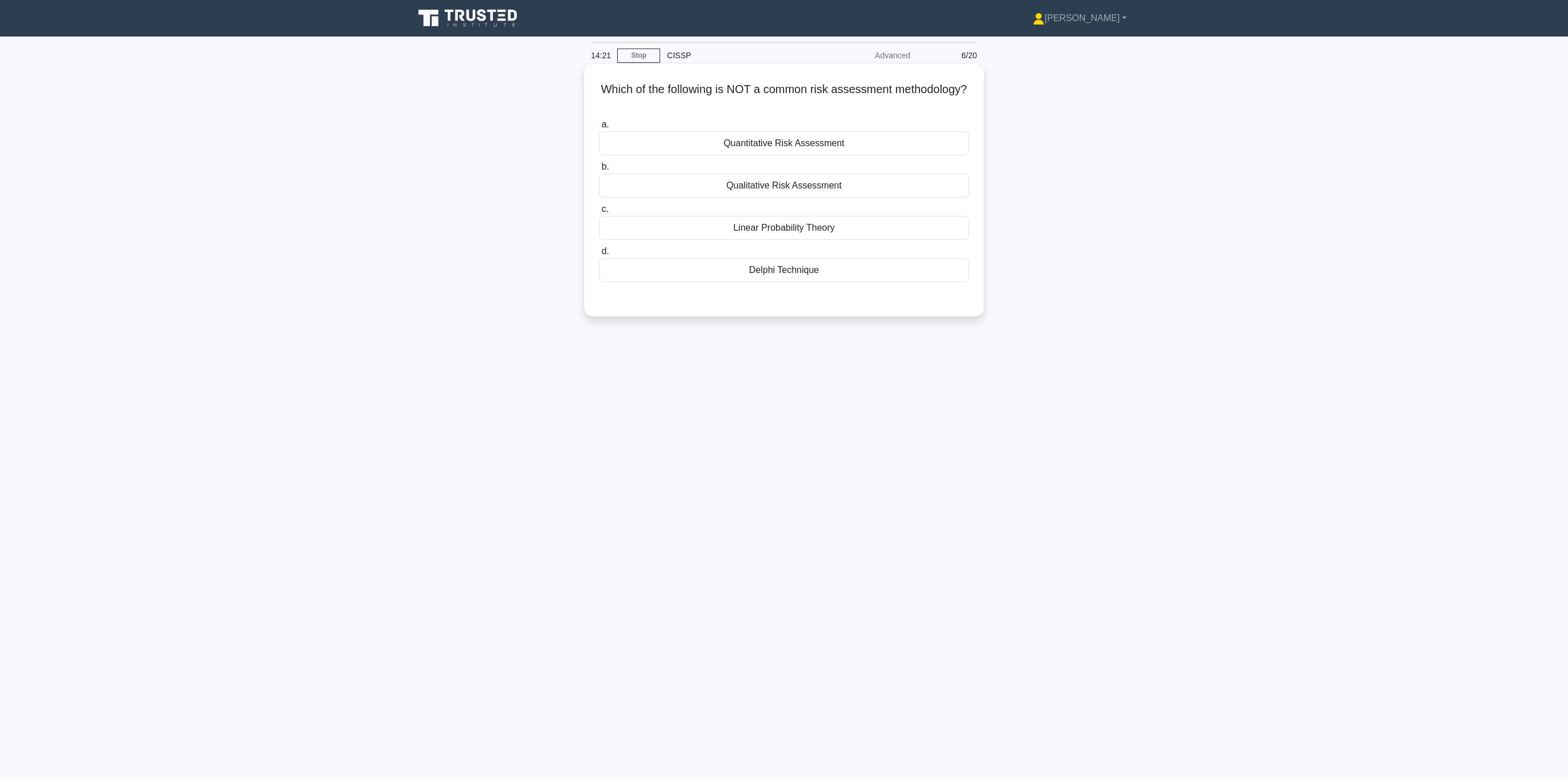
click at [828, 235] on div "Linear Probability Theory" at bounding box center [784, 227] width 370 height 24
click at [599, 213] on input "c. Linear Probability Theory" at bounding box center [599, 209] width 0 height 8
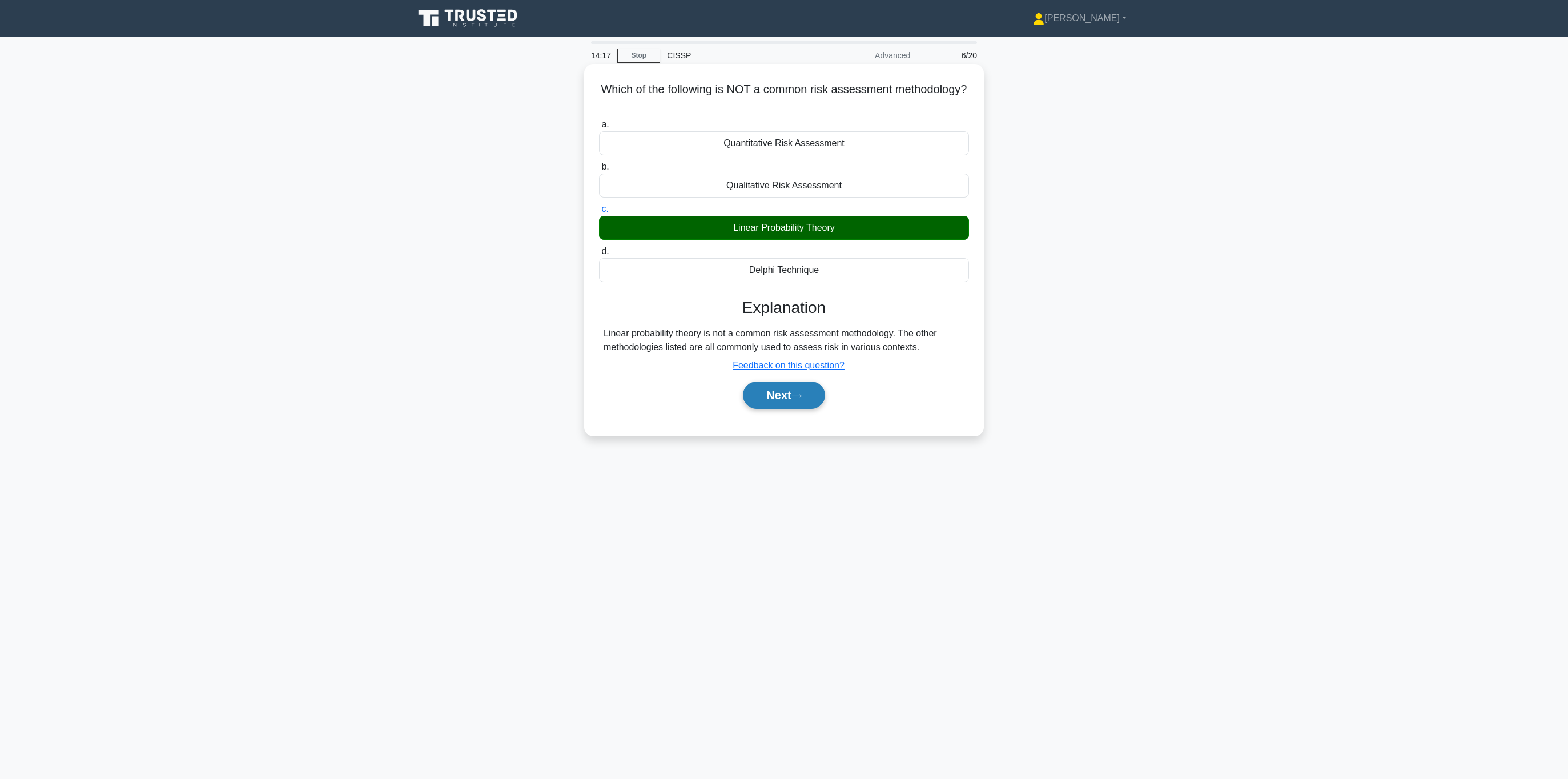
click at [767, 386] on button "Next" at bounding box center [784, 395] width 82 height 27
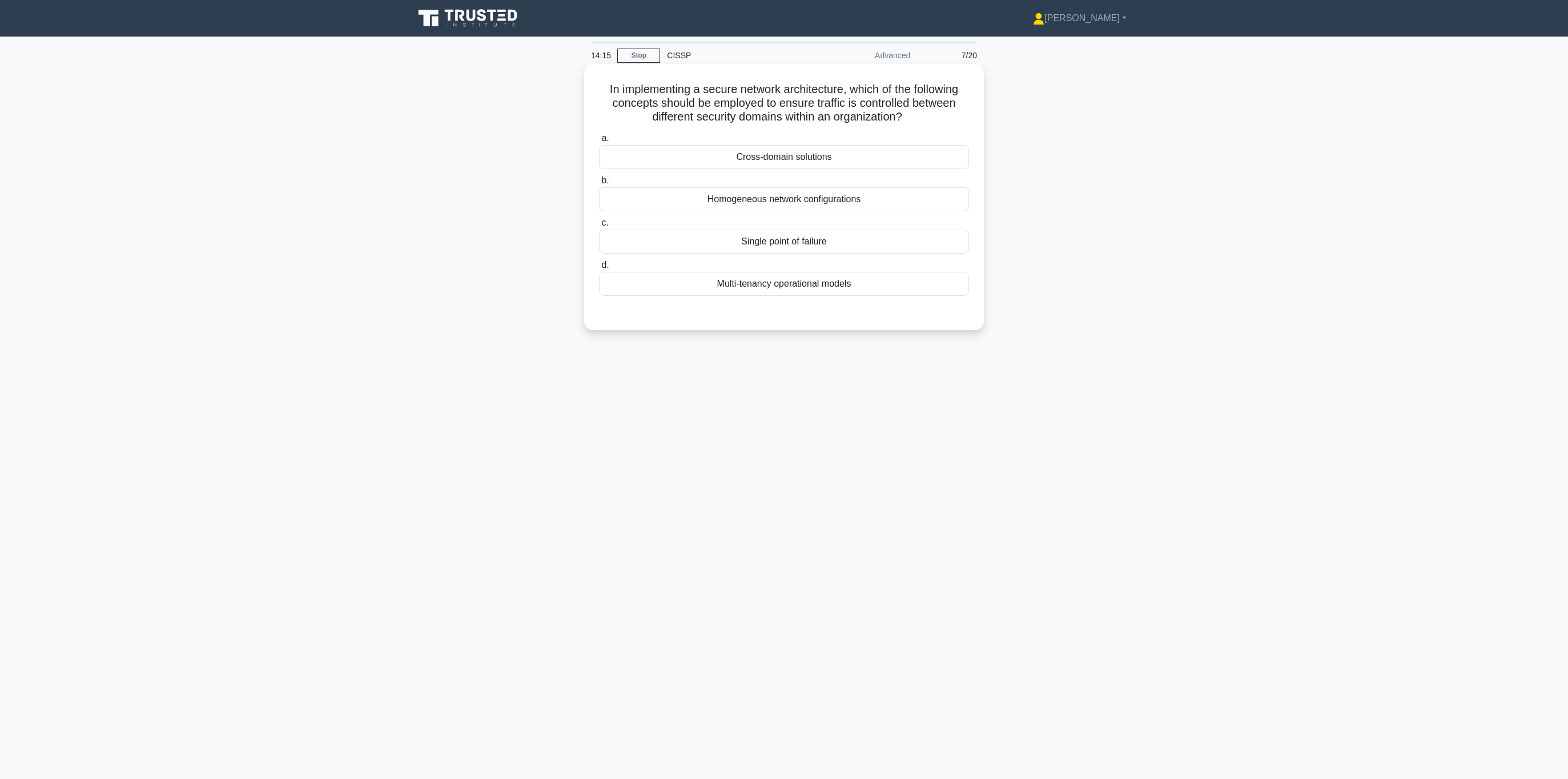
drag, startPoint x: 636, startPoint y: 84, endPoint x: 911, endPoint y: 119, distance: 277.2
click at [911, 119] on div "In implementing a secure network architecture, which of the following concepts …" at bounding box center [784, 197] width 390 height 257
click at [777, 86] on h5 "In implementing a secure network architecture, which of the following concepts …" at bounding box center [784, 103] width 372 height 42
drag, startPoint x: 622, startPoint y: 84, endPoint x: 838, endPoint y: 108, distance: 217.3
click at [832, 109] on h5 "In implementing a secure network architecture, which of the following concepts …" at bounding box center [784, 103] width 372 height 42
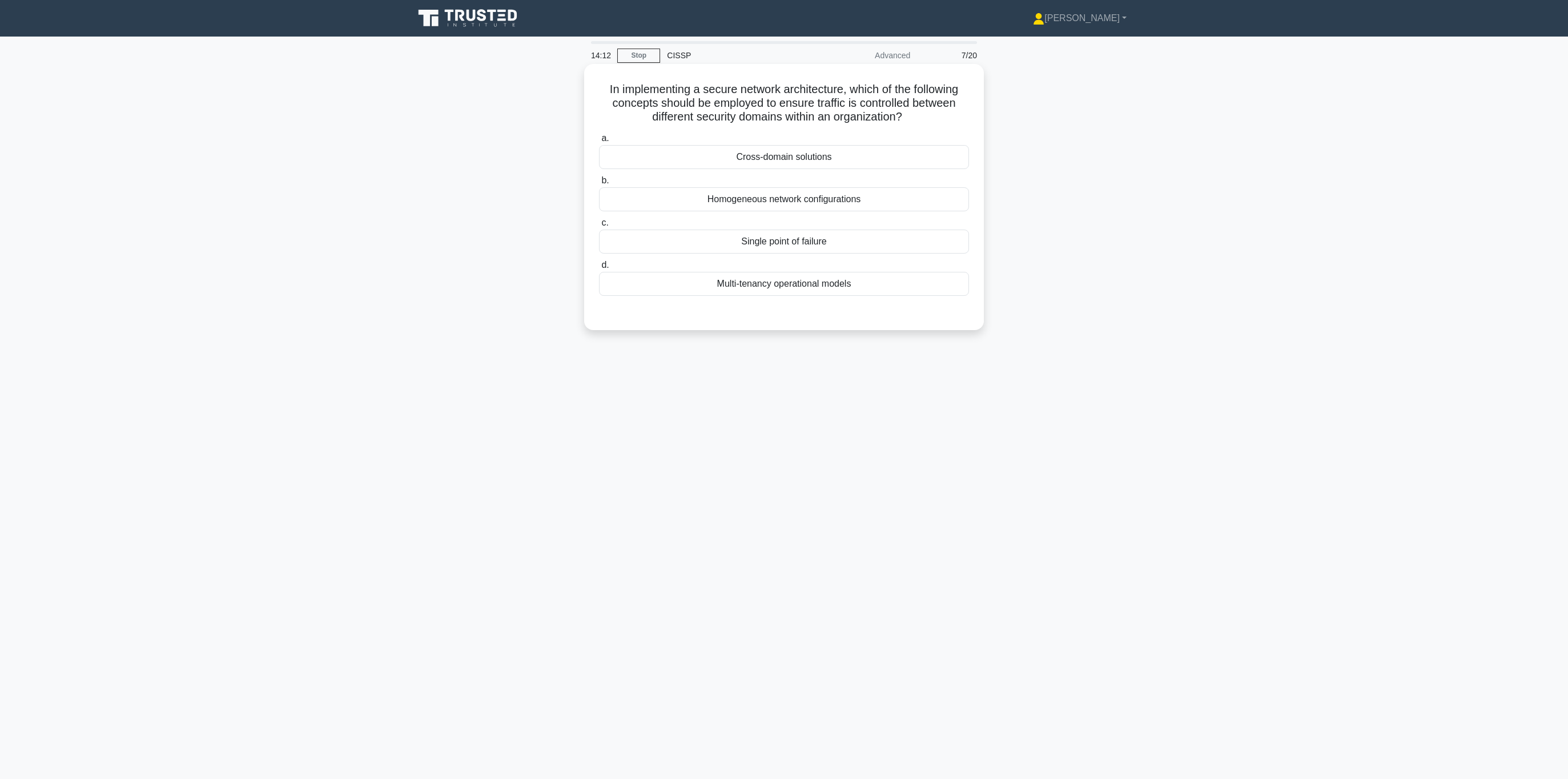
click at [866, 108] on h5 "In implementing a secure network architecture, which of the following concepts …" at bounding box center [784, 103] width 372 height 42
drag, startPoint x: 904, startPoint y: 116, endPoint x: 605, endPoint y: 98, distance: 299.5
click at [605, 98] on h5 "In implementing a secure network architecture, which of the following concepts …" at bounding box center [784, 103] width 372 height 42
click at [647, 89] on h5 "In implementing a secure network architecture, which of the following concepts …" at bounding box center [784, 103] width 372 height 42
drag, startPoint x: 646, startPoint y: 90, endPoint x: 903, endPoint y: 130, distance: 260.1
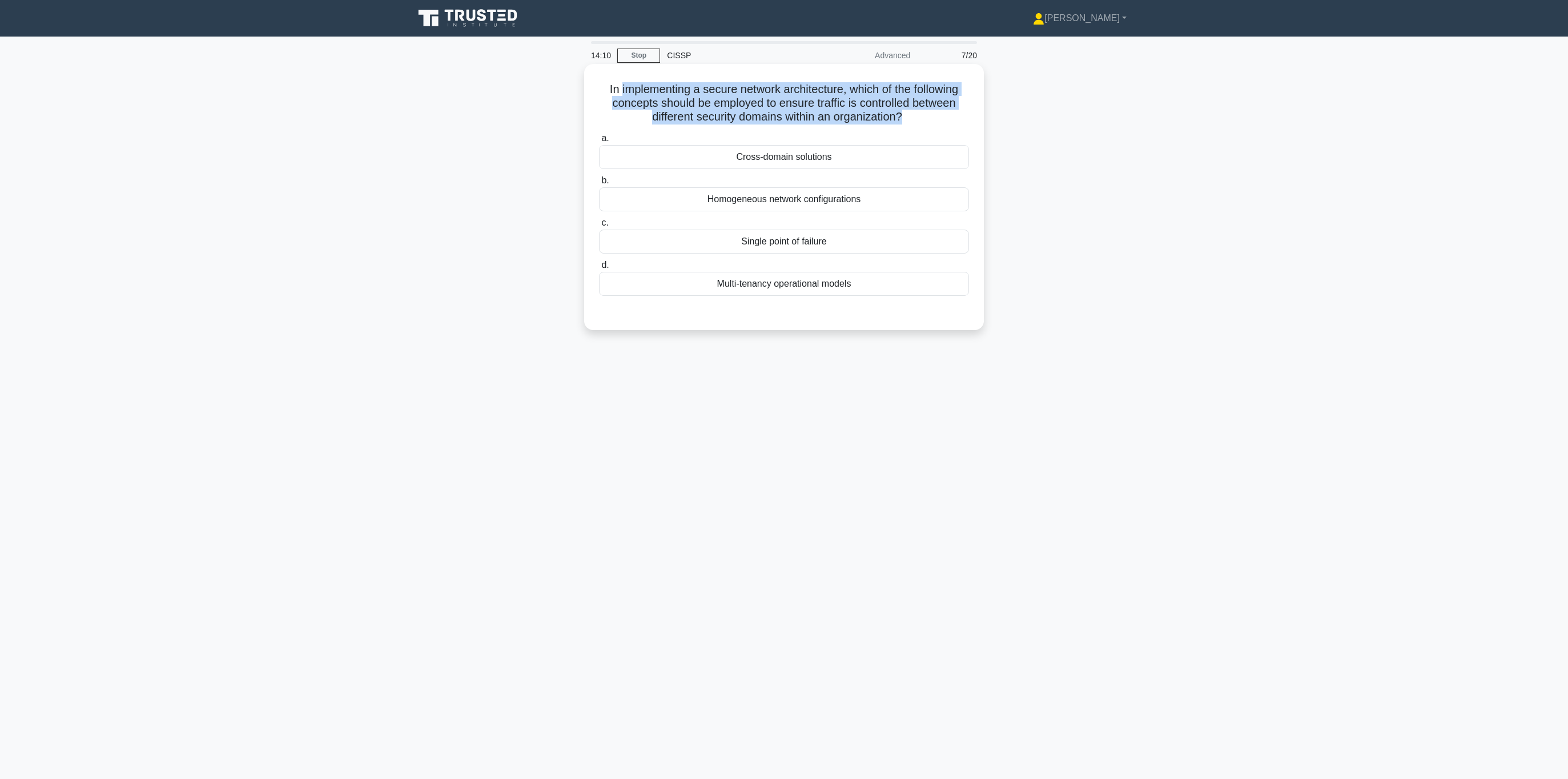
click at [903, 130] on div "In implementing a secure network architecture, which of the following concepts …" at bounding box center [784, 197] width 390 height 257
click at [830, 283] on div "Multi-tenancy operational models" at bounding box center [784, 283] width 370 height 24
click at [599, 269] on input "d. Multi-tenancy operational models" at bounding box center [599, 265] width 0 height 8
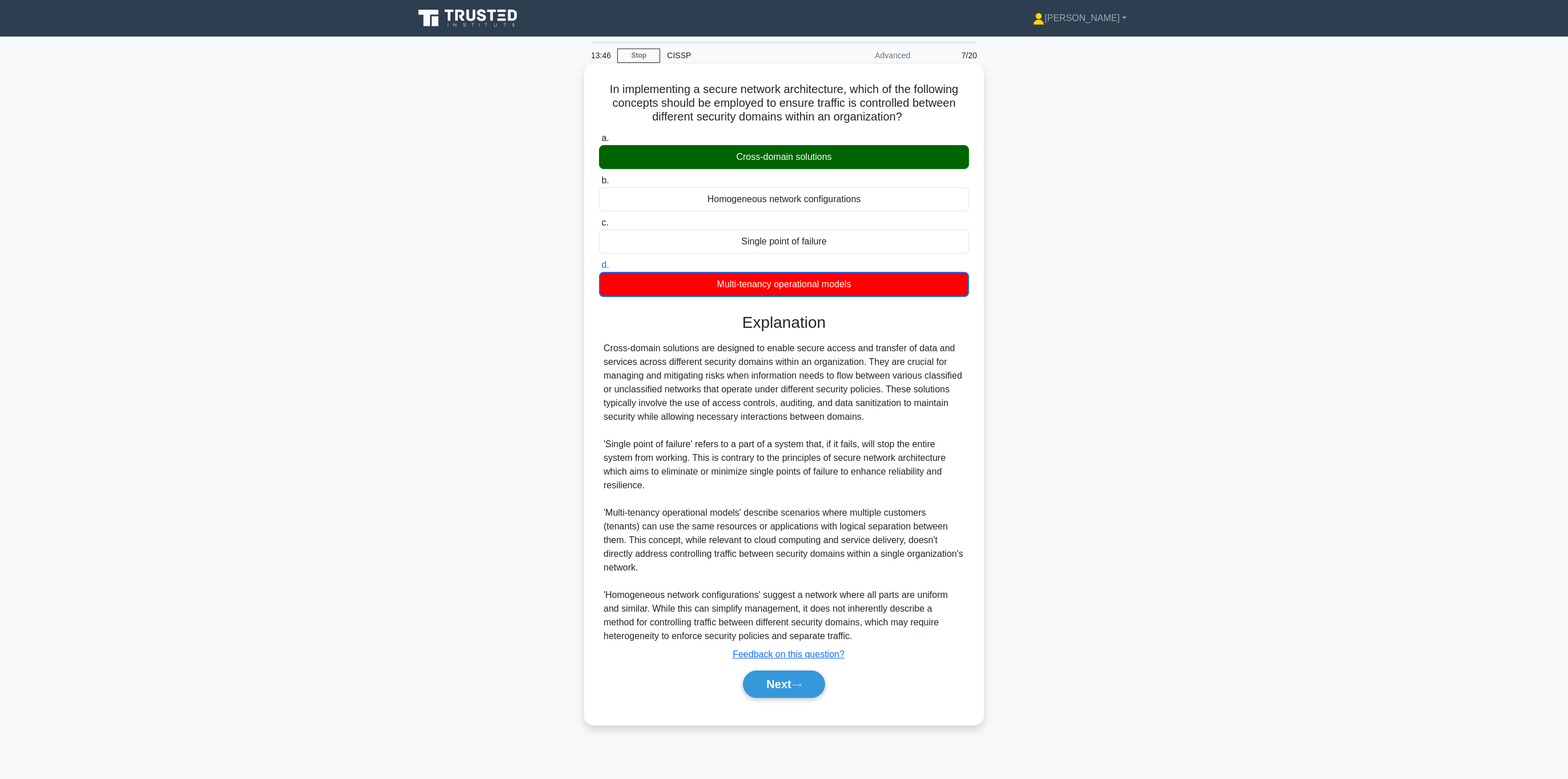
drag, startPoint x: 718, startPoint y: 352, endPoint x: 856, endPoint y: 409, distance: 149.3
click at [855, 409] on div "Cross-domain solutions are designed to enable secure access and transfer of dat…" at bounding box center [784, 492] width 361 height 301
drag, startPoint x: 868, startPoint y: 418, endPoint x: 615, endPoint y: 349, distance: 262.2
click at [615, 349] on div "Cross-domain solutions are designed to enable secure access and transfer of dat…" at bounding box center [784, 492] width 361 height 301
click at [643, 360] on div "Cross-domain solutions are designed to enable secure access and transfer of dat…" at bounding box center [784, 492] width 361 height 301
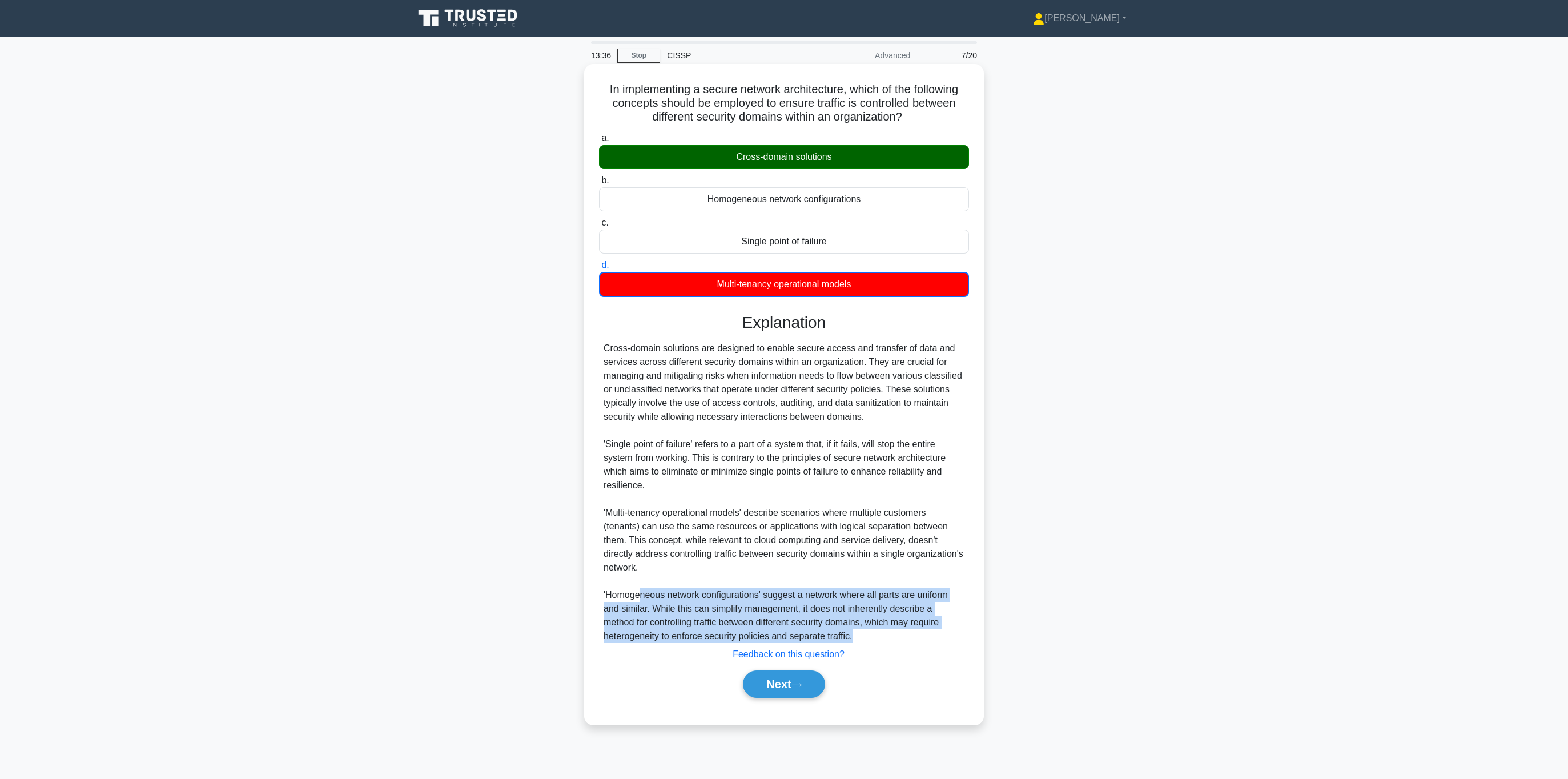
drag, startPoint x: 641, startPoint y: 577, endPoint x: 886, endPoint y: 621, distance: 248.9
click at [886, 621] on div "Cross-domain solutions are designed to enable secure access and transfer of dat…" at bounding box center [784, 492] width 361 height 301
drag, startPoint x: 886, startPoint y: 621, endPoint x: 603, endPoint y: 583, distance: 285.5
click at [603, 583] on div "Cross-domain solutions are designed to enable secure access and transfer of dat…" at bounding box center [784, 492] width 370 height 301
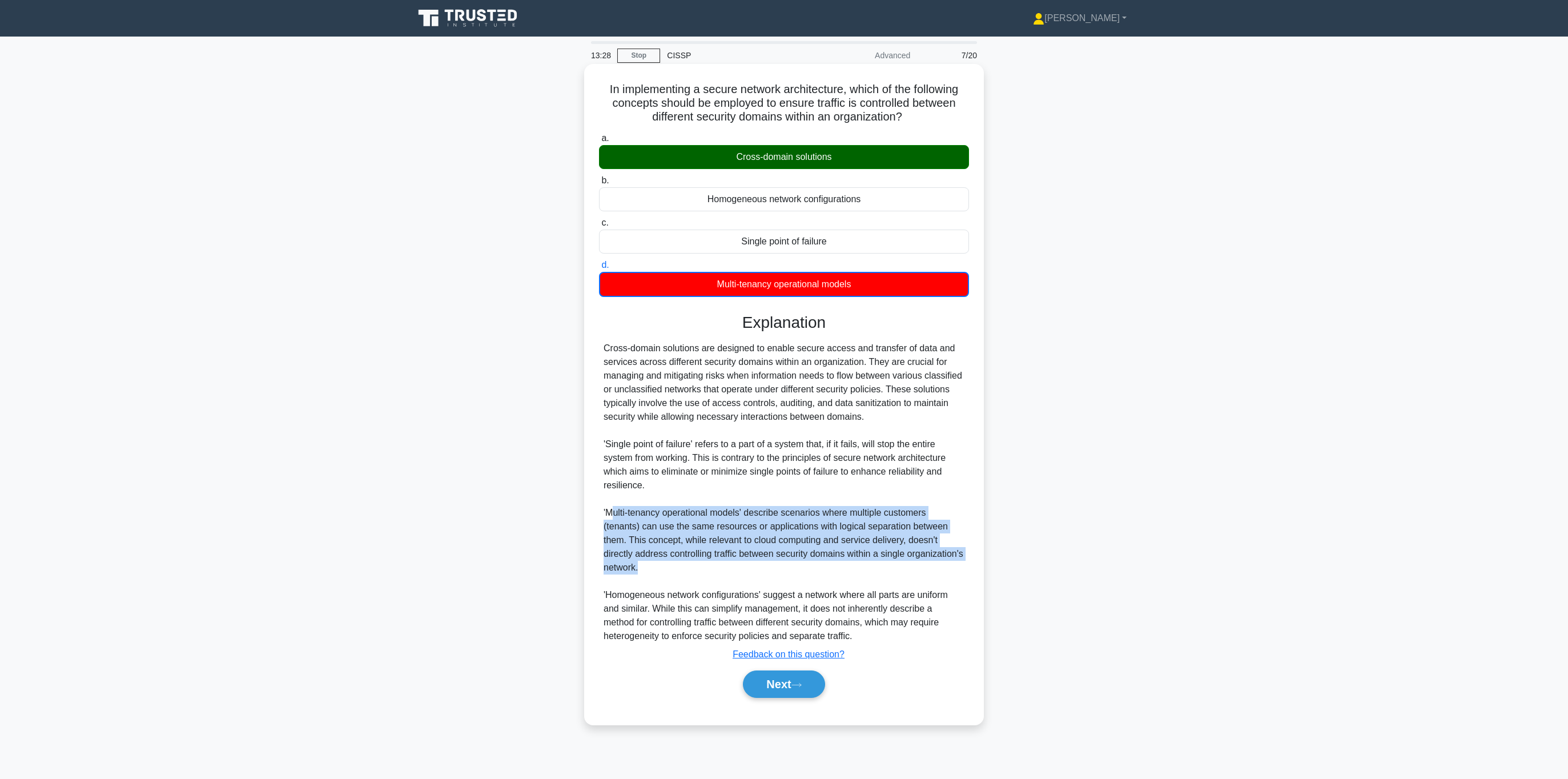
drag, startPoint x: 611, startPoint y: 515, endPoint x: 936, endPoint y: 550, distance: 326.9
click at [939, 557] on div "Cross-domain solutions are designed to enable secure access and transfer of dat…" at bounding box center [784, 492] width 361 height 301
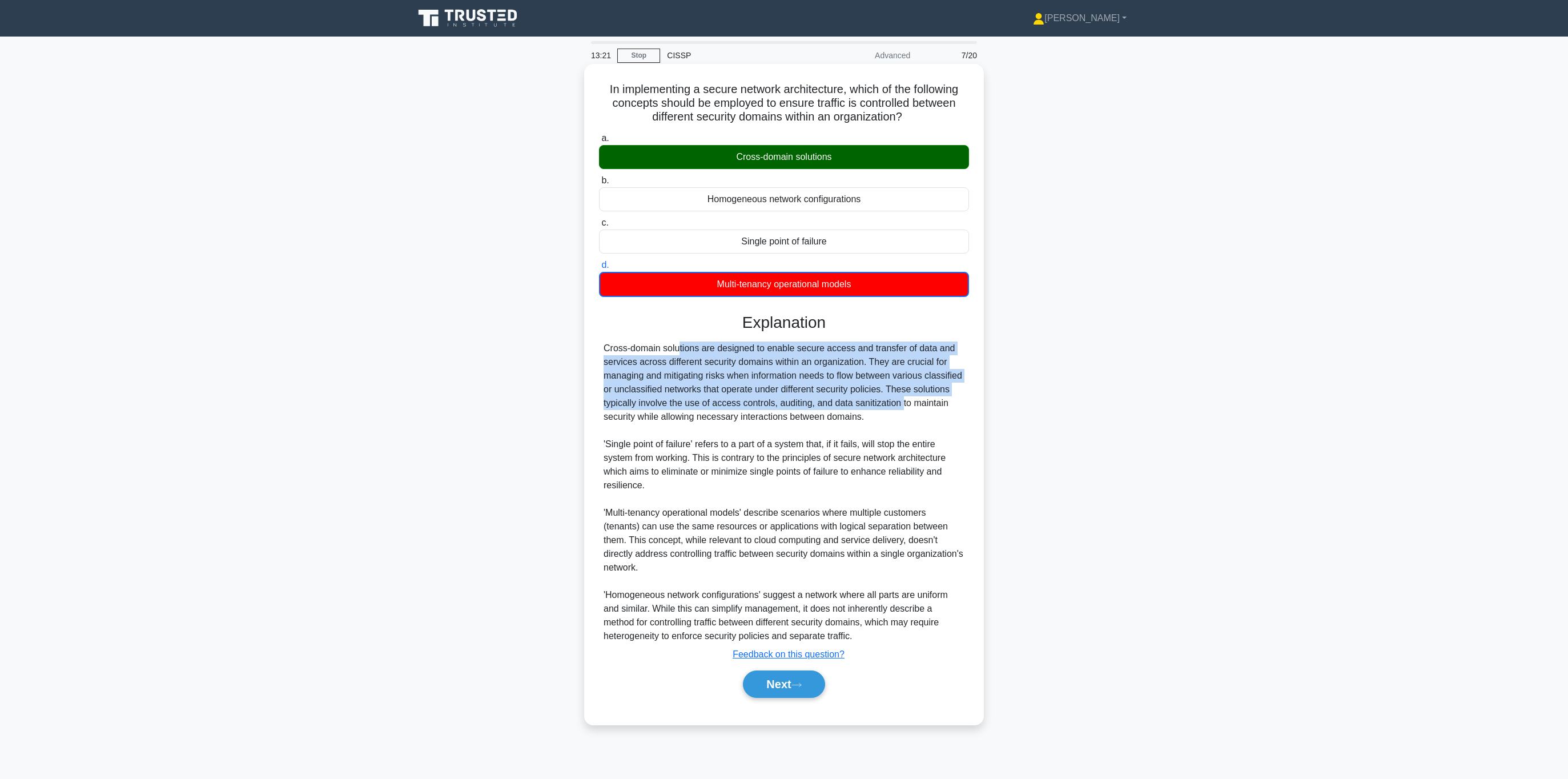
drag, startPoint x: 605, startPoint y: 350, endPoint x: 839, endPoint y: 408, distance: 241.1
click at [839, 408] on div "Cross-domain solutions are designed to enable secure access and transfer of dat…" at bounding box center [784, 492] width 361 height 301
click at [781, 671] on button "Next" at bounding box center [784, 684] width 82 height 27
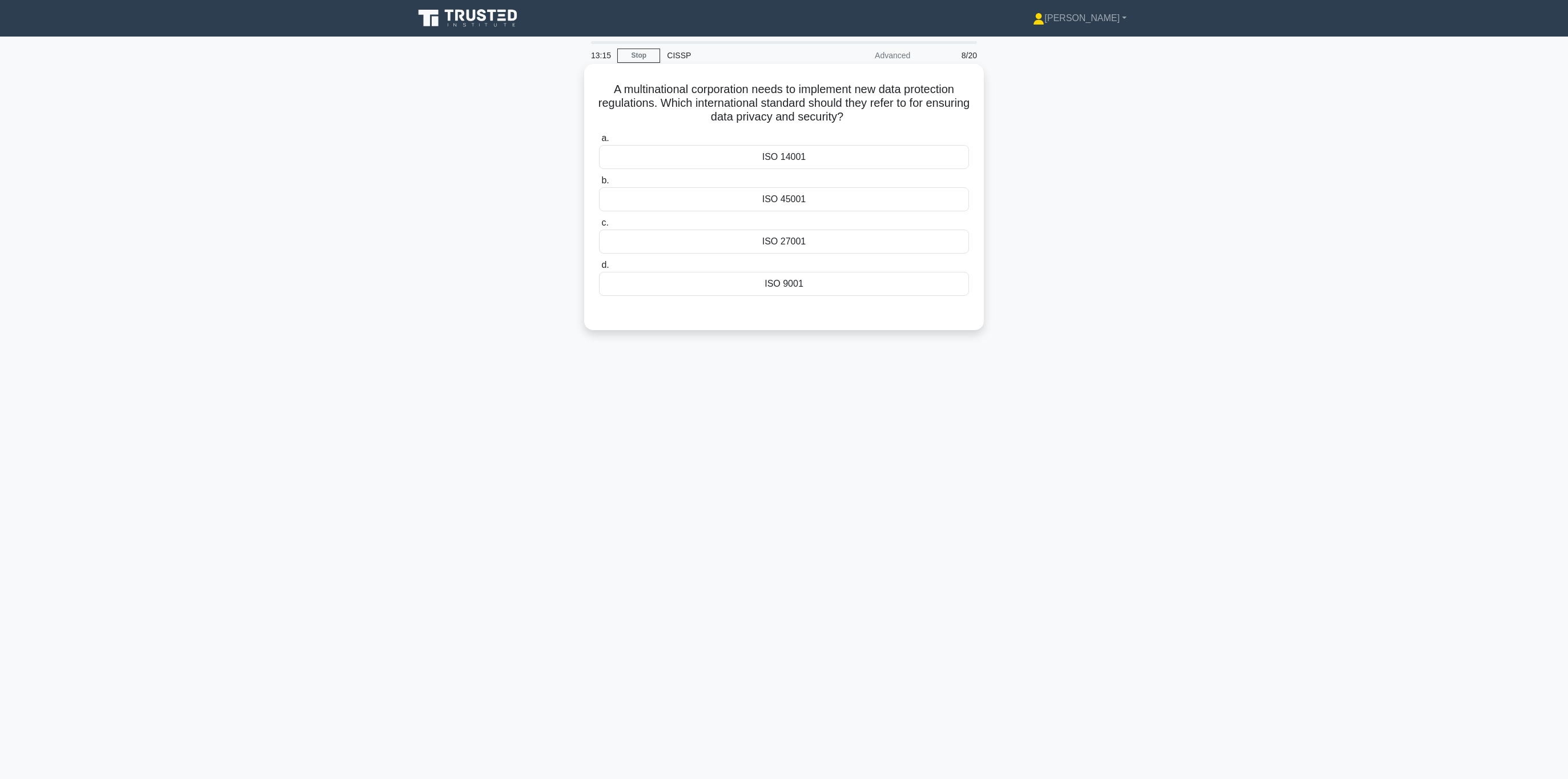
drag, startPoint x: 618, startPoint y: 91, endPoint x: 915, endPoint y: 112, distance: 297.7
click at [915, 112] on h5 "A multinational corporation needs to implement new data protection regulations.…" at bounding box center [784, 103] width 372 height 42
click at [913, 116] on h5 "A multinational corporation needs to implement new data protection regulations.…" at bounding box center [784, 103] width 372 height 42
click at [830, 244] on div "ISO 27001" at bounding box center [784, 241] width 370 height 24
click at [599, 226] on input "c. ISO 27001" at bounding box center [599, 223] width 0 height 8
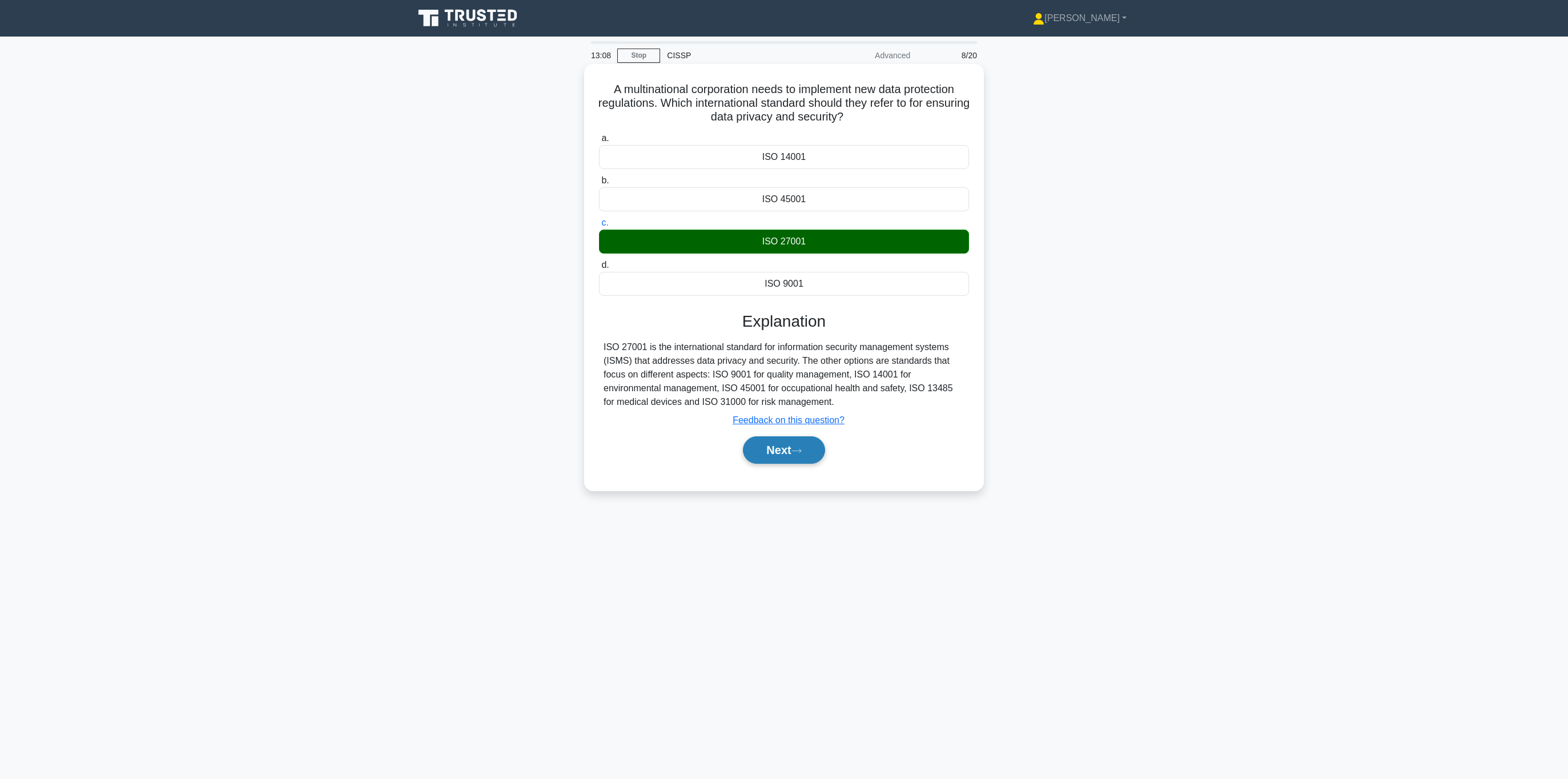
click at [793, 440] on button "Next" at bounding box center [784, 450] width 82 height 27
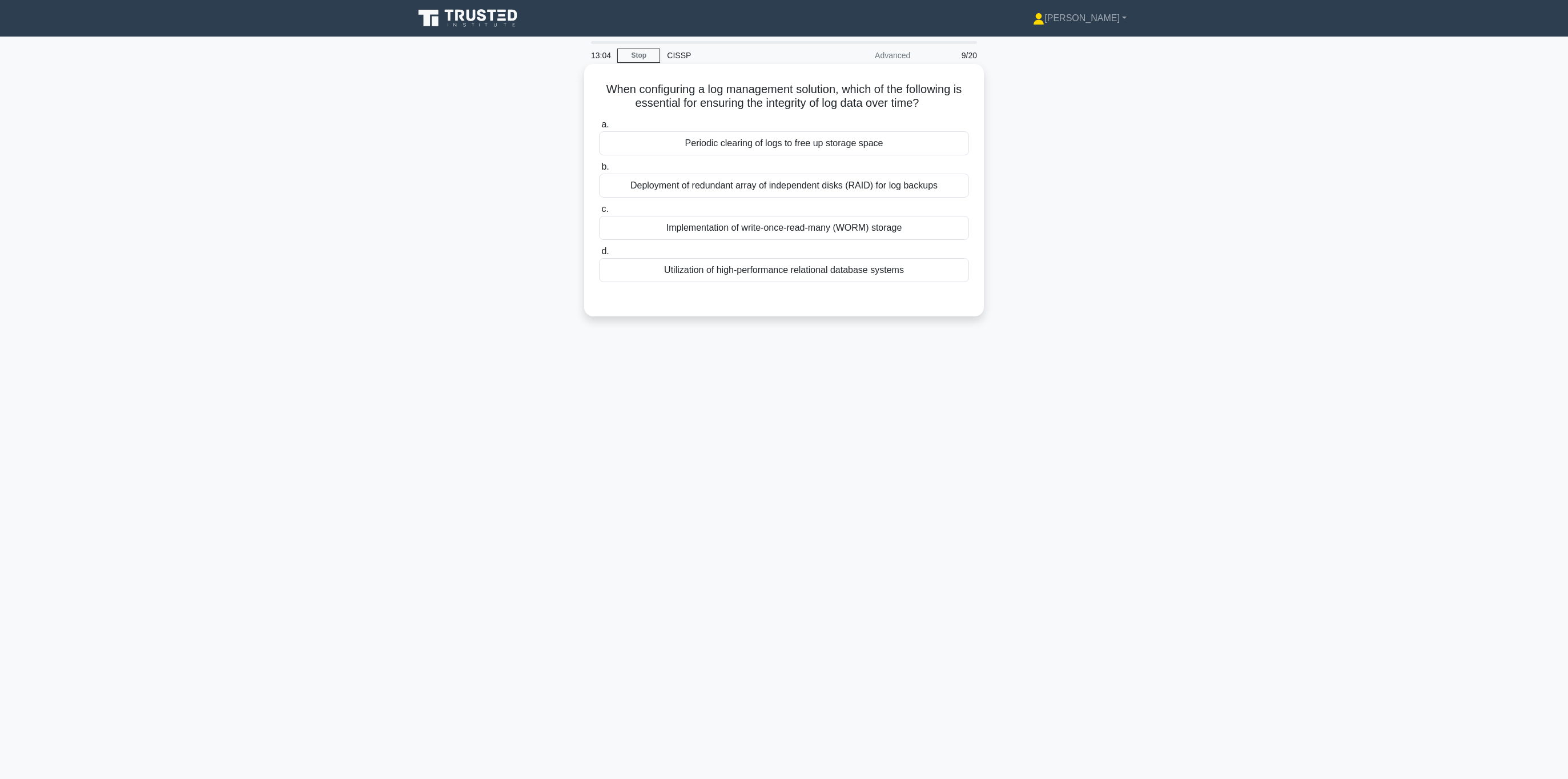
drag, startPoint x: 606, startPoint y: 84, endPoint x: 955, endPoint y: 99, distance: 349.3
click at [955, 99] on h5 "When configuring a log management solution, which of the following is essential…" at bounding box center [784, 96] width 372 height 29
click at [953, 101] on h5 "When configuring a log management solution, which of the following is essential…" at bounding box center [784, 96] width 372 height 29
drag, startPoint x: 943, startPoint y: 103, endPoint x: 639, endPoint y: 84, distance: 304.6
click at [639, 84] on h5 "When configuring a log management solution, which of the following is essential…" at bounding box center [784, 96] width 372 height 29
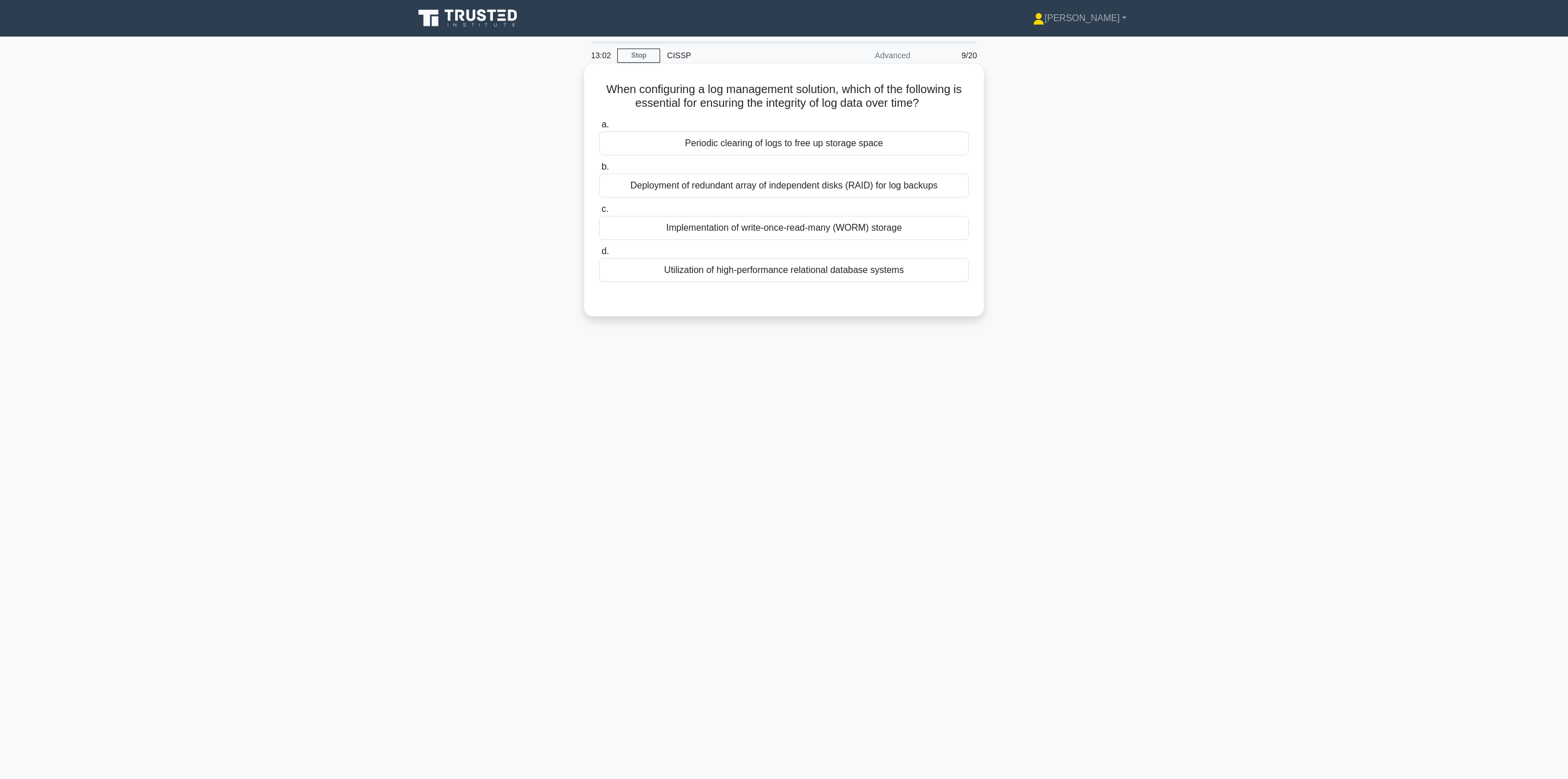
click at [673, 119] on label "a. Periodic clearing of logs to free up storage space" at bounding box center [784, 137] width 370 height 37
click at [599, 121] on input "a. Periodic clearing of logs to free up storage space" at bounding box center [599, 125] width 0 height 8
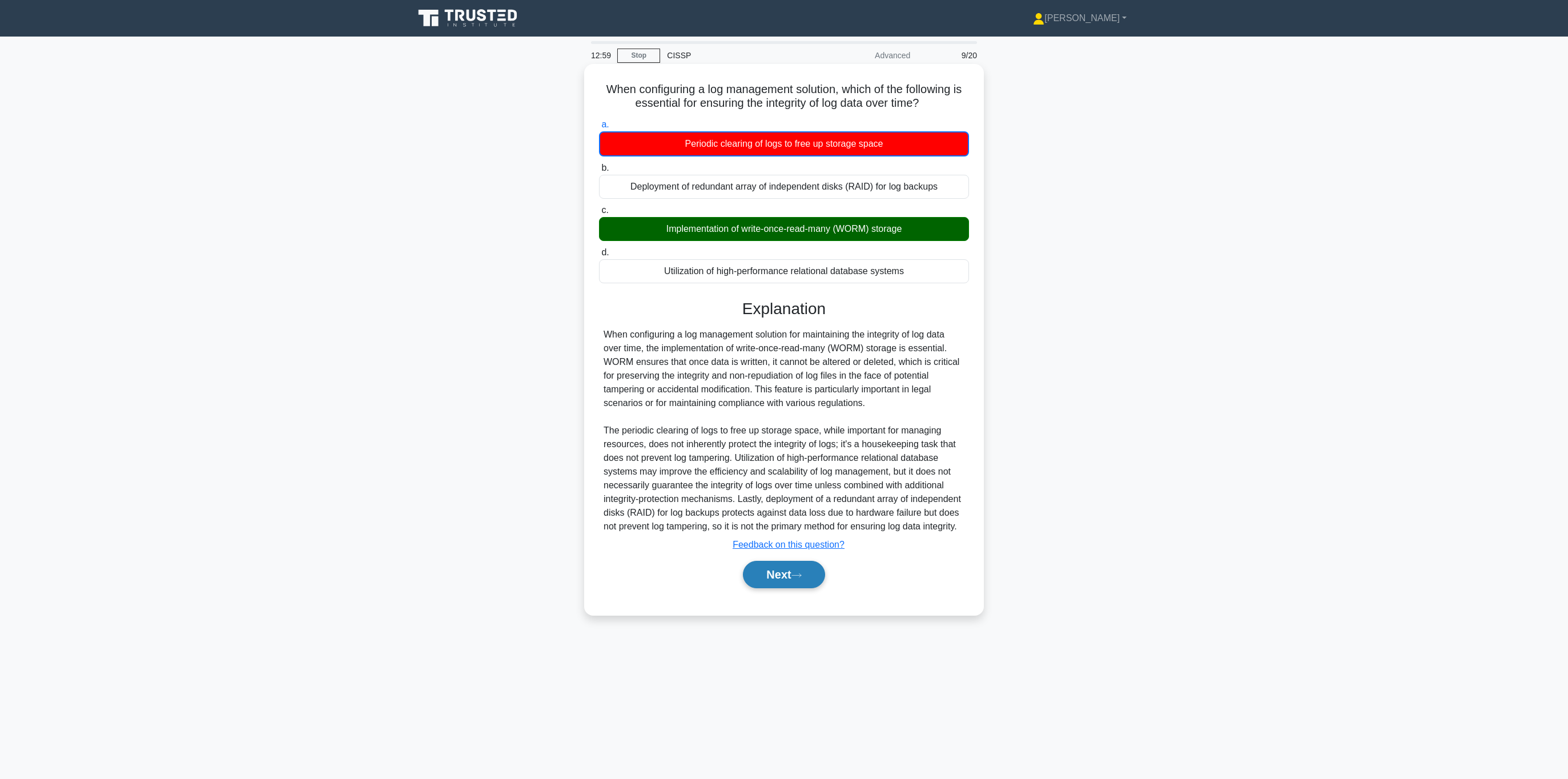
click at [779, 578] on button "Next" at bounding box center [784, 574] width 82 height 27
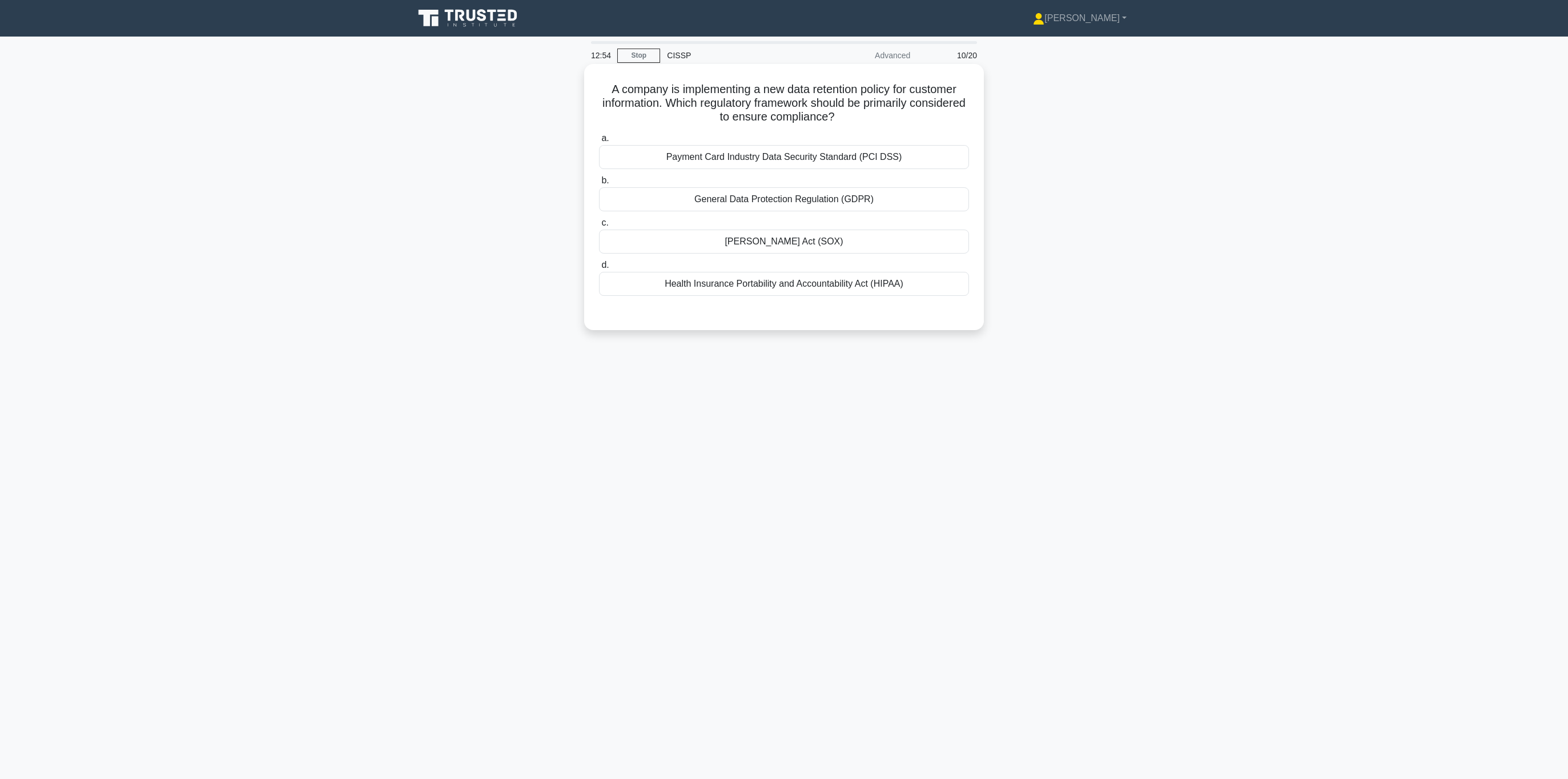
drag, startPoint x: 611, startPoint y: 88, endPoint x: 880, endPoint y: 122, distance: 271.1
click at [880, 122] on h5 "A company is implementing a new data retention policy for customer information.…" at bounding box center [784, 103] width 372 height 42
click at [879, 120] on h5 "A company is implementing a new data retention policy for customer information.…" at bounding box center [784, 103] width 372 height 42
drag, startPoint x: 855, startPoint y: 116, endPoint x: 624, endPoint y: 88, distance: 232.7
click at [624, 88] on h5 "A company is implementing a new data retention policy for customer information.…" at bounding box center [784, 103] width 372 height 42
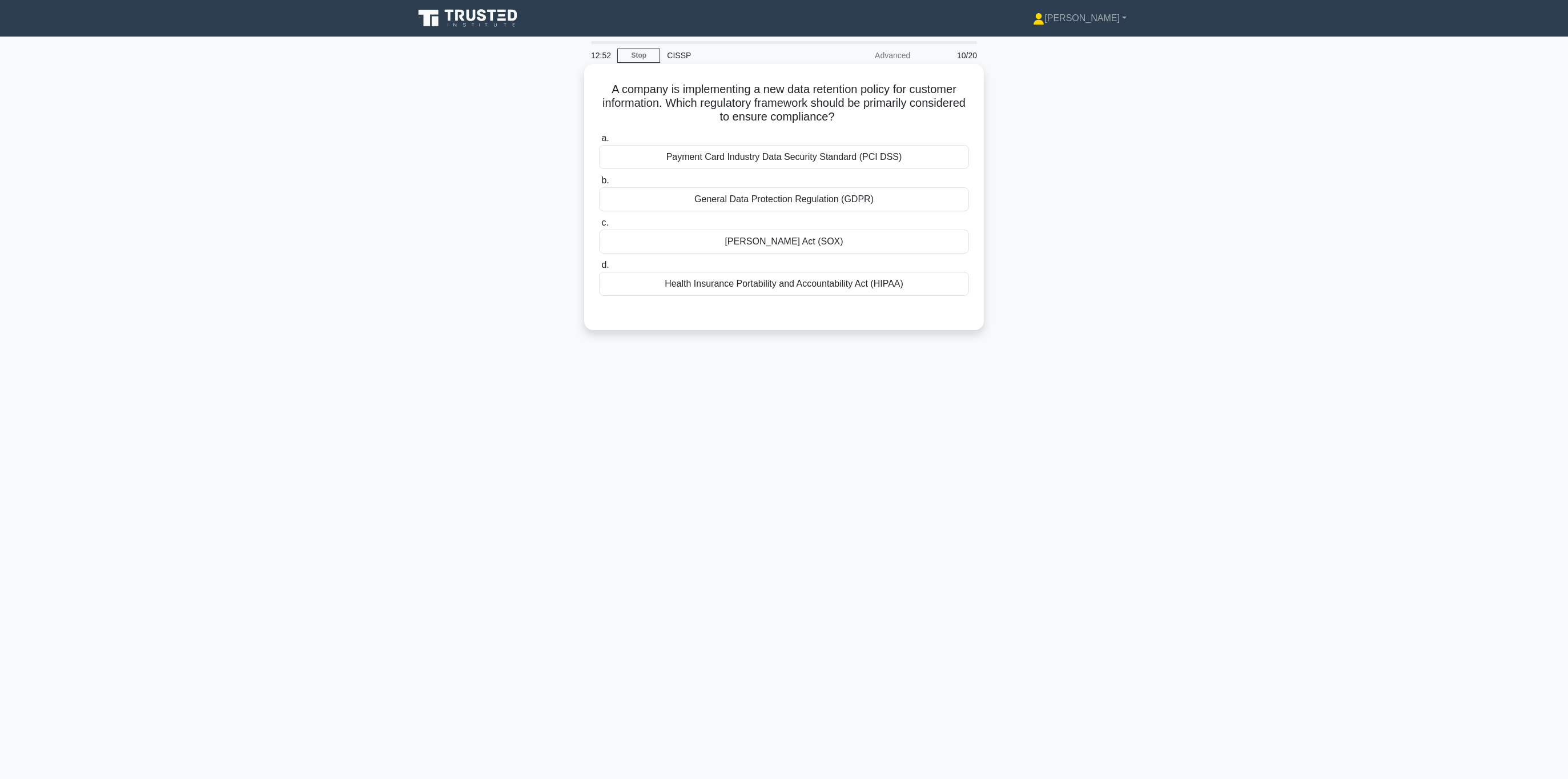
click at [705, 91] on h5 "A company is implementing a new data retention policy for customer information.…" at bounding box center [784, 103] width 372 height 42
click at [805, 199] on div "General Data Protection Regulation (GDPR)" at bounding box center [784, 199] width 370 height 24
click at [599, 184] on input "b. General Data Protection Regulation (GDPR)" at bounding box center [599, 181] width 0 height 8
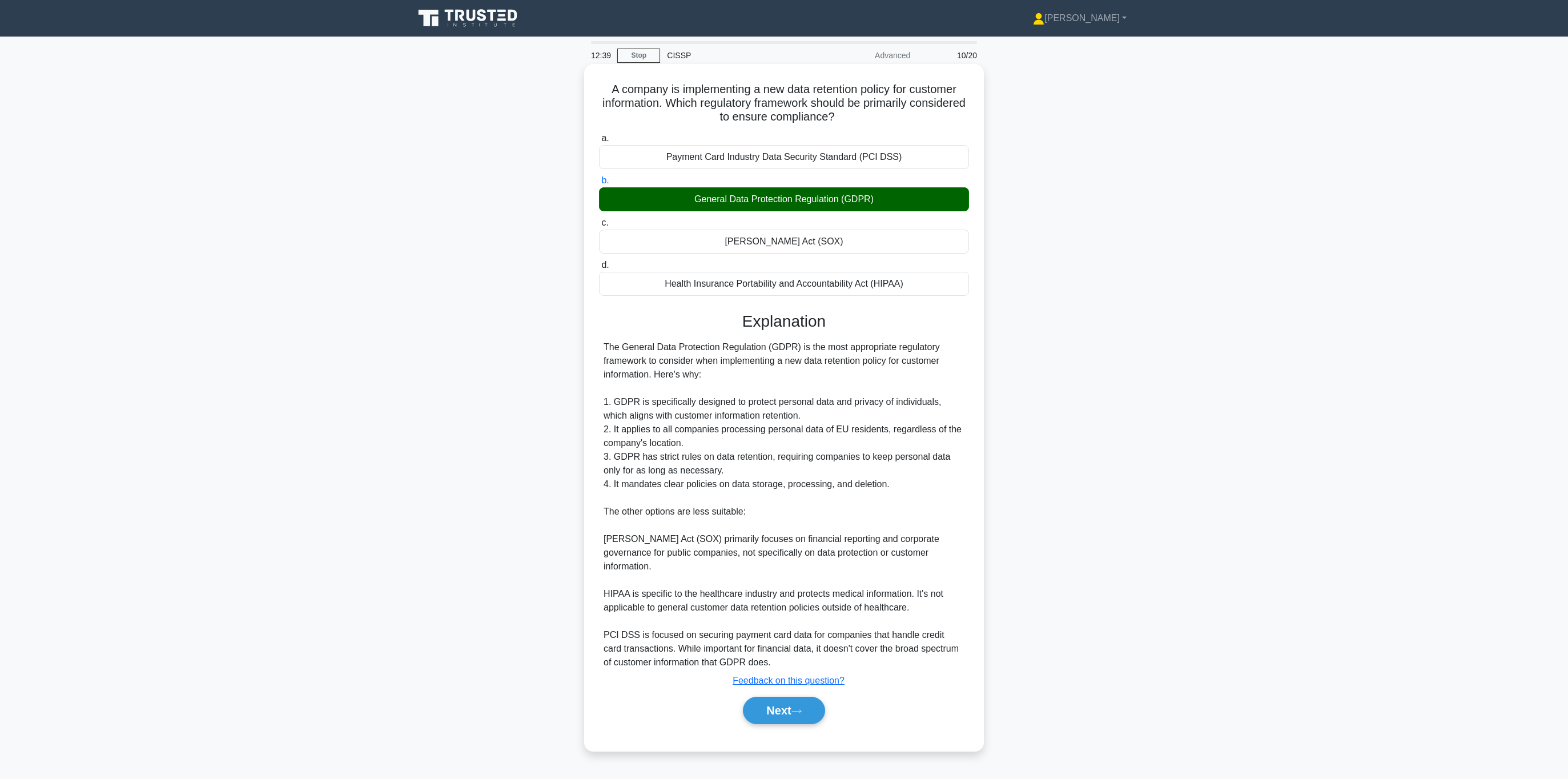
click at [772, 692] on div "Next" at bounding box center [784, 710] width 370 height 37
click at [781, 719] on button "Next" at bounding box center [784, 710] width 82 height 27
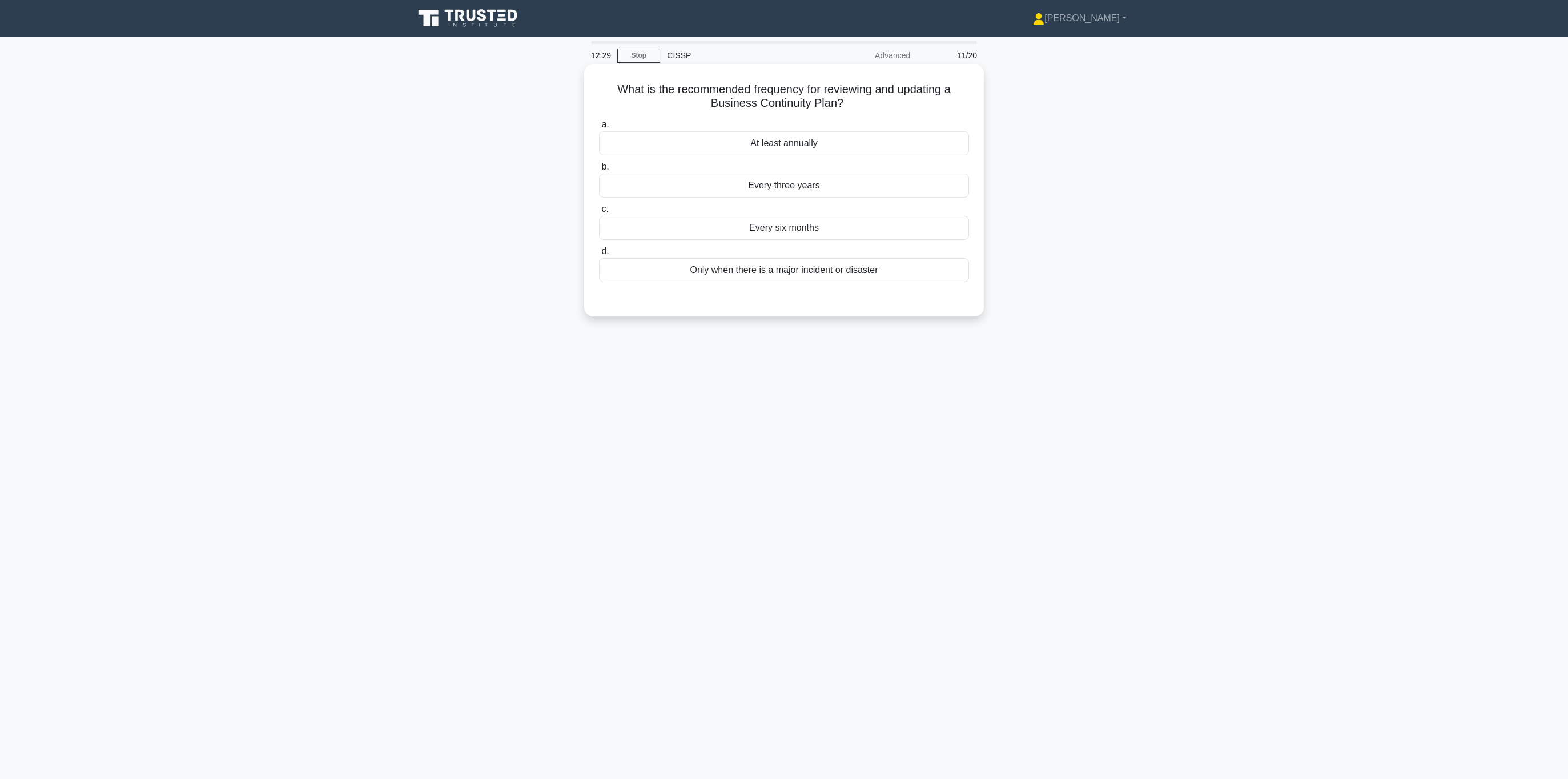
click at [768, 155] on div "At least annually" at bounding box center [784, 143] width 370 height 24
click at [599, 129] on input "a. At least annually" at bounding box center [599, 125] width 0 height 8
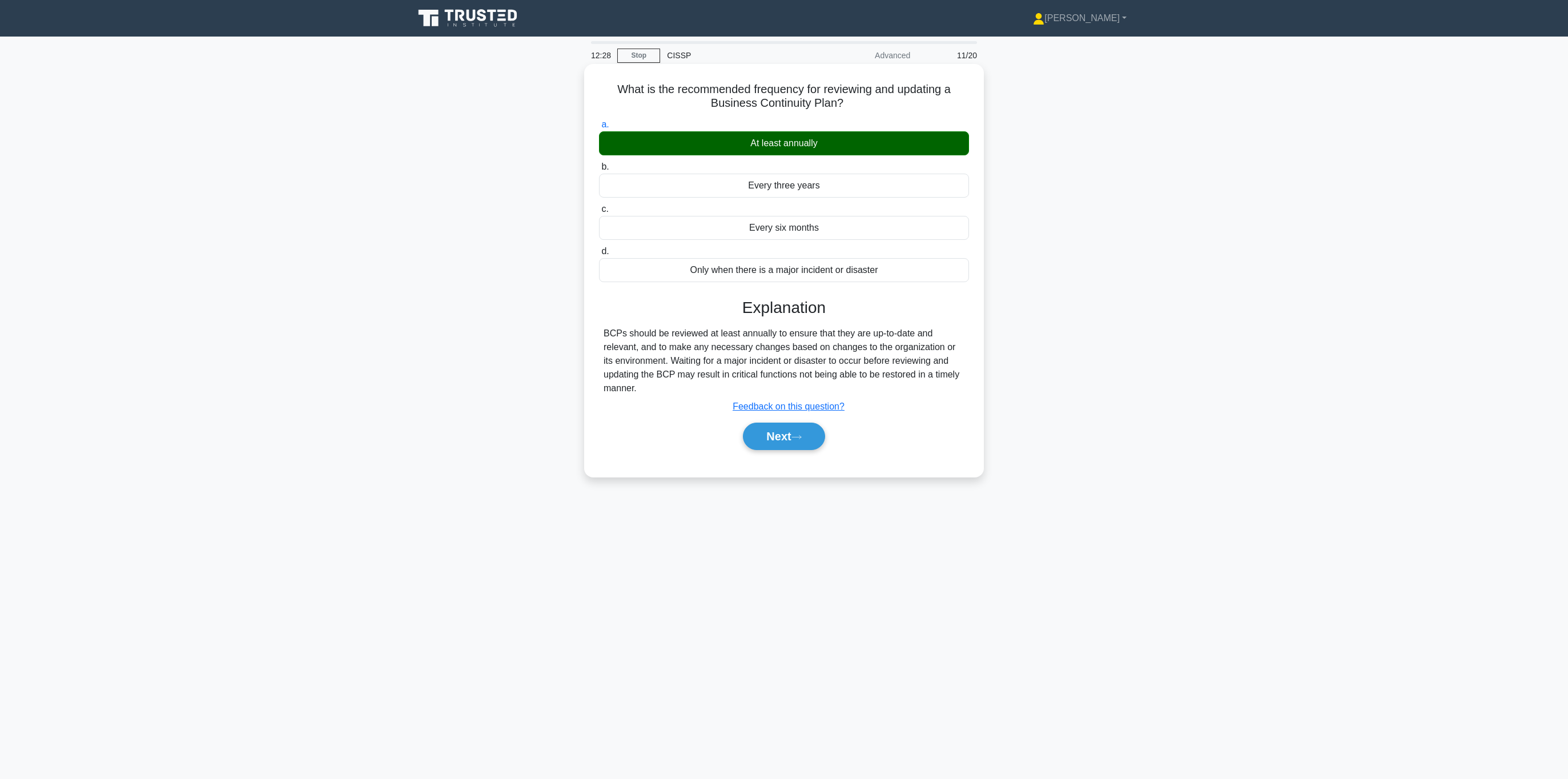
click at [773, 467] on div "What is the recommended frequency for reviewing and updating a Business Continu…" at bounding box center [784, 270] width 390 height 404
click at [779, 432] on button "Next" at bounding box center [784, 436] width 82 height 27
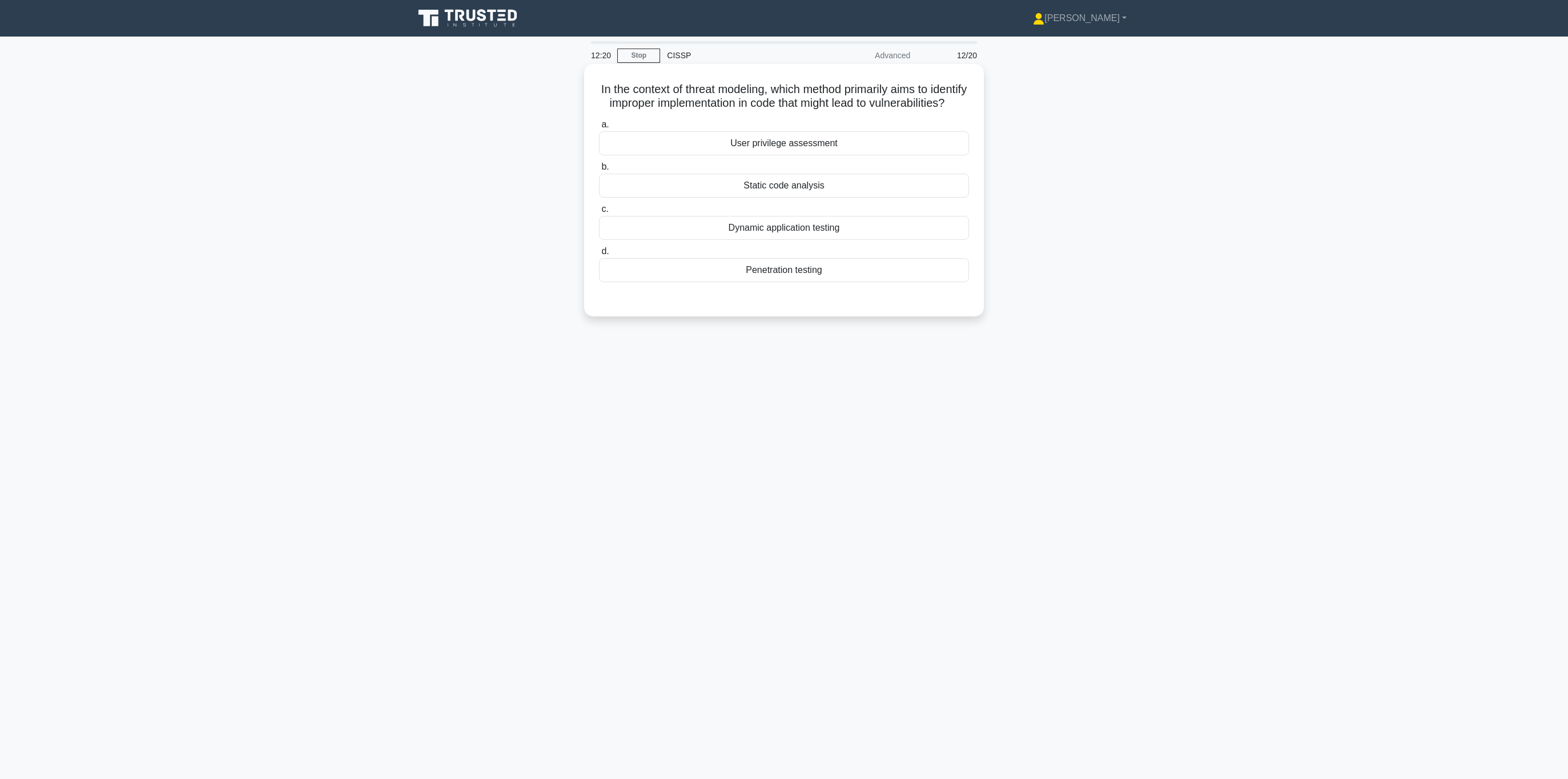
drag, startPoint x: 749, startPoint y: 91, endPoint x: 842, endPoint y: 115, distance: 96.0
click at [842, 111] on h5 "In the context of threat modeling, which method primarily aims to identify impr…" at bounding box center [784, 96] width 372 height 29
drag, startPoint x: 842, startPoint y: 116, endPoint x: 700, endPoint y: 88, distance: 144.7
click at [700, 88] on h5 "In the context of threat modeling, which method primarily aims to identify impr…" at bounding box center [784, 96] width 372 height 29
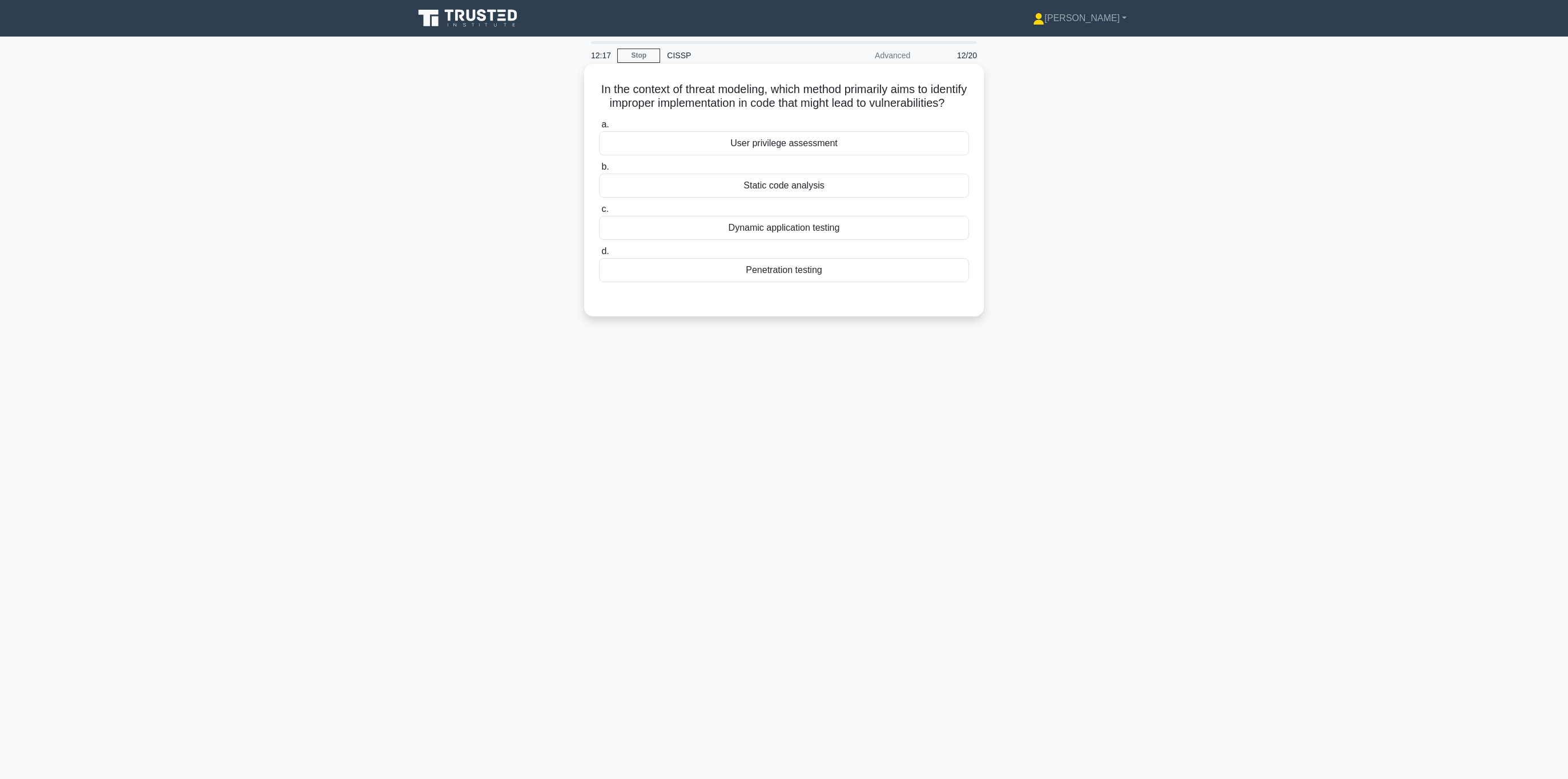
click at [769, 197] on div "Static code analysis" at bounding box center [784, 185] width 370 height 24
click at [599, 171] on input "b. Static code analysis" at bounding box center [599, 167] width 0 height 8
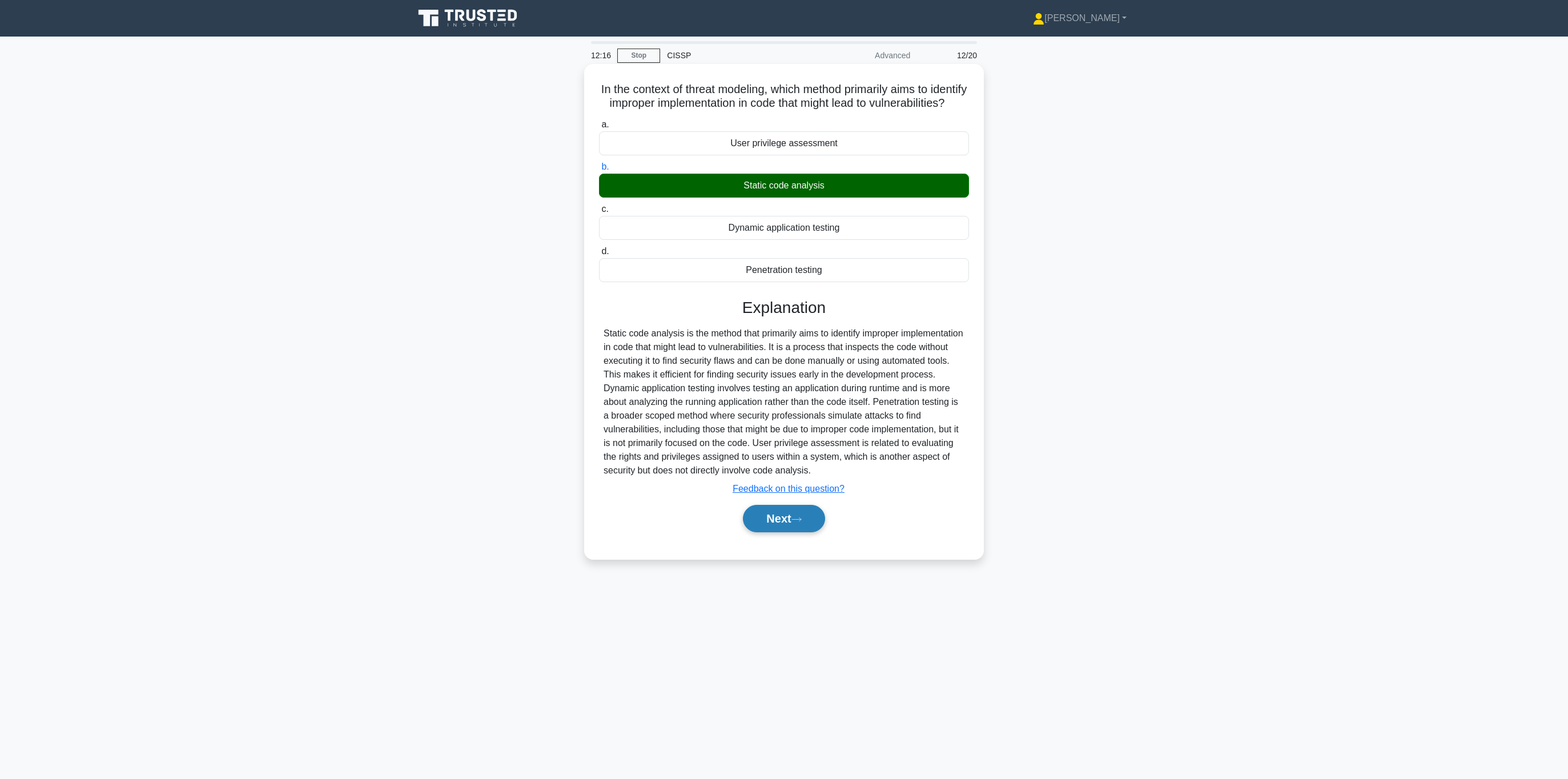
click at [772, 526] on button "Next" at bounding box center [784, 518] width 82 height 27
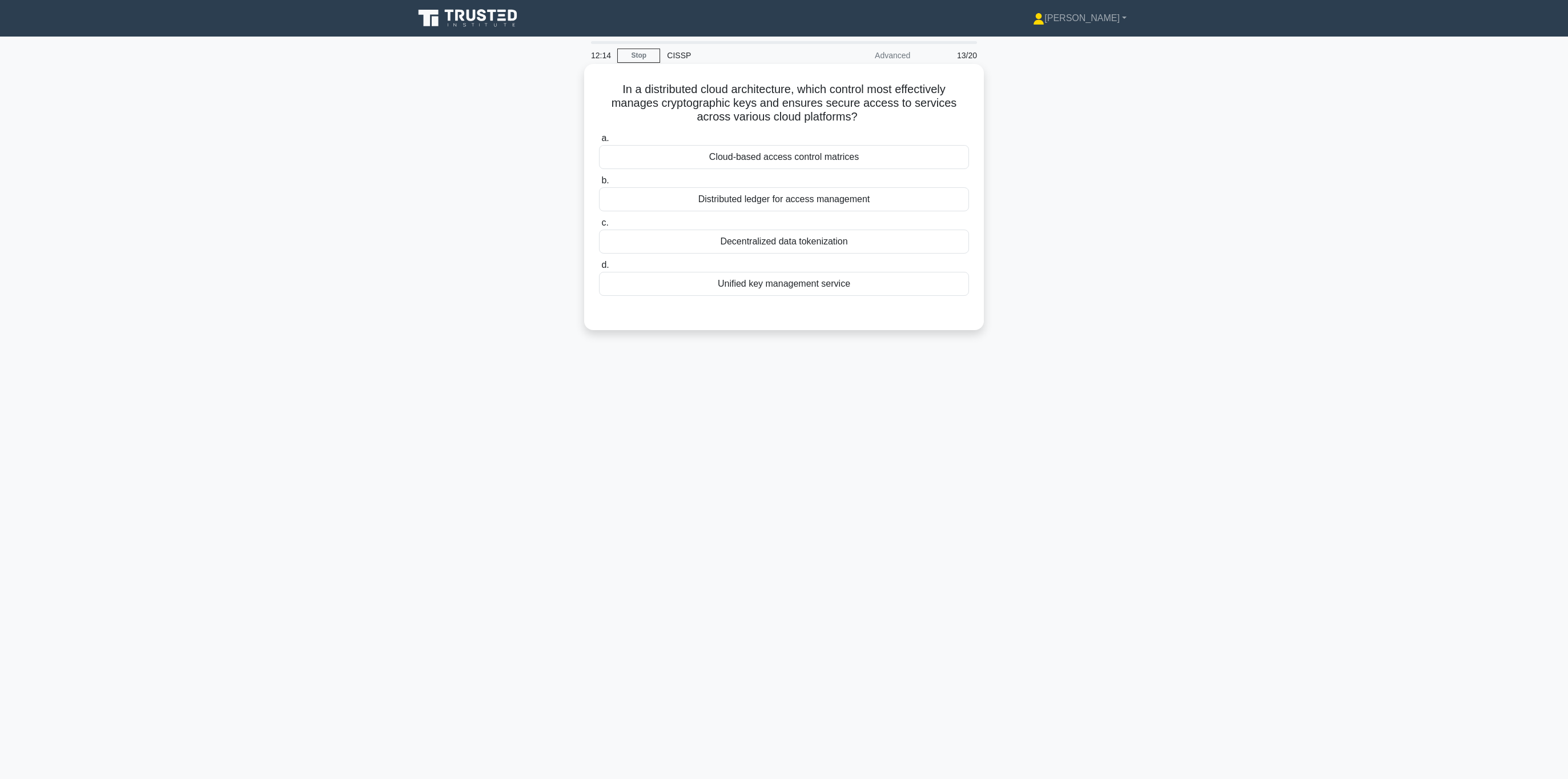
drag, startPoint x: 623, startPoint y: 97, endPoint x: 865, endPoint y: 114, distance: 242.6
click at [865, 114] on h5 "In a distributed cloud architecture, which control most effectively manages cry…" at bounding box center [784, 103] width 372 height 42
drag, startPoint x: 868, startPoint y: 116, endPoint x: 663, endPoint y: 88, distance: 206.9
click at [604, 92] on h5 "In a distributed cloud architecture, which control most effectively manages cry…" at bounding box center [784, 103] width 372 height 42
click at [743, 101] on h5 "In a distributed cloud architecture, which control most effectively manages cry…" at bounding box center [784, 103] width 372 height 42
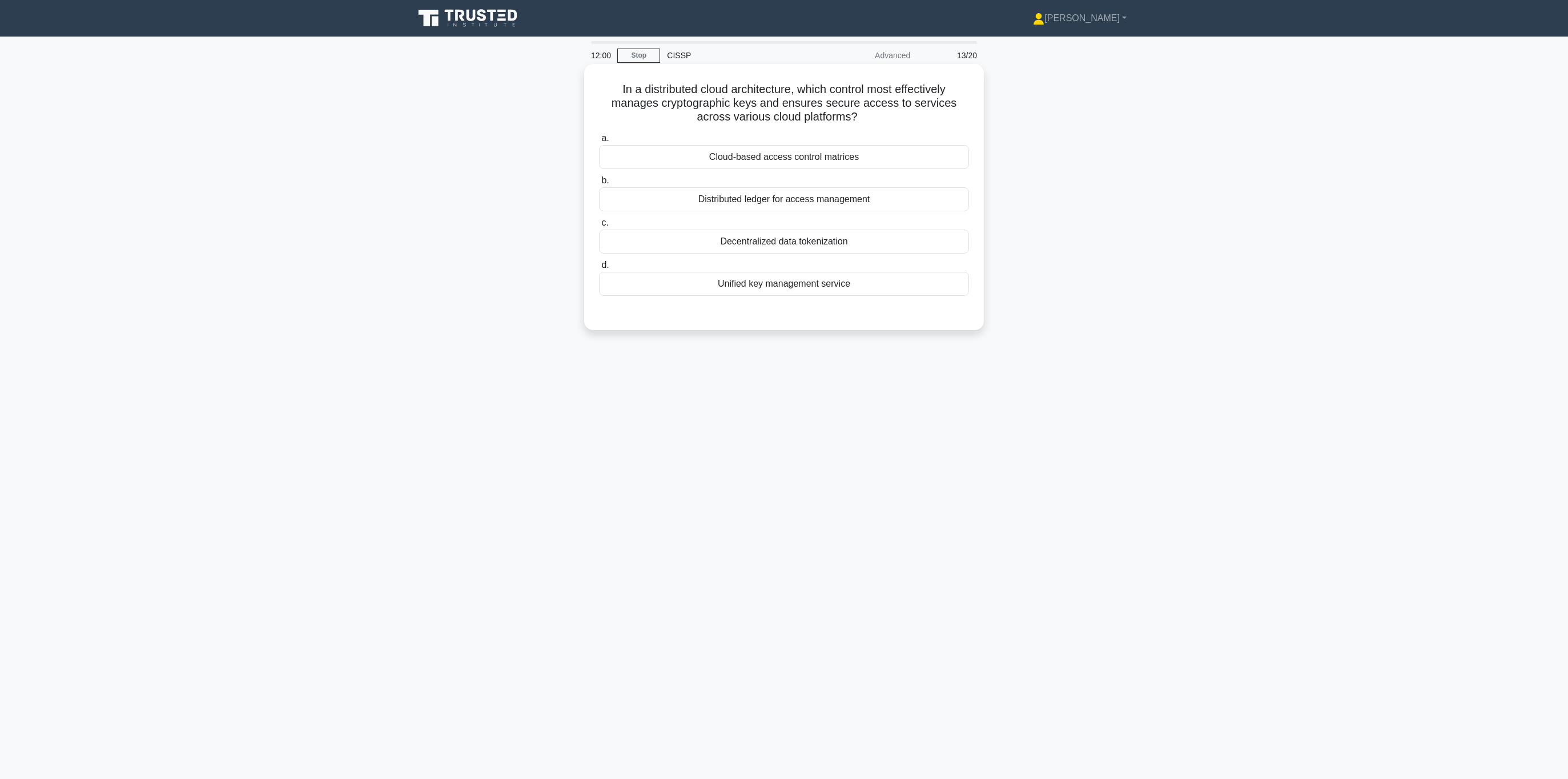
click at [821, 283] on div "Unified key management service" at bounding box center [784, 283] width 370 height 24
click at [599, 269] on input "d. Unified key management service" at bounding box center [599, 265] width 0 height 8
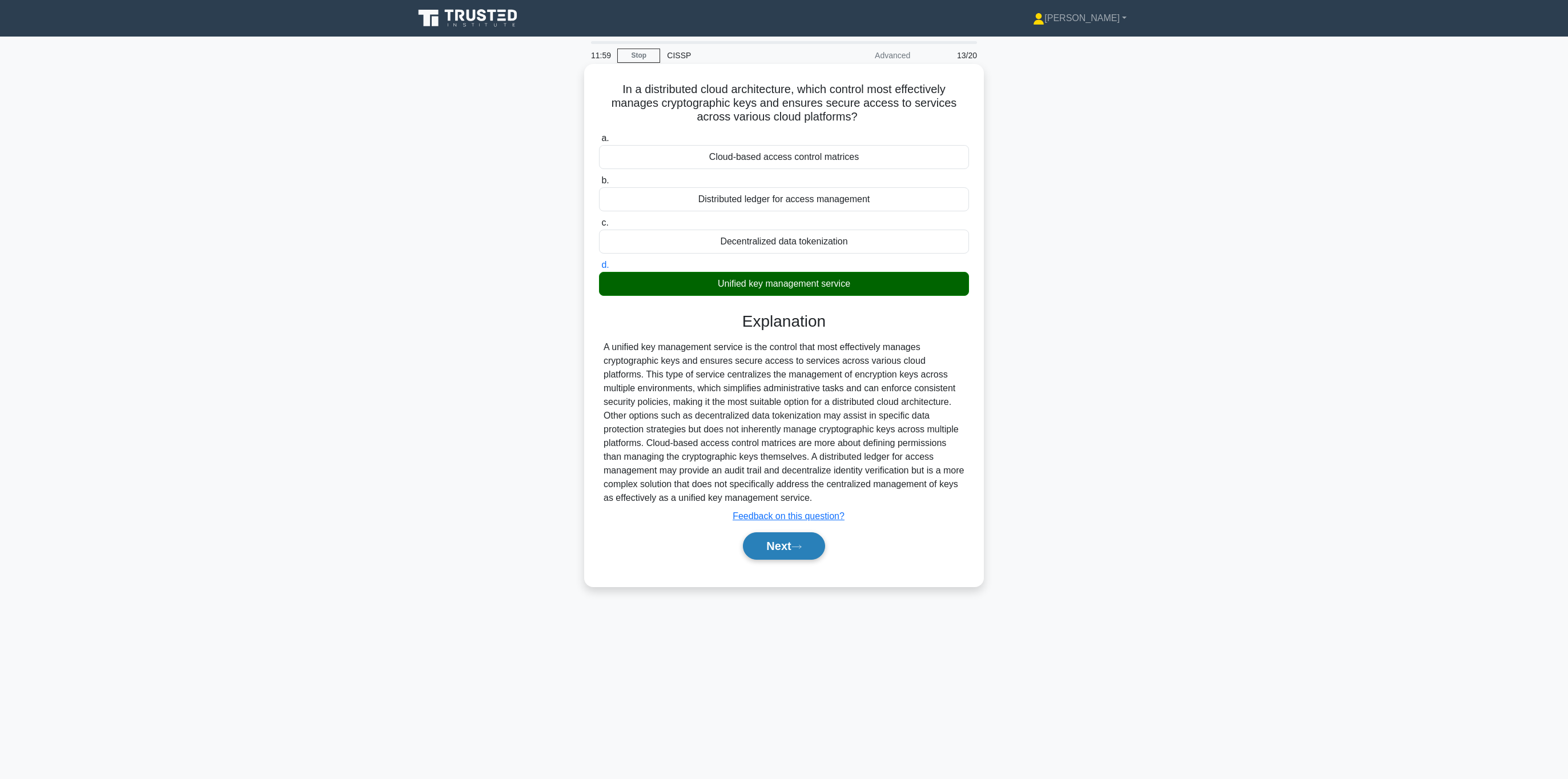
click at [776, 544] on button "Next" at bounding box center [784, 546] width 82 height 27
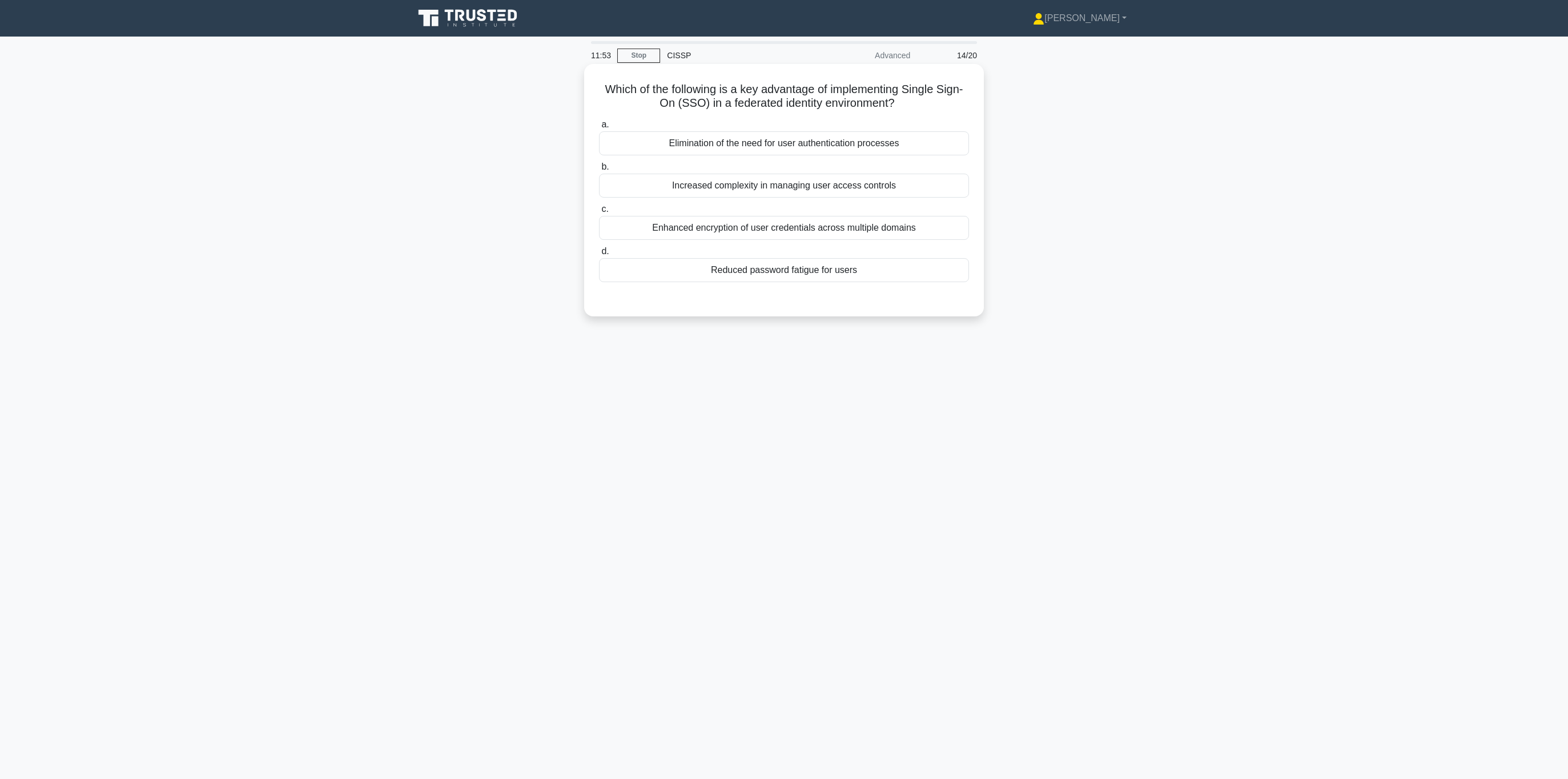
drag, startPoint x: 626, startPoint y: 93, endPoint x: 898, endPoint y: 101, distance: 272.1
click at [898, 101] on h5 "Which of the following is a key advantage of implementing Single Sign-On (SSO) …" at bounding box center [784, 96] width 372 height 29
click at [898, 101] on icon ".spinner_0XTQ{transform-origin:center;animation:spinner_y6GP .75s linear infini…" at bounding box center [902, 104] width 14 height 14
drag, startPoint x: 890, startPoint y: 104, endPoint x: 611, endPoint y: 94, distance: 279.2
click at [611, 94] on h5 "Which of the following is a key advantage of implementing Single Sign-On (SSO) …" at bounding box center [784, 96] width 372 height 29
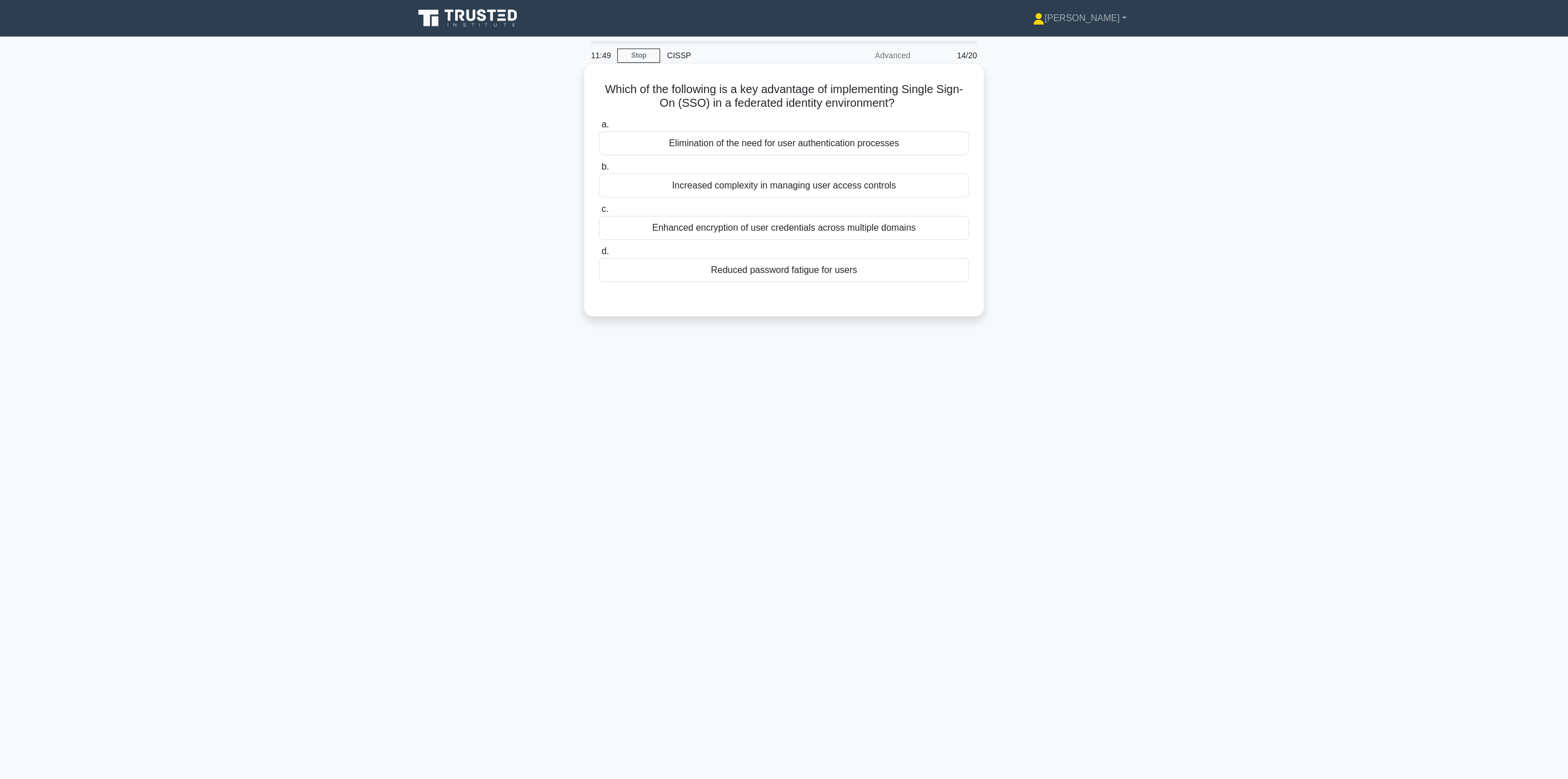
click at [667, 293] on div at bounding box center [784, 293] width 370 height 9
drag, startPoint x: 618, startPoint y: 88, endPoint x: 873, endPoint y: 97, distance: 255.2
click at [843, 97] on h5 "Which of the following is a key advantage of implementing Single Sign-On (SSO) …" at bounding box center [784, 96] width 372 height 29
click at [903, 99] on icon ".spinner_0XTQ{transform-origin:center;animation:spinner_y6GP .75s linear infini…" at bounding box center [902, 104] width 14 height 14
click at [768, 276] on div "Reduced password fatigue for users" at bounding box center [784, 270] width 370 height 24
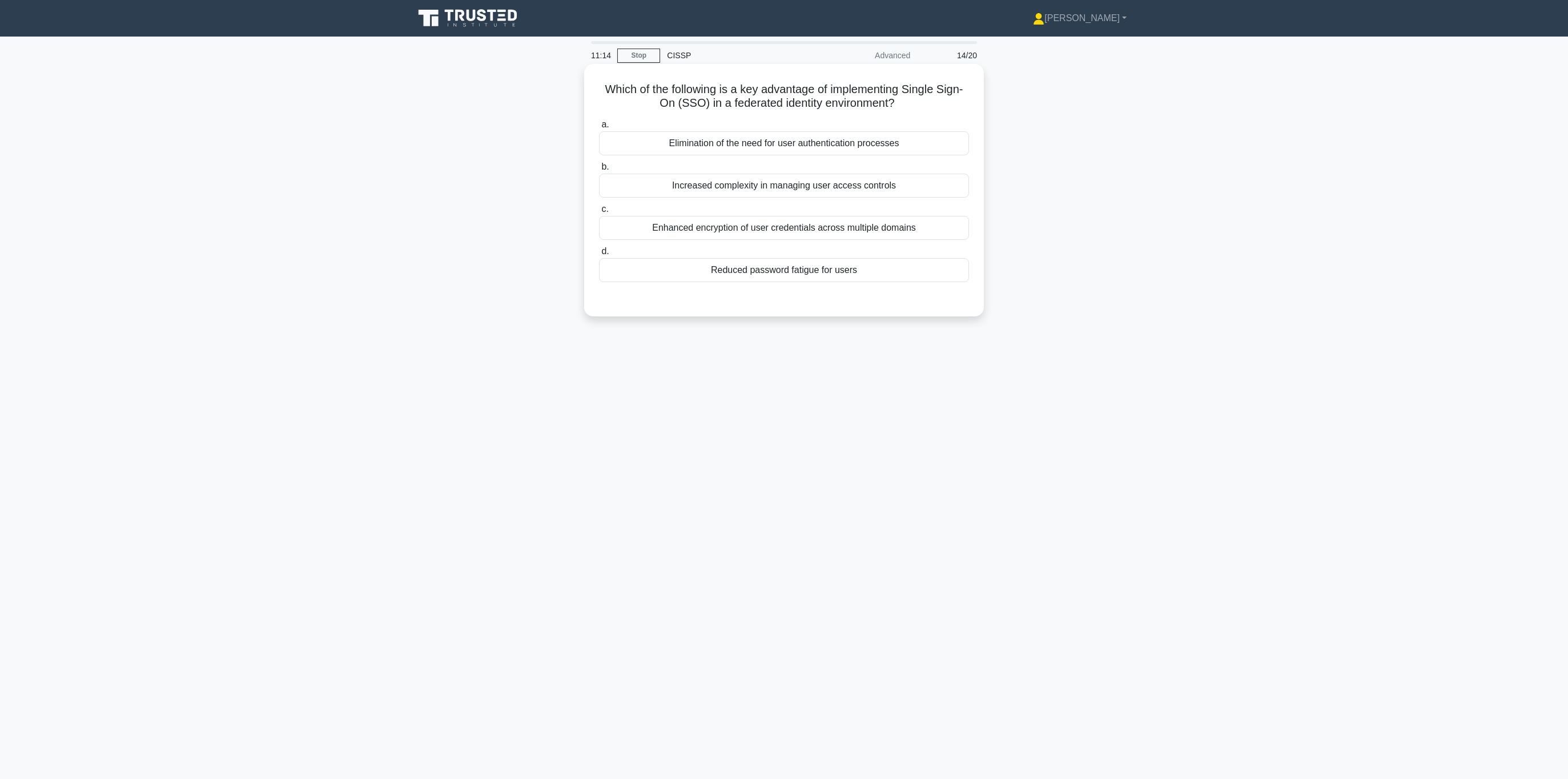
click at [599, 255] on input "d. Reduced password fatigue for users" at bounding box center [599, 251] width 0 height 8
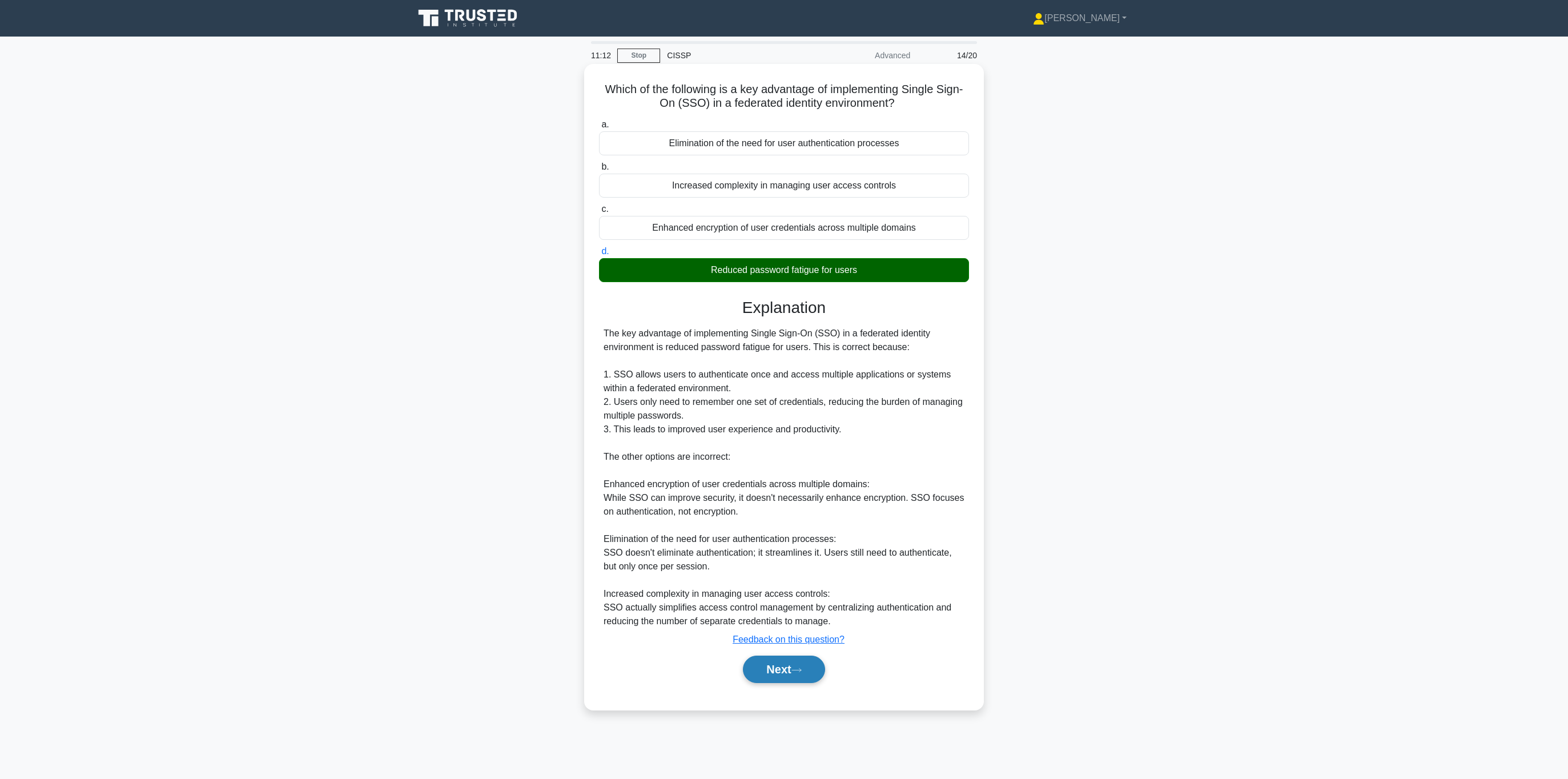
click at [786, 659] on button "Next" at bounding box center [784, 669] width 82 height 27
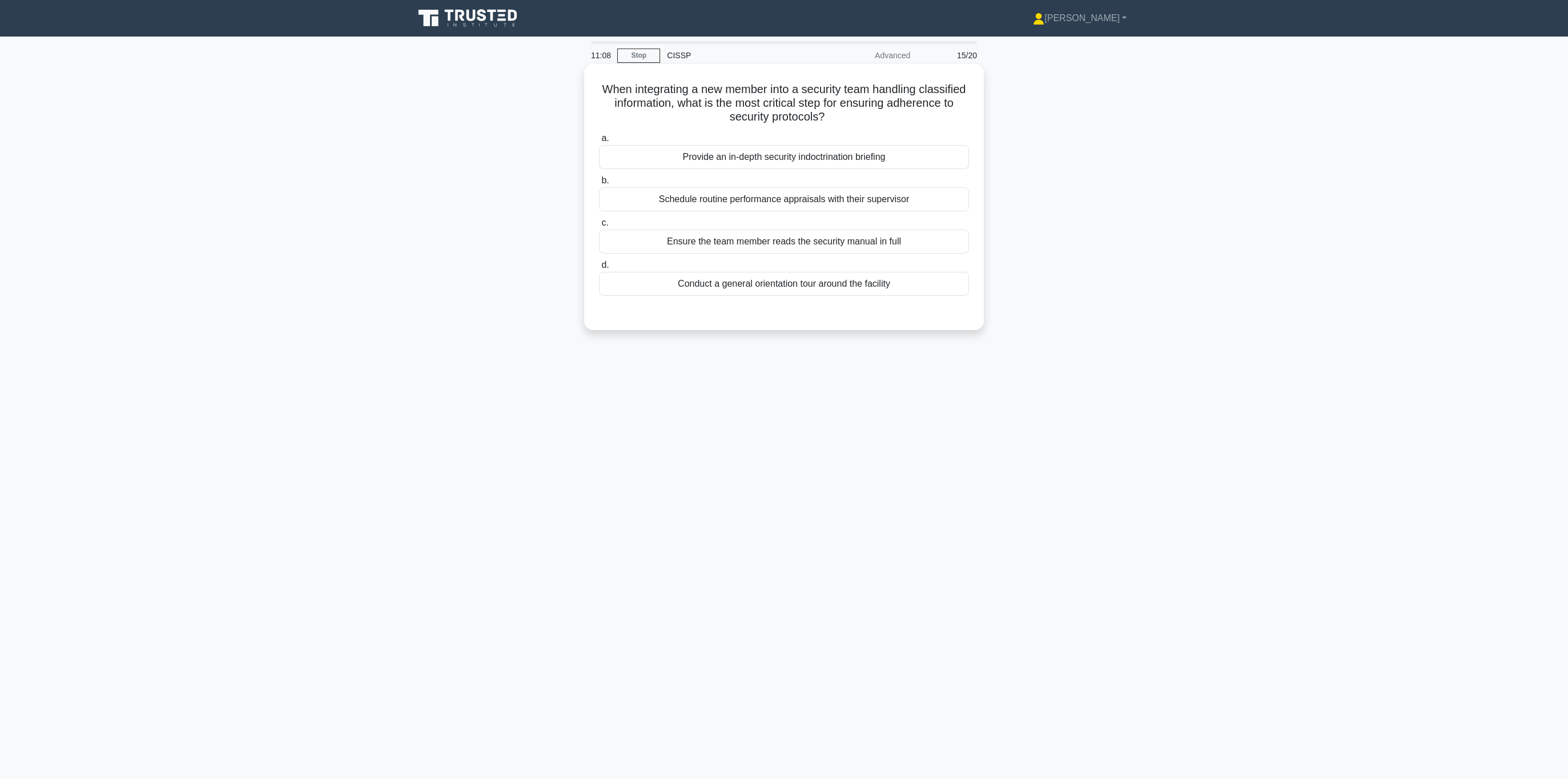
drag, startPoint x: 605, startPoint y: 88, endPoint x: 860, endPoint y: 116, distance: 256.5
click at [860, 116] on h5 "When integrating a new member into a security team handling classified informat…" at bounding box center [784, 103] width 372 height 42
click at [861, 116] on h5 "When integrating a new member into a security team handling classified informat…" at bounding box center [784, 103] width 372 height 42
drag, startPoint x: 597, startPoint y: 88, endPoint x: 836, endPoint y: 116, distance: 240.6
click at [836, 116] on h5 "When integrating a new member into a security team handling classified informat…" at bounding box center [784, 103] width 372 height 42
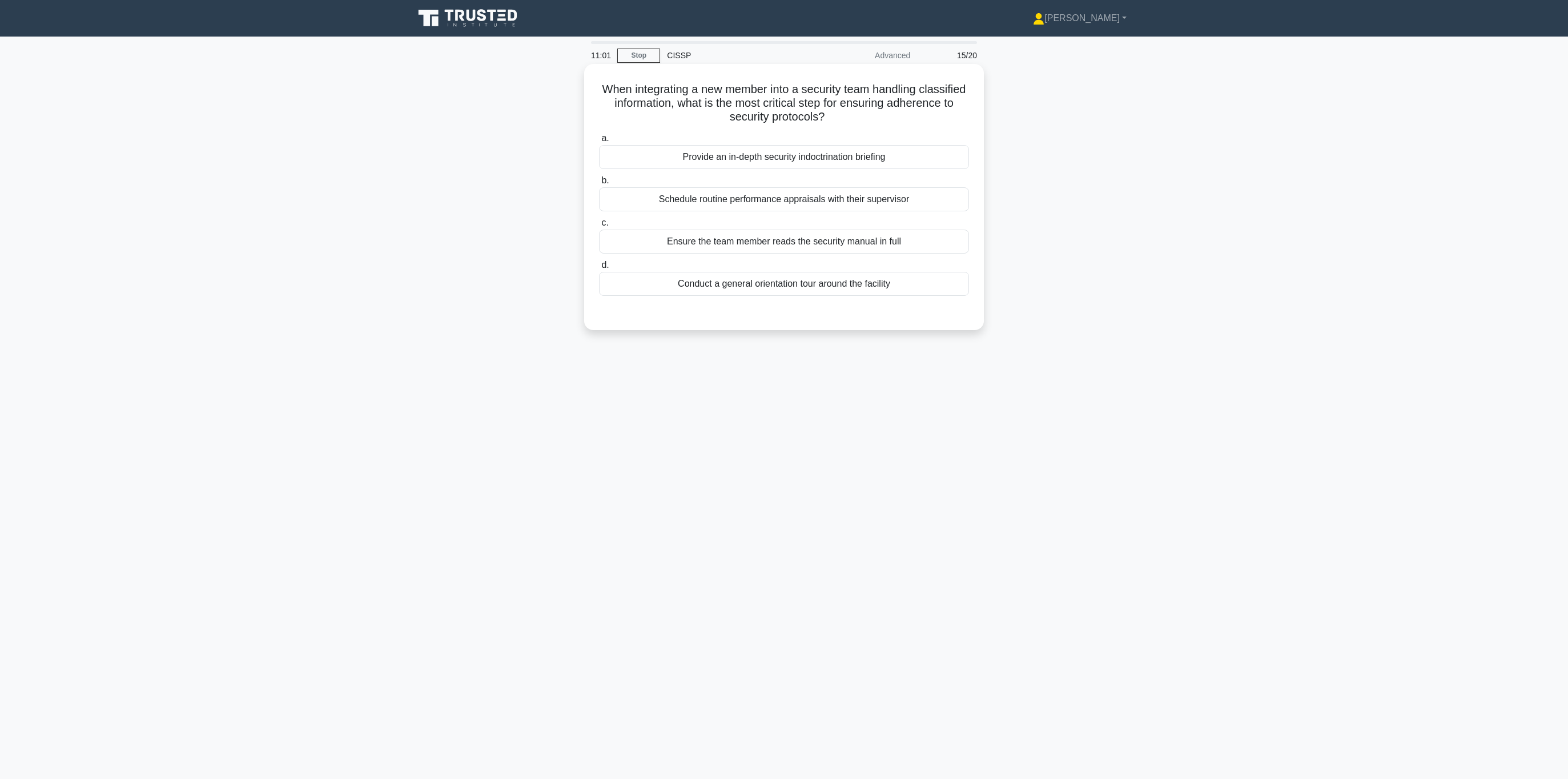
click at [697, 123] on h5 "When integrating a new member into a security team handling classified informat…" at bounding box center [784, 103] width 372 height 42
drag, startPoint x: 603, startPoint y: 88, endPoint x: 824, endPoint y: 115, distance: 222.6
click at [824, 115] on h5 "When integrating a new member into a security team handling classified informat…" at bounding box center [784, 103] width 372 height 42
click at [791, 243] on div "Ensure the team member reads the security manual in full" at bounding box center [784, 241] width 370 height 24
click at [599, 226] on input "c. Ensure the team member reads the security manual in full" at bounding box center [599, 223] width 0 height 8
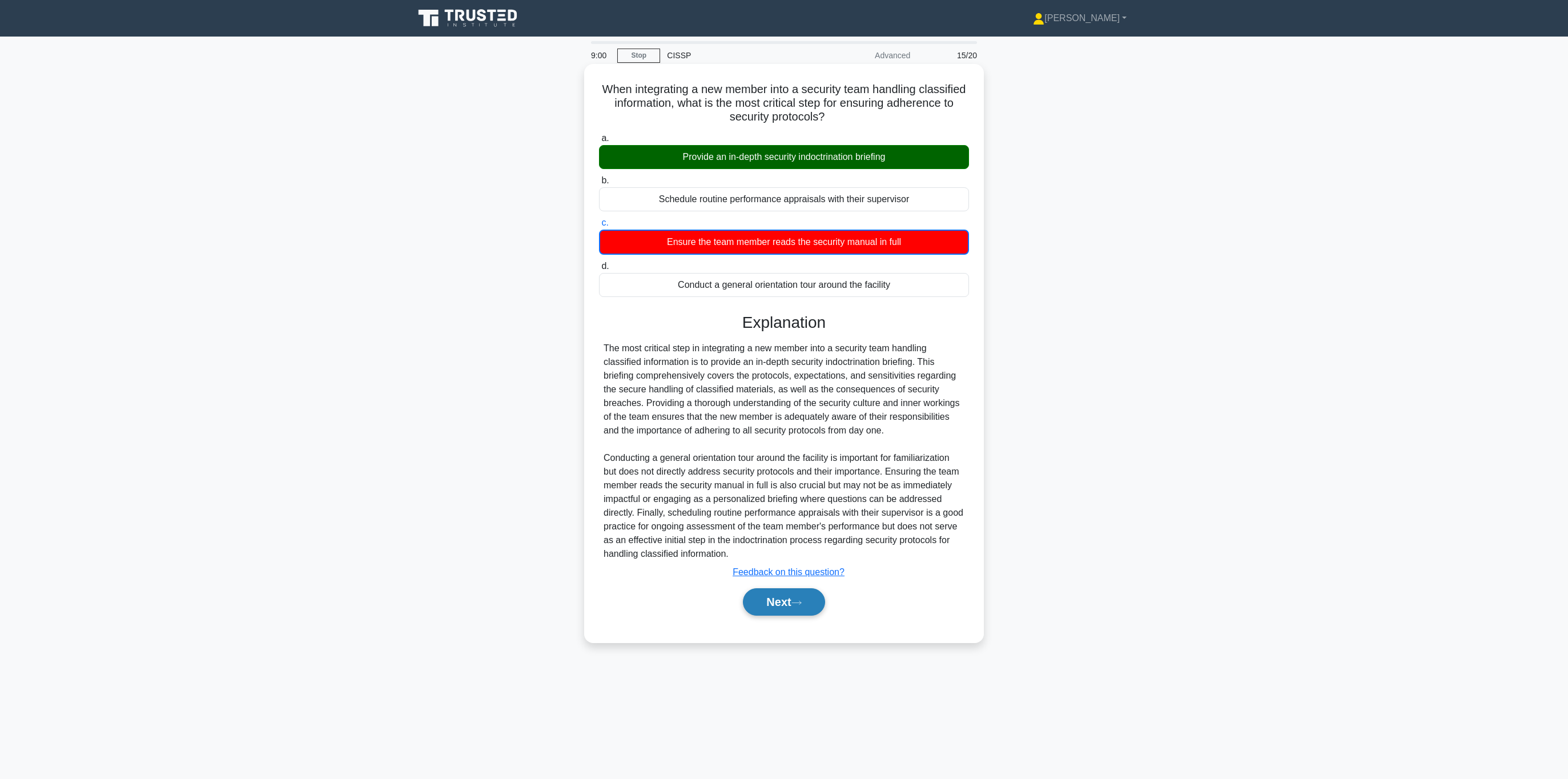
click at [758, 617] on div "Next" at bounding box center [784, 601] width 370 height 37
click at [768, 605] on button "Next" at bounding box center [784, 601] width 82 height 27
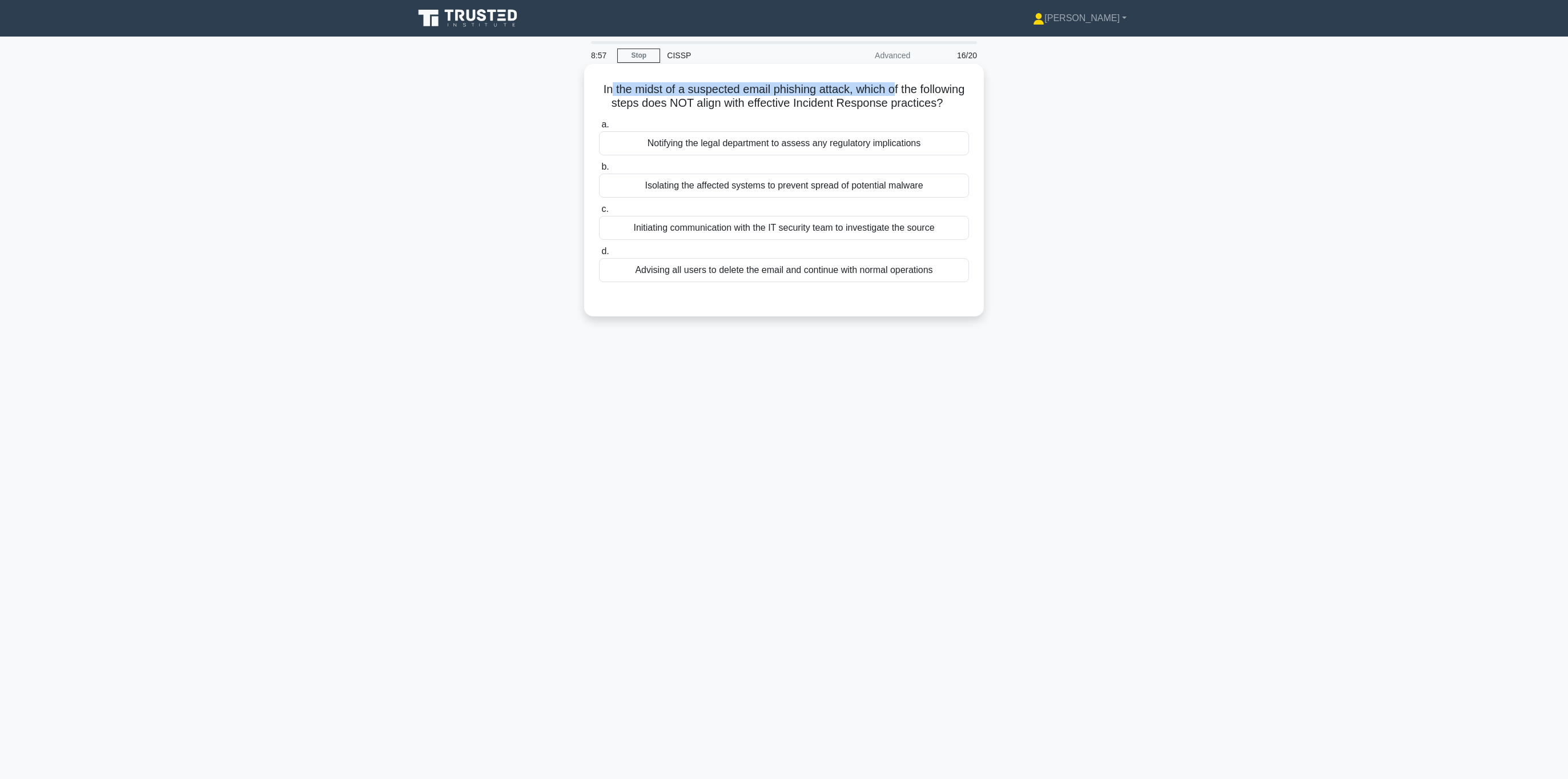
drag, startPoint x: 609, startPoint y: 87, endPoint x: 898, endPoint y: 91, distance: 289.0
click at [896, 90] on h5 "In the midst of a suspected email phishing attack, which of the following steps…" at bounding box center [784, 96] width 372 height 29
drag, startPoint x: 951, startPoint y: 97, endPoint x: 604, endPoint y: 91, distance: 347.1
click at [604, 91] on h5 "In the midst of a suspected email phishing attack, which of the following steps…" at bounding box center [784, 96] width 372 height 29
click at [743, 105] on h5 "In the midst of a suspected email phishing attack, which of the following steps…" at bounding box center [784, 96] width 372 height 29
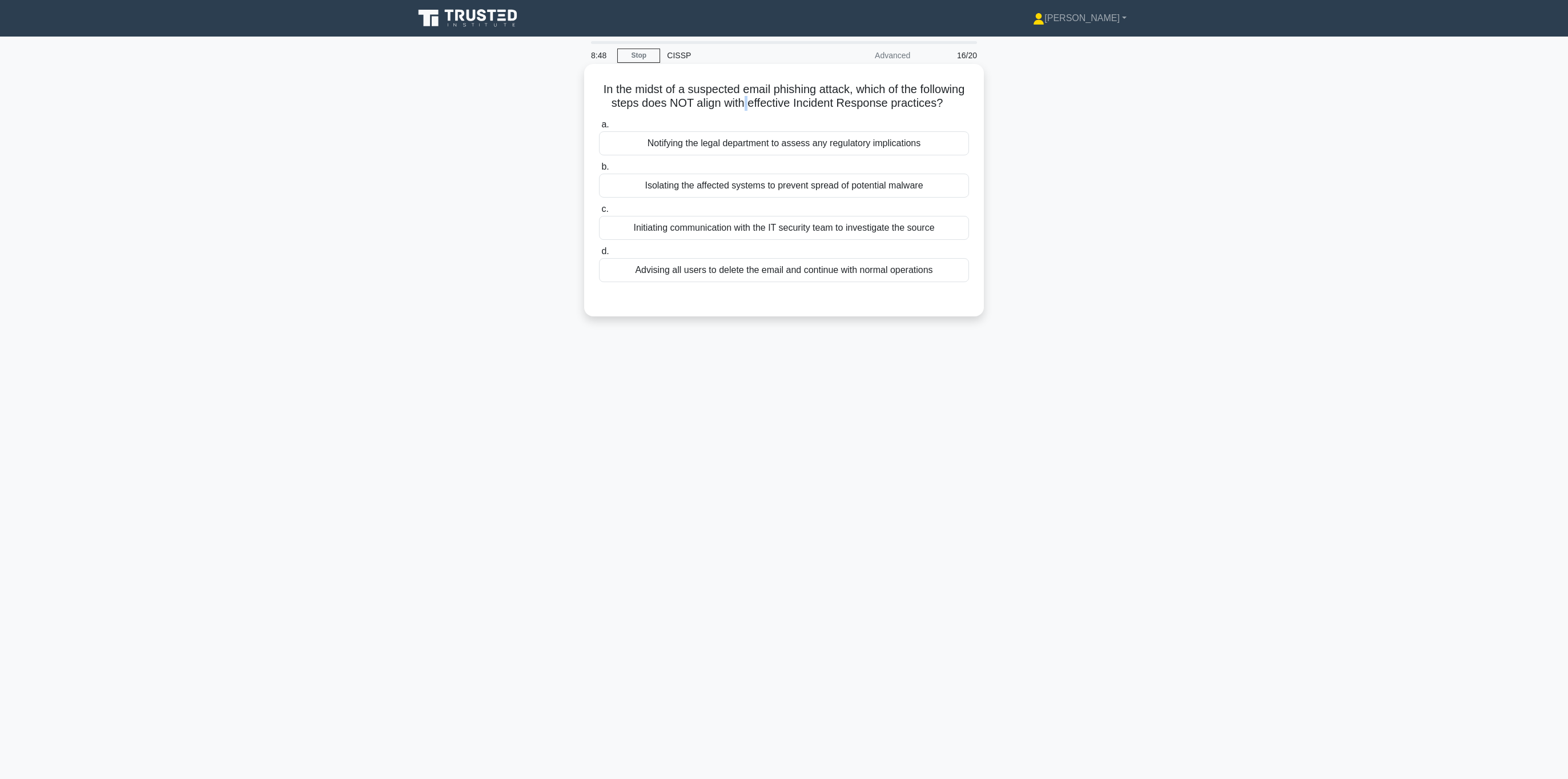
click at [743, 105] on h5 "In the midst of a suspected email phishing attack, which of the following steps…" at bounding box center [784, 96] width 372 height 29
click at [799, 144] on div "Notifying the legal department to assess any regulatory implications" at bounding box center [784, 143] width 370 height 24
click at [599, 129] on input "a. Notifying the legal department to assess any regulatory implications" at bounding box center [599, 125] width 0 height 8
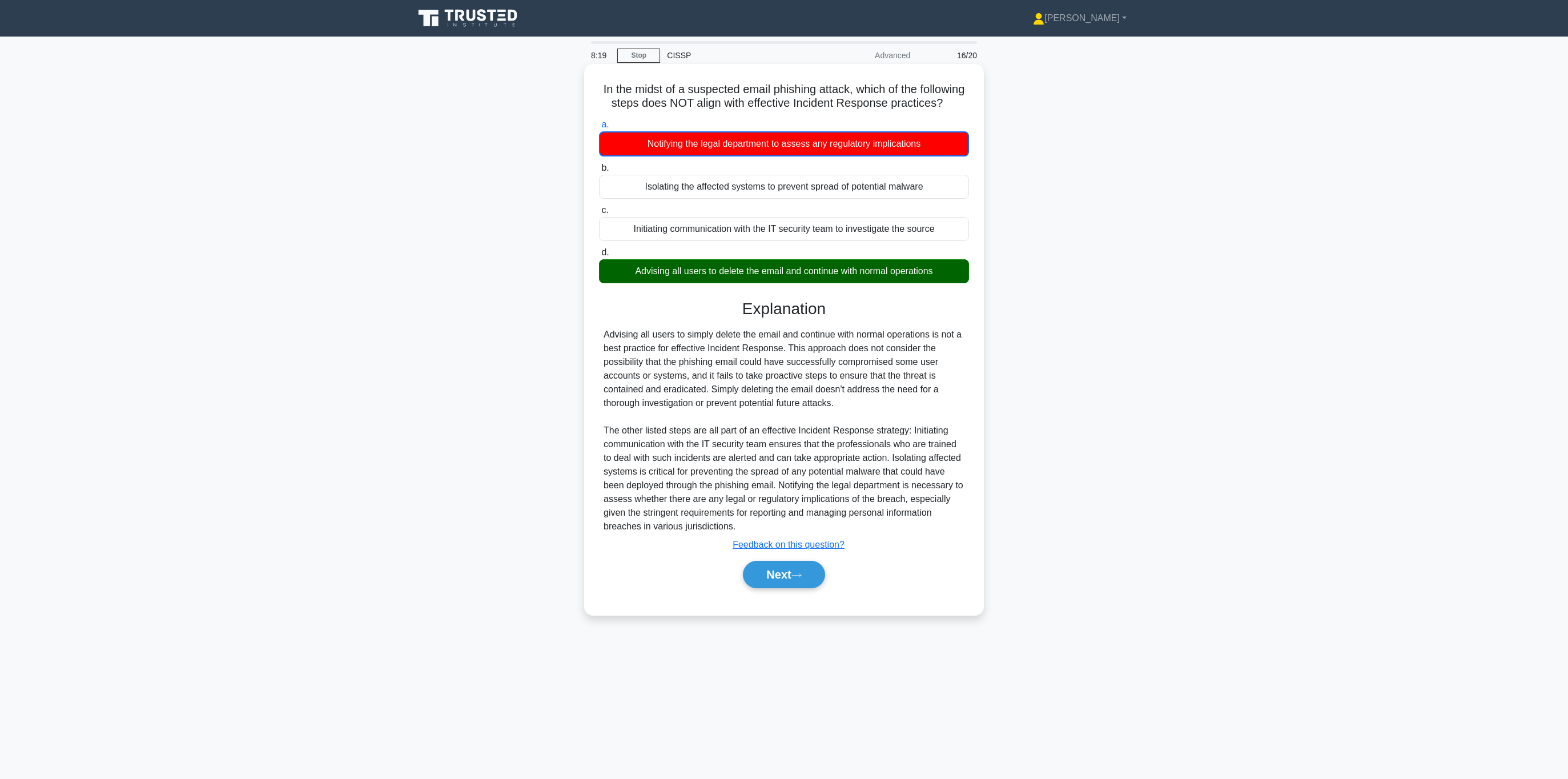
click at [762, 276] on div "Advising all users to delete the email and continue with normal operations" at bounding box center [784, 271] width 370 height 24
click at [599, 256] on input "d. Advising all users to delete the email and continue with normal operations" at bounding box center [599, 253] width 0 height 8
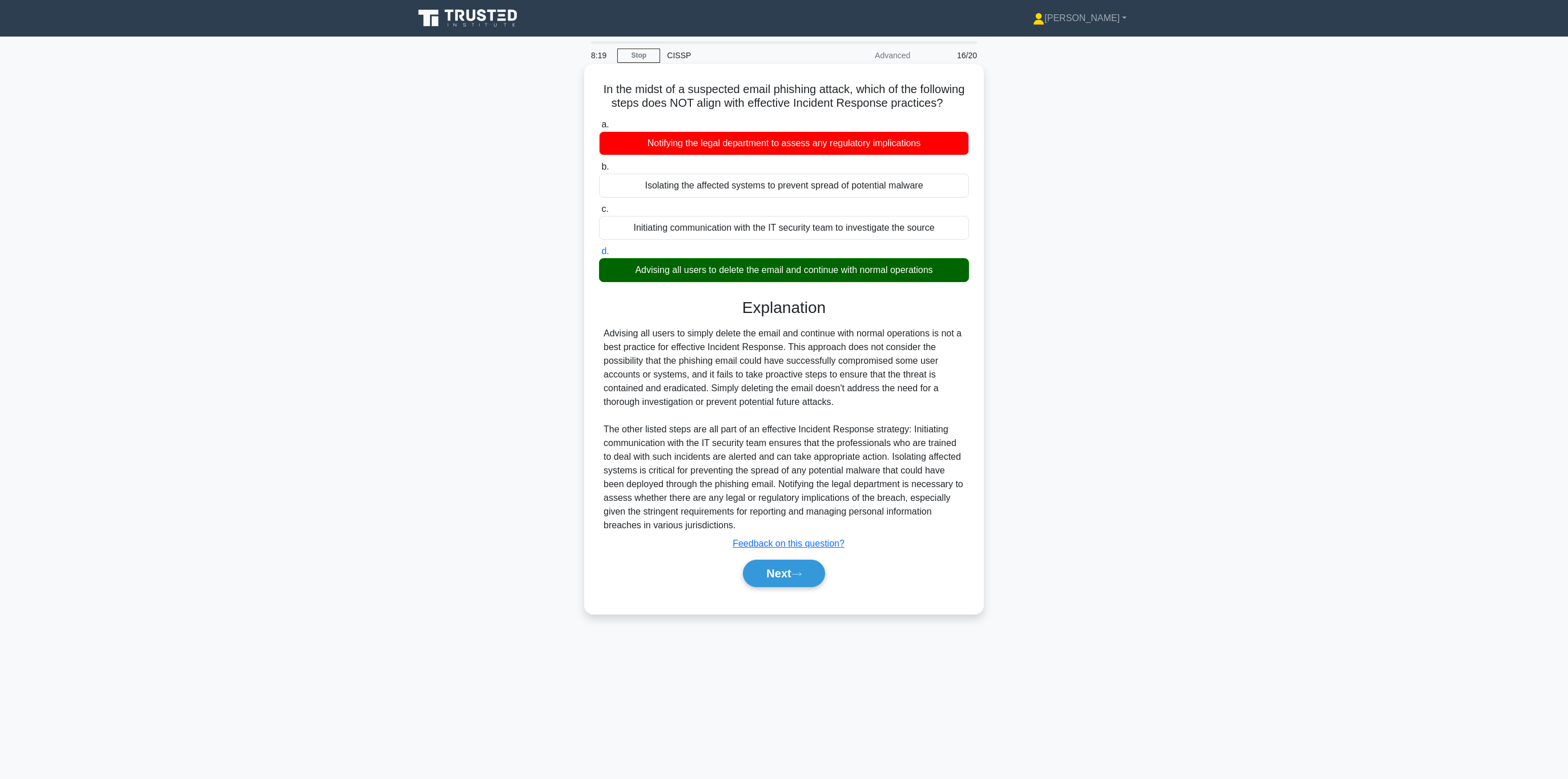
click at [762, 276] on div "Advising all users to delete the email and continue with normal operations" at bounding box center [784, 270] width 370 height 24
click at [599, 255] on input "d. Advising all users to delete the email and continue with normal operations" at bounding box center [599, 251] width 0 height 8
click at [762, 276] on div "Advising all users to delete the email and continue with normal operations" at bounding box center [784, 270] width 370 height 24
click at [599, 255] on input "d. Advising all users to delete the email and continue with normal operations" at bounding box center [599, 251] width 0 height 8
click at [690, 347] on div "Advising all users to simply delete the email and continue with normal operatio…" at bounding box center [784, 429] width 361 height 205
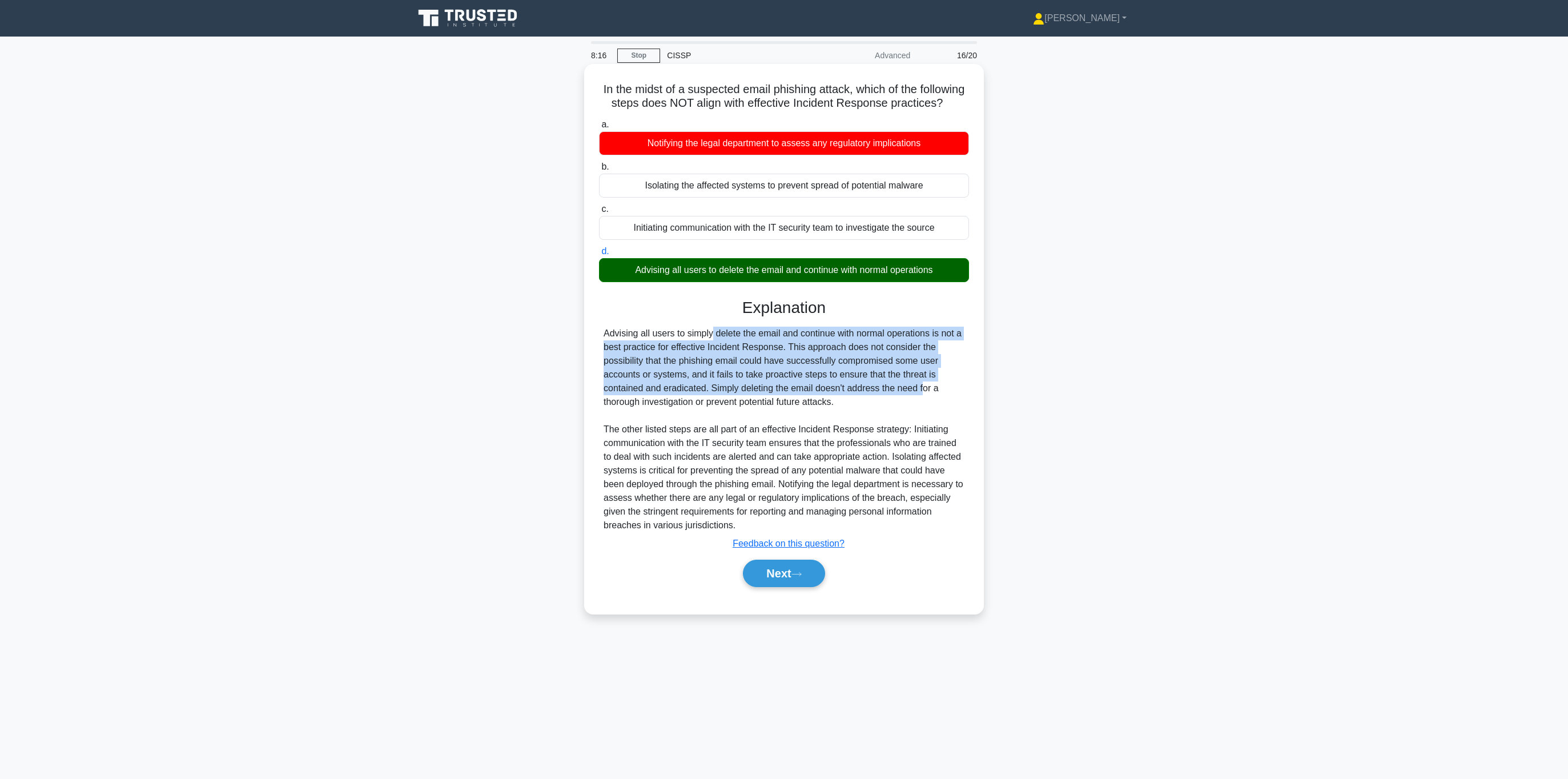
drag, startPoint x: 647, startPoint y: 333, endPoint x: 850, endPoint y: 392, distance: 211.4
click at [850, 392] on div "Advising all users to simply delete the email and continue with normal operatio…" at bounding box center [784, 429] width 361 height 205
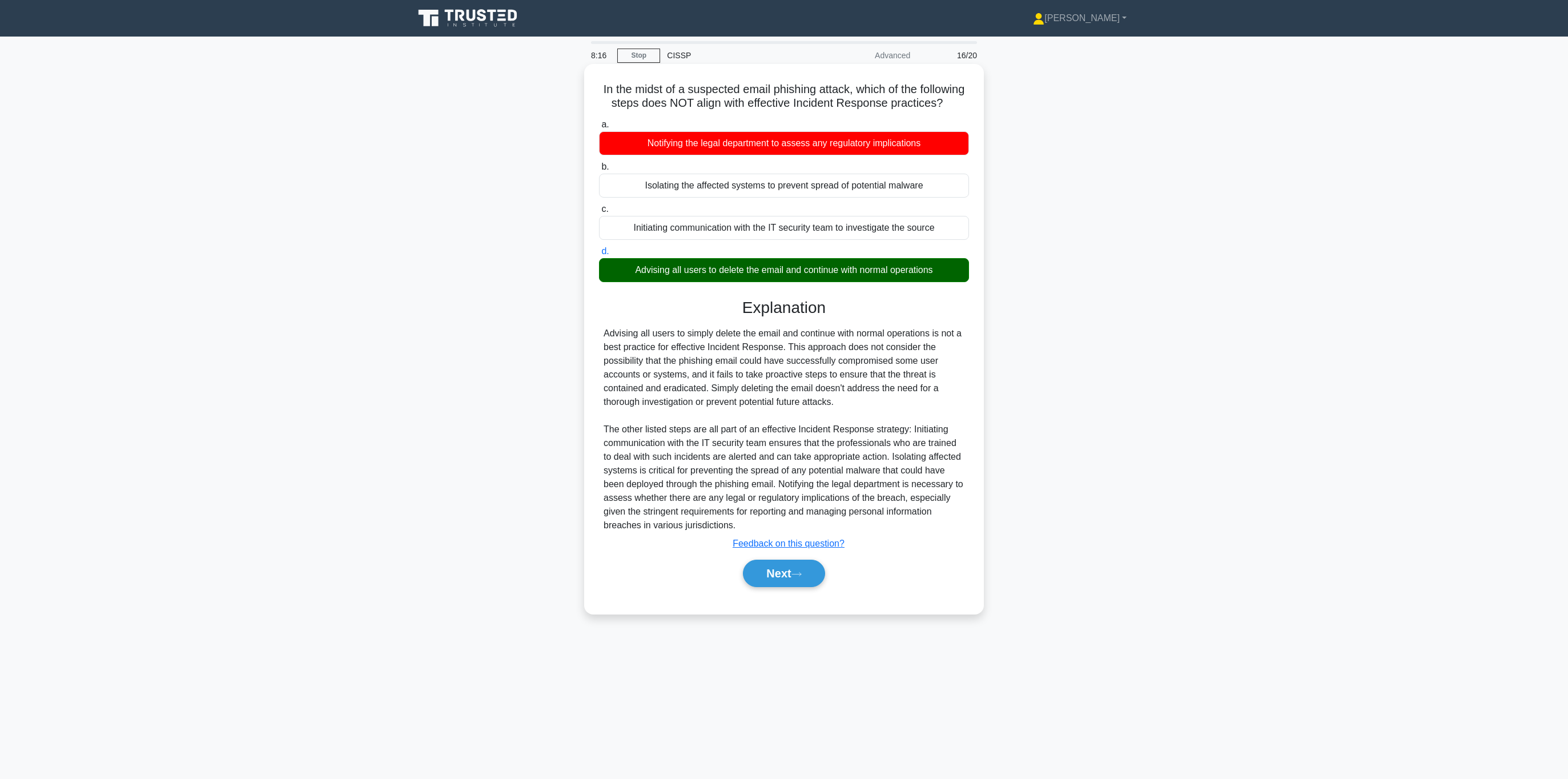
click at [849, 392] on div "Advising all users to simply delete the email and continue with normal operatio…" at bounding box center [784, 429] width 361 height 205
drag, startPoint x: 861, startPoint y: 400, endPoint x: 614, endPoint y: 330, distance: 256.7
click at [614, 330] on div "Advising all users to simply delete the email and continue with normal operatio…" at bounding box center [784, 429] width 361 height 205
click at [782, 564] on button "Next" at bounding box center [784, 573] width 82 height 27
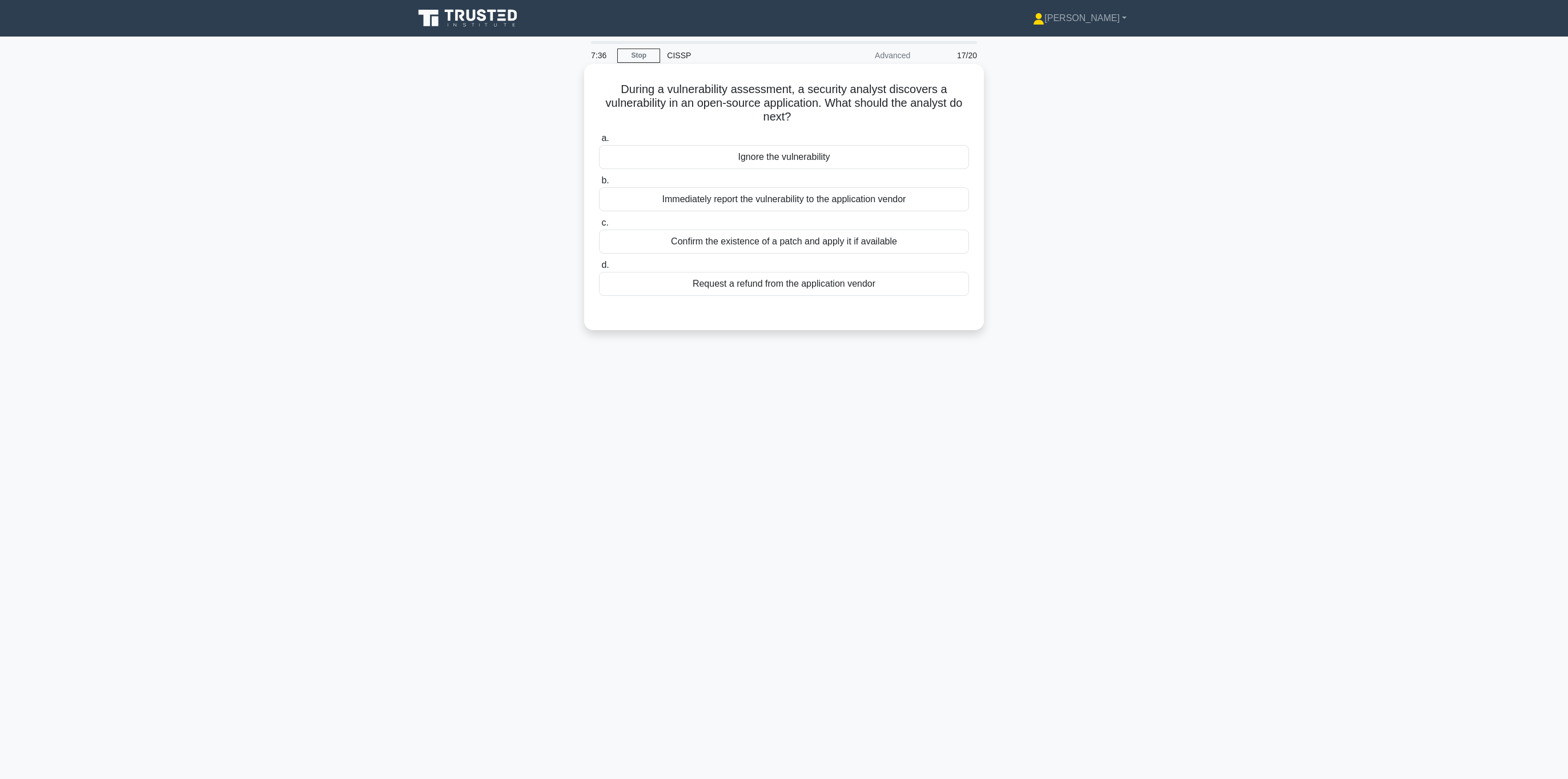
drag, startPoint x: 629, startPoint y: 97, endPoint x: 850, endPoint y: 116, distance: 221.8
click at [850, 116] on h5 "During a vulnerability assessment, a security analyst discovers a vulnerability…" at bounding box center [784, 103] width 372 height 42
click at [796, 235] on div "Confirm the existence of a patch and apply it if available" at bounding box center [784, 241] width 370 height 24
click at [599, 226] on input "c. Confirm the existence of a patch and apply it if available" at bounding box center [599, 223] width 0 height 8
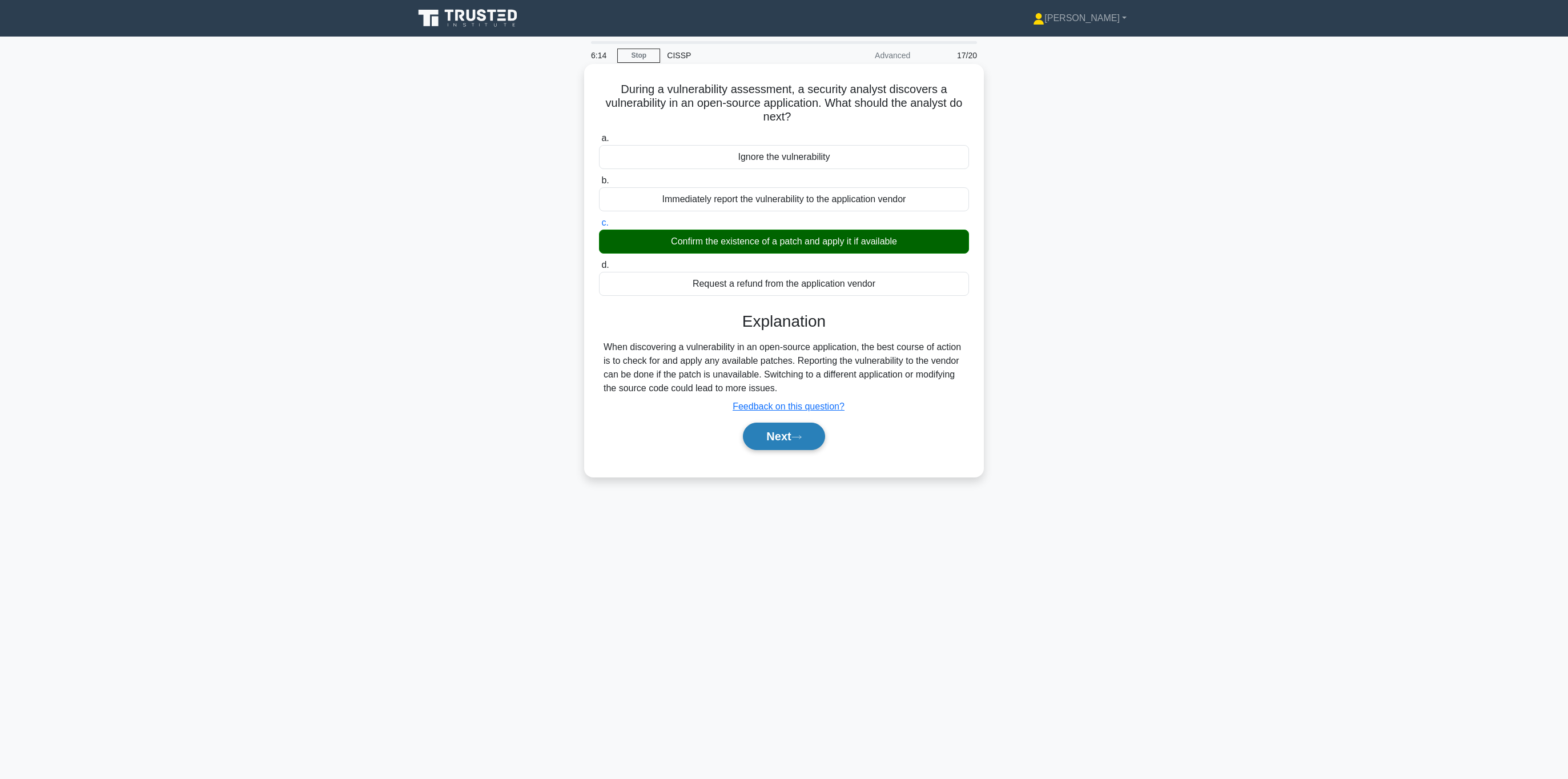
click at [788, 443] on button "Next" at bounding box center [784, 436] width 82 height 27
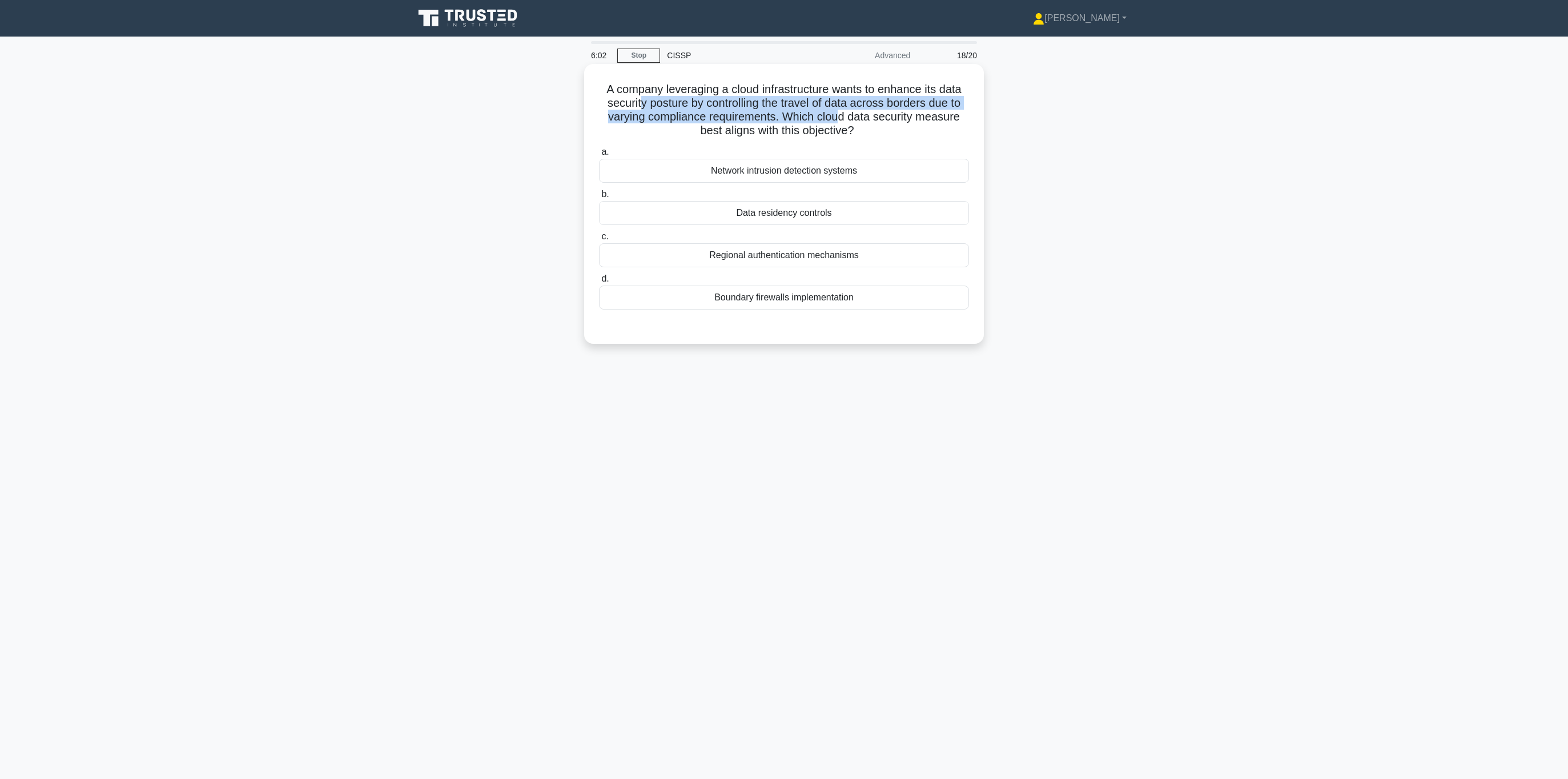
drag, startPoint x: 642, startPoint y: 109, endPoint x: 836, endPoint y: 120, distance: 194.3
click at [836, 120] on h5 "A company leveraging a cloud infrastructure wants to enhance its data security …" at bounding box center [784, 110] width 372 height 56
click at [864, 126] on icon ".spinner_0XTQ{transform-origin:center;animation:spinner_y6GP .75s linear infini…" at bounding box center [861, 131] width 14 height 14
drag, startPoint x: 860, startPoint y: 127, endPoint x: 621, endPoint y: 95, distance: 241.1
click at [621, 95] on h5 "A company leveraging a cloud infrastructure wants to enhance its data security …" at bounding box center [784, 110] width 372 height 56
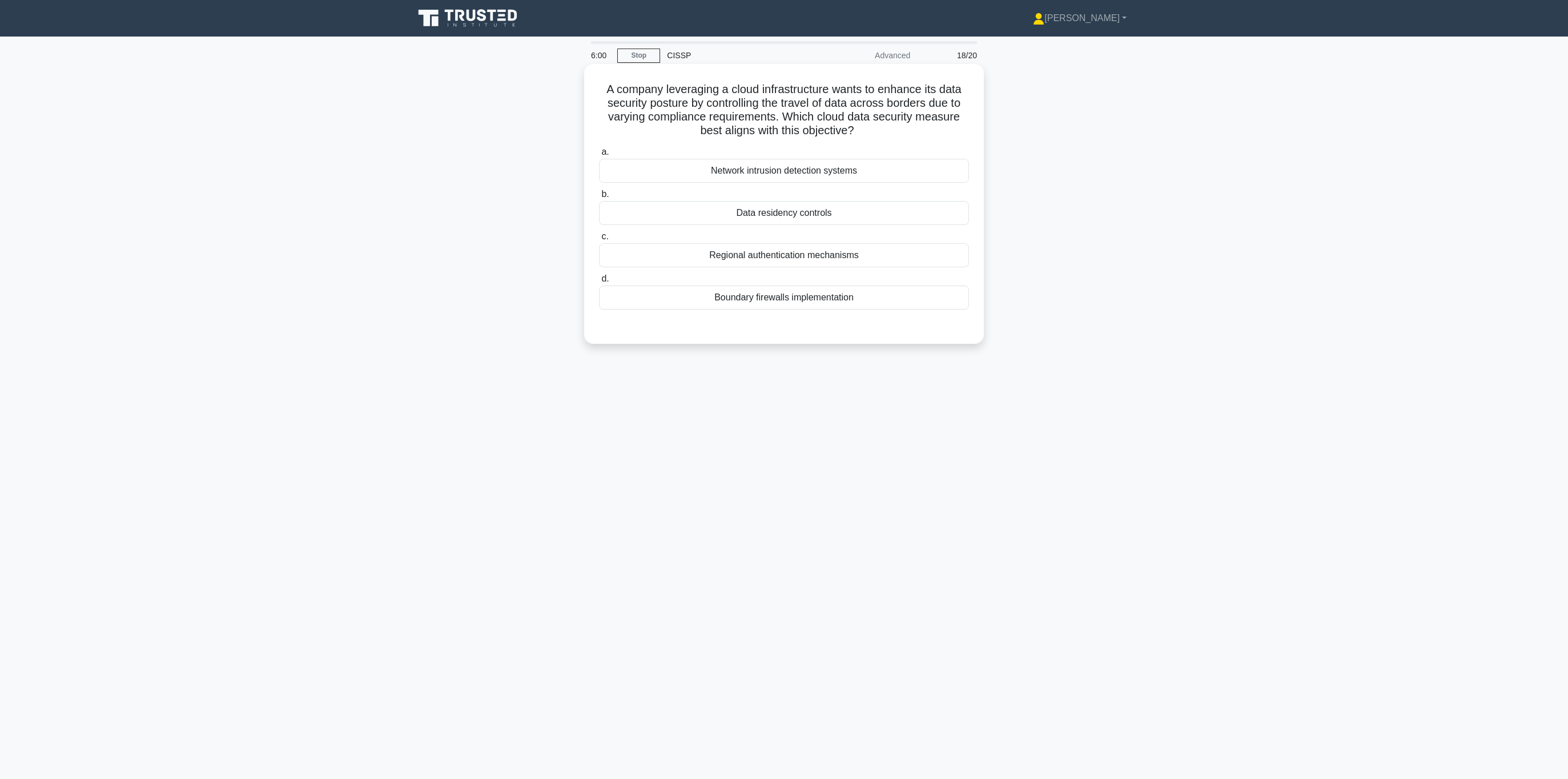
drag, startPoint x: 696, startPoint y: 109, endPoint x: 681, endPoint y: 109, distance: 15.0
click at [696, 109] on h5 "A company leveraging a cloud infrastructure wants to enhance its data security …" at bounding box center [784, 110] width 372 height 56
drag, startPoint x: 734, startPoint y: 118, endPoint x: 832, endPoint y: 133, distance: 99.1
click at [832, 133] on h5 "A company leveraging a cloud infrastructure wants to enhance its data security …" at bounding box center [784, 110] width 372 height 56
drag, startPoint x: 779, startPoint y: 324, endPoint x: 777, endPoint y: 299, distance: 25.1
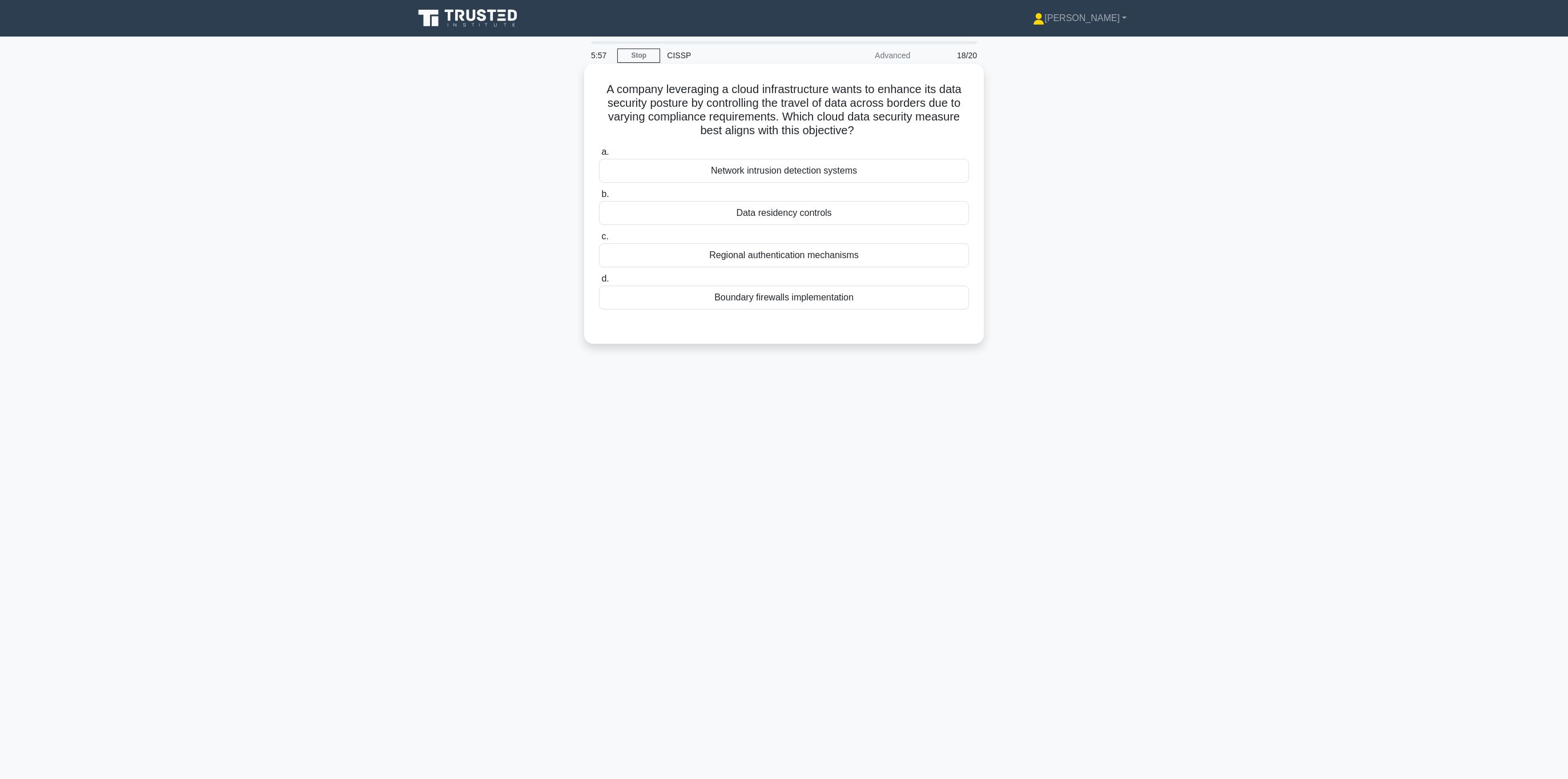
click at [779, 324] on div at bounding box center [784, 321] width 370 height 9
drag, startPoint x: 729, startPoint y: 91, endPoint x: 655, endPoint y: 110, distance: 76.4
click at [656, 110] on h5 "A company leveraging a cloud infrastructure wants to enhance its data security …" at bounding box center [784, 110] width 372 height 56
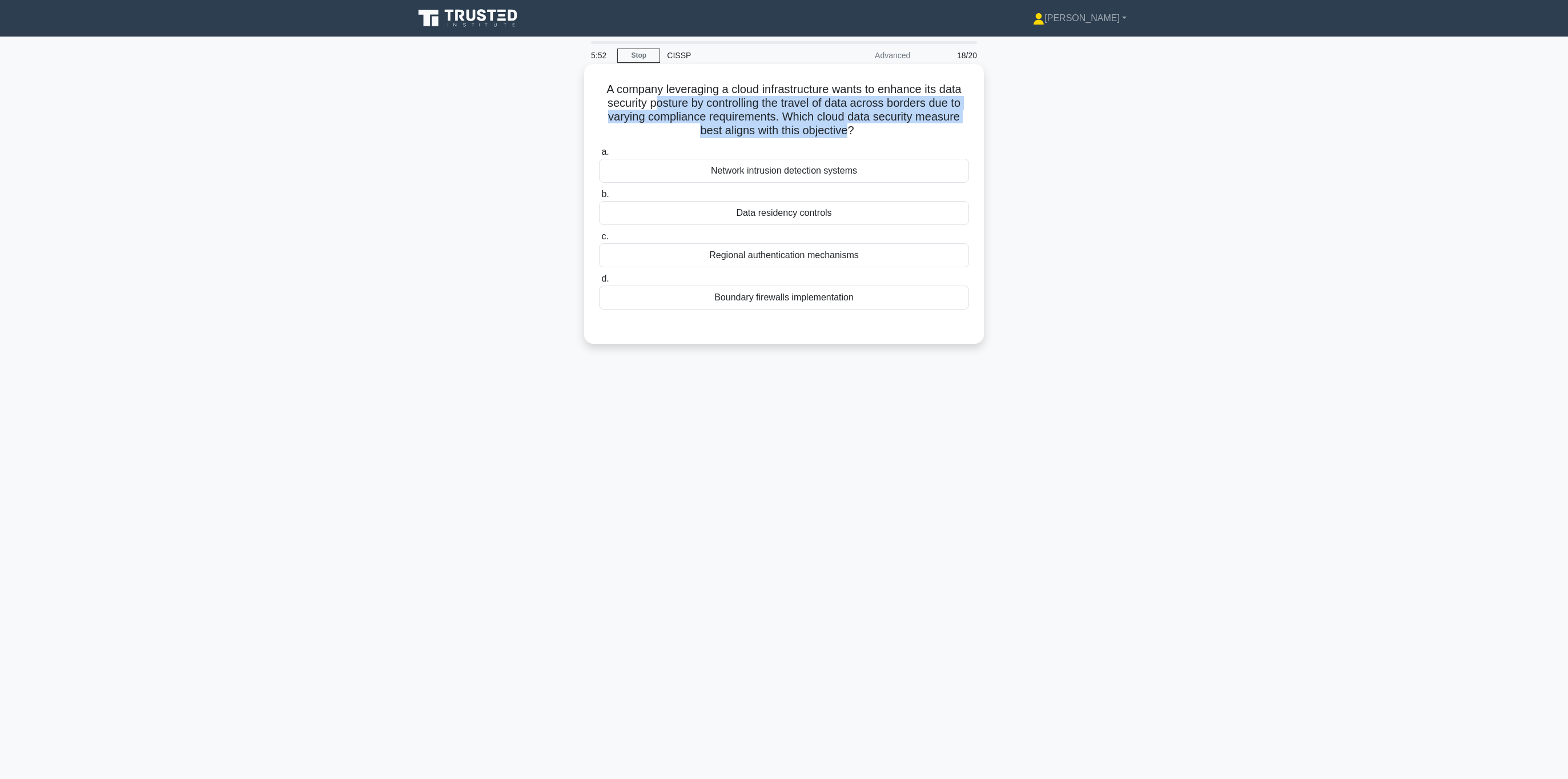
drag, startPoint x: 653, startPoint y: 107, endPoint x: 850, endPoint y: 126, distance: 197.9
click at [850, 126] on h5 "A company leveraging a cloud infrastructure wants to enhance its data security …" at bounding box center [784, 110] width 372 height 56
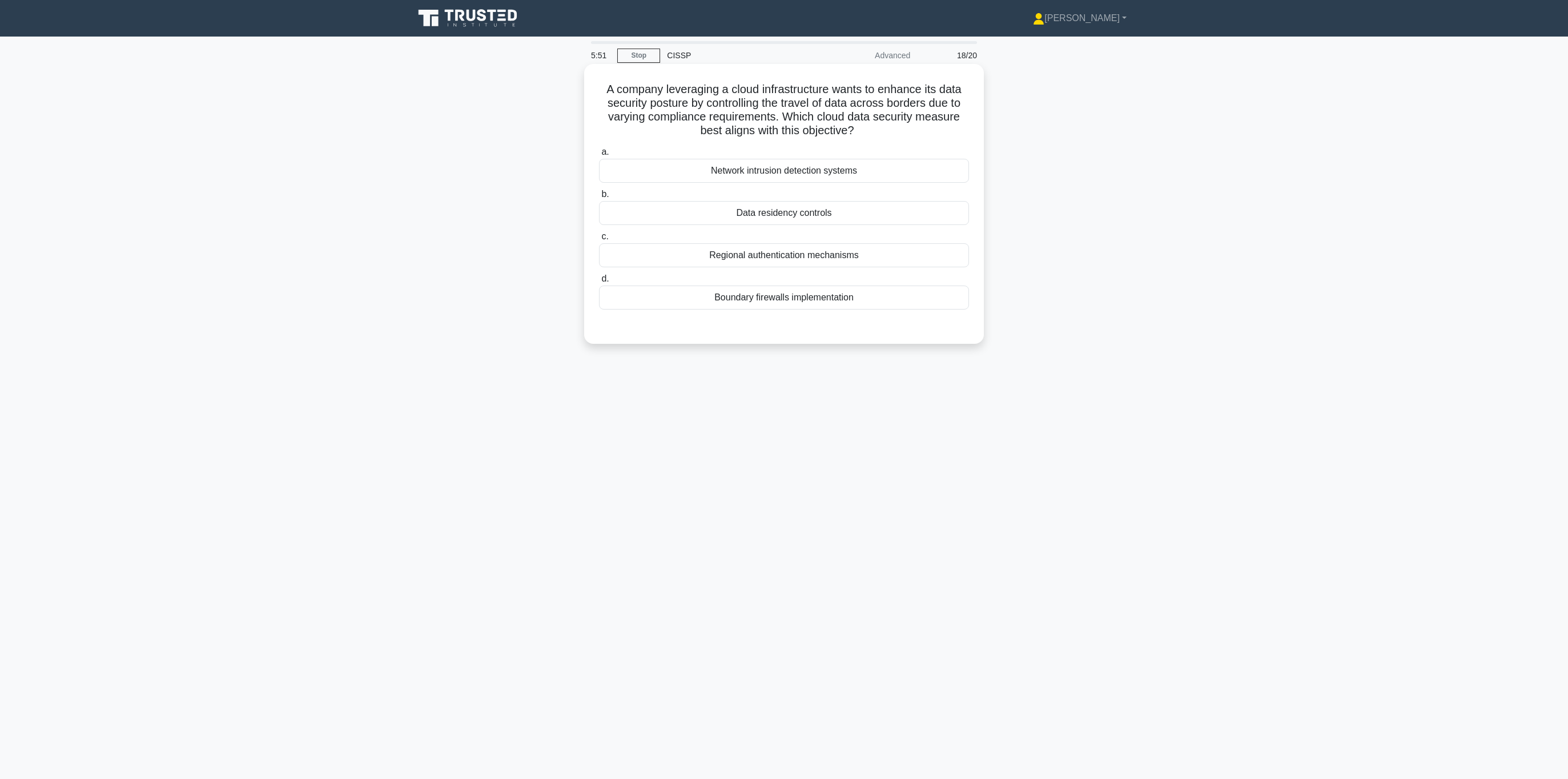
click at [850, 126] on h5 "A company leveraging a cloud infrastructure wants to enhance its data security …" at bounding box center [784, 110] width 372 height 56
drag, startPoint x: 860, startPoint y: 130, endPoint x: 667, endPoint y: 108, distance: 194.2
click at [667, 108] on h5 "A company leveraging a cloud infrastructure wants to enhance its data security …" at bounding box center [784, 110] width 372 height 56
click at [875, 127] on h5 "A company leveraging a cloud infrastructure wants to enhance its data security …" at bounding box center [784, 110] width 372 height 56
click at [802, 212] on div "Data residency controls" at bounding box center [784, 212] width 370 height 24
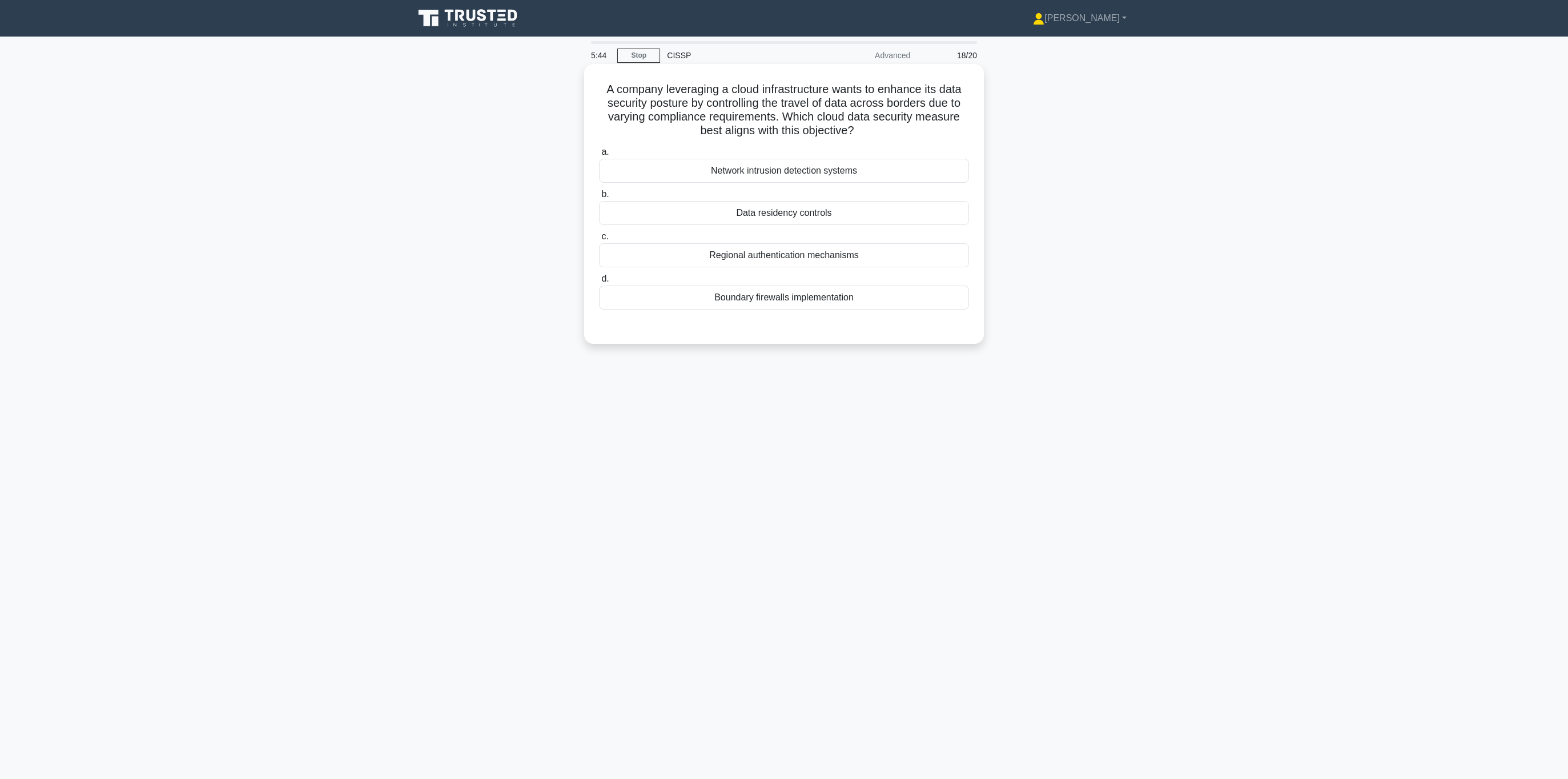
click at [599, 198] on input "b. Data residency controls" at bounding box center [599, 194] width 0 height 8
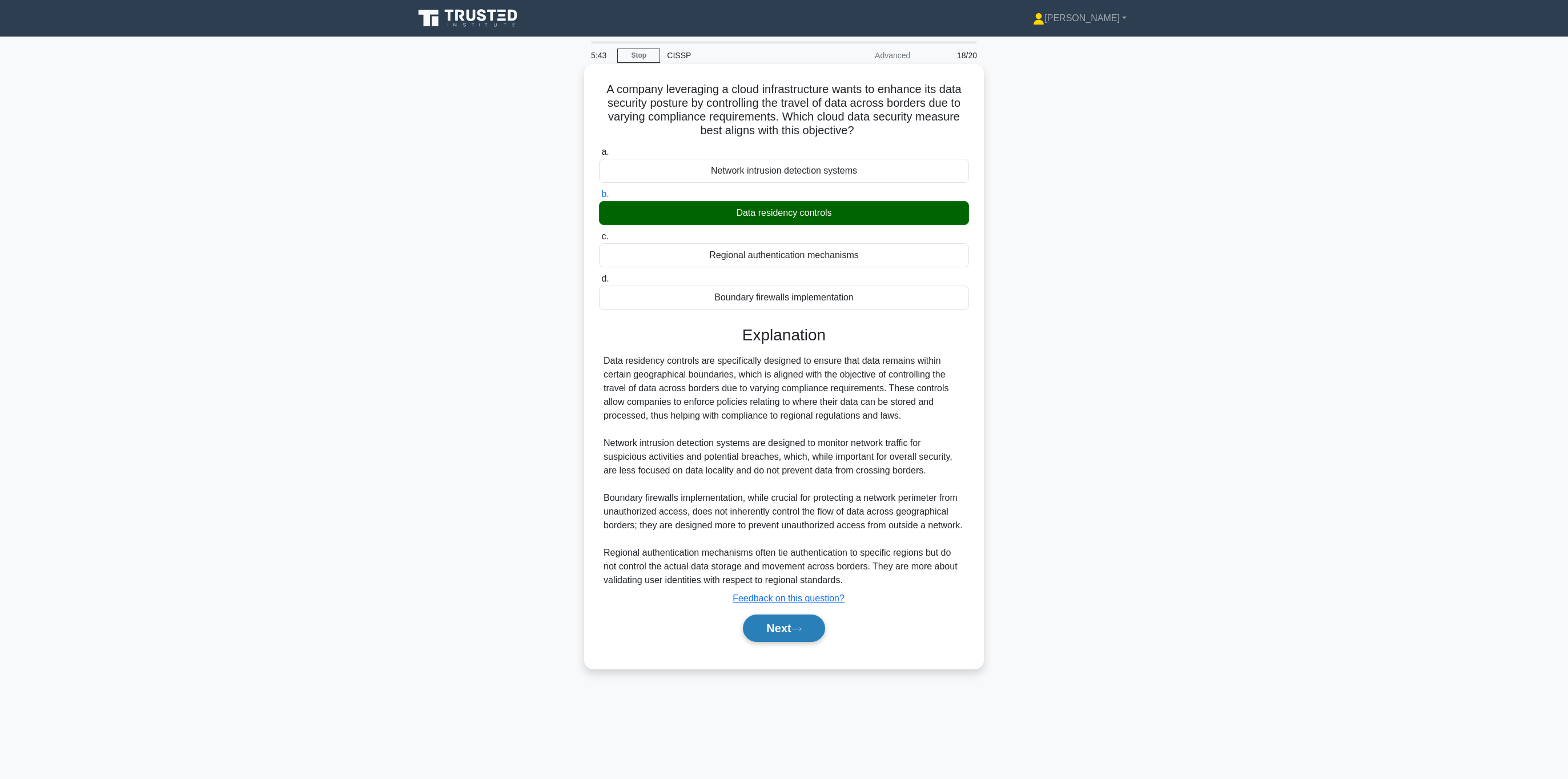
click at [796, 628] on icon at bounding box center [796, 629] width 10 height 6
click at [772, 635] on button "Next" at bounding box center [784, 628] width 82 height 27
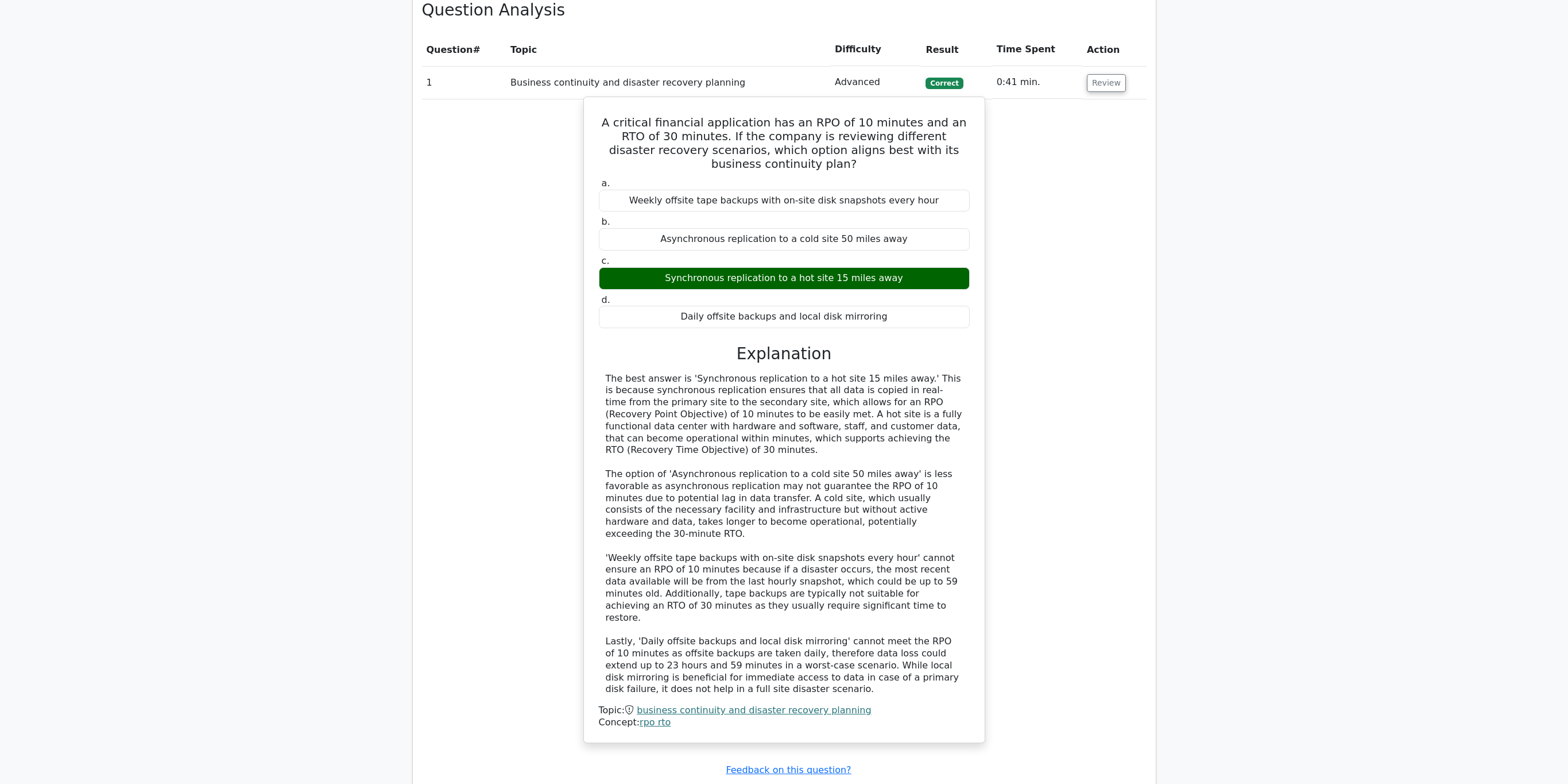
scroll to position [1660, 0]
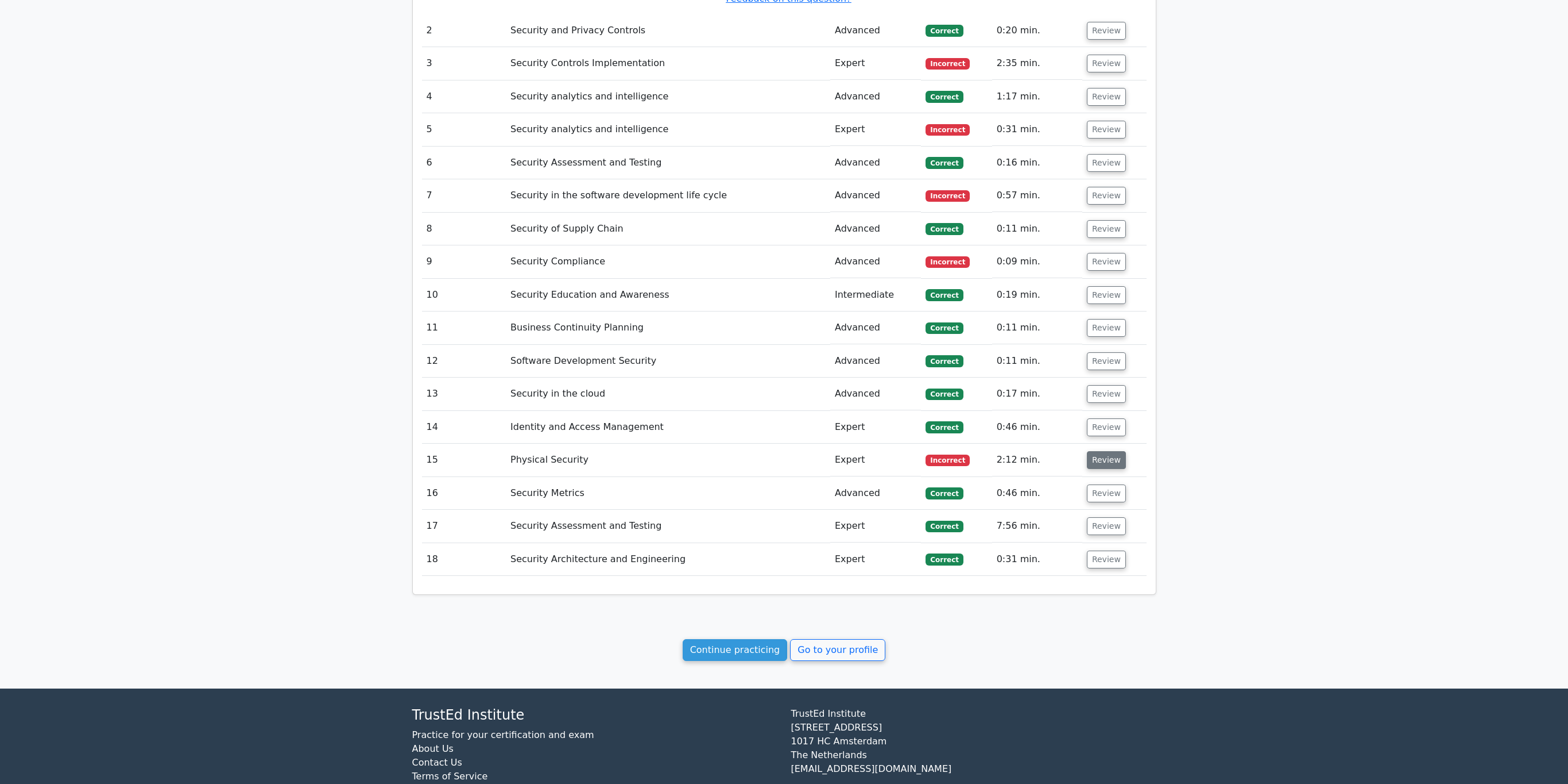
click at [1096, 451] on button "Review" at bounding box center [1106, 460] width 39 height 18
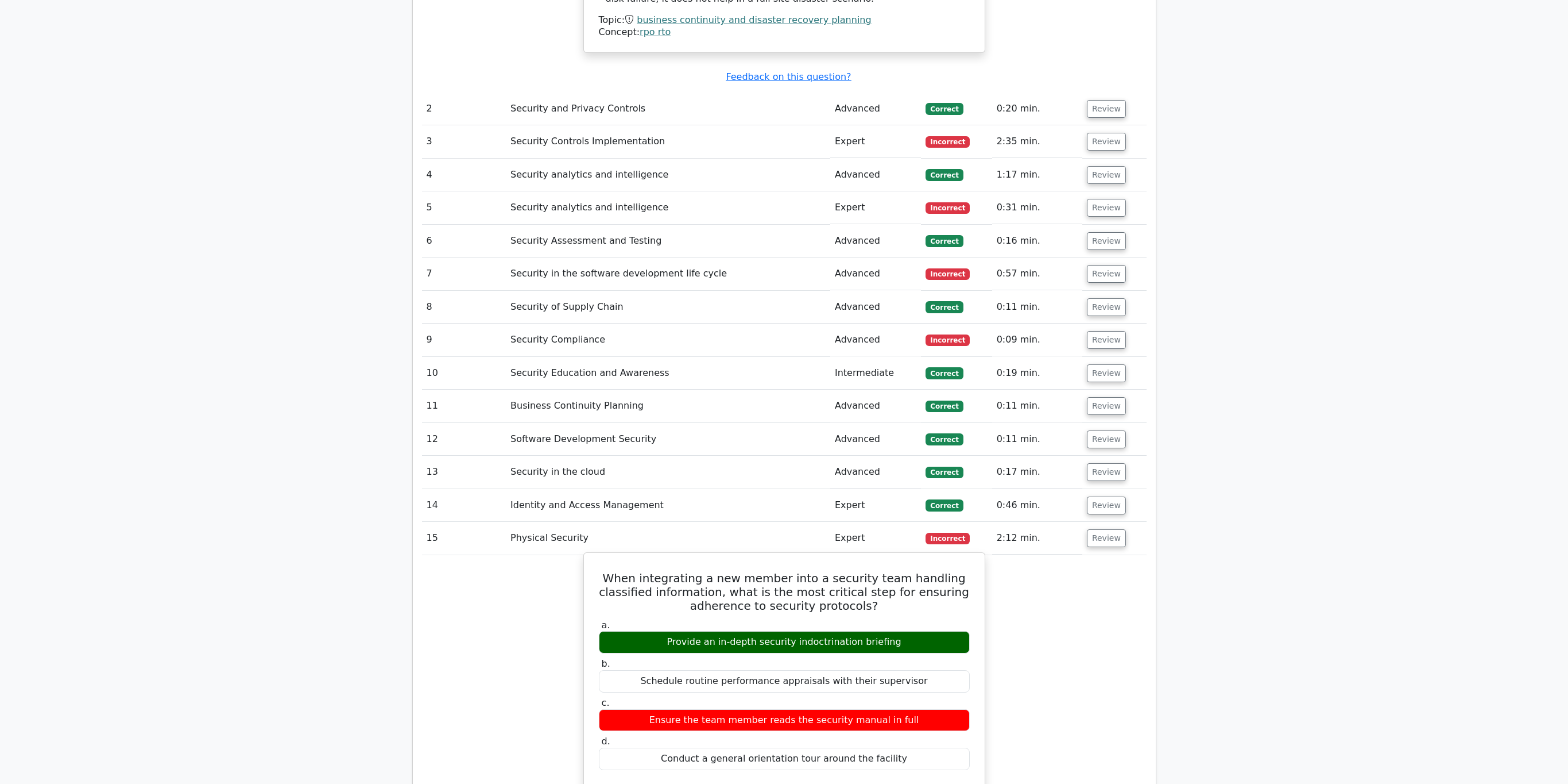
scroll to position [1579, 0]
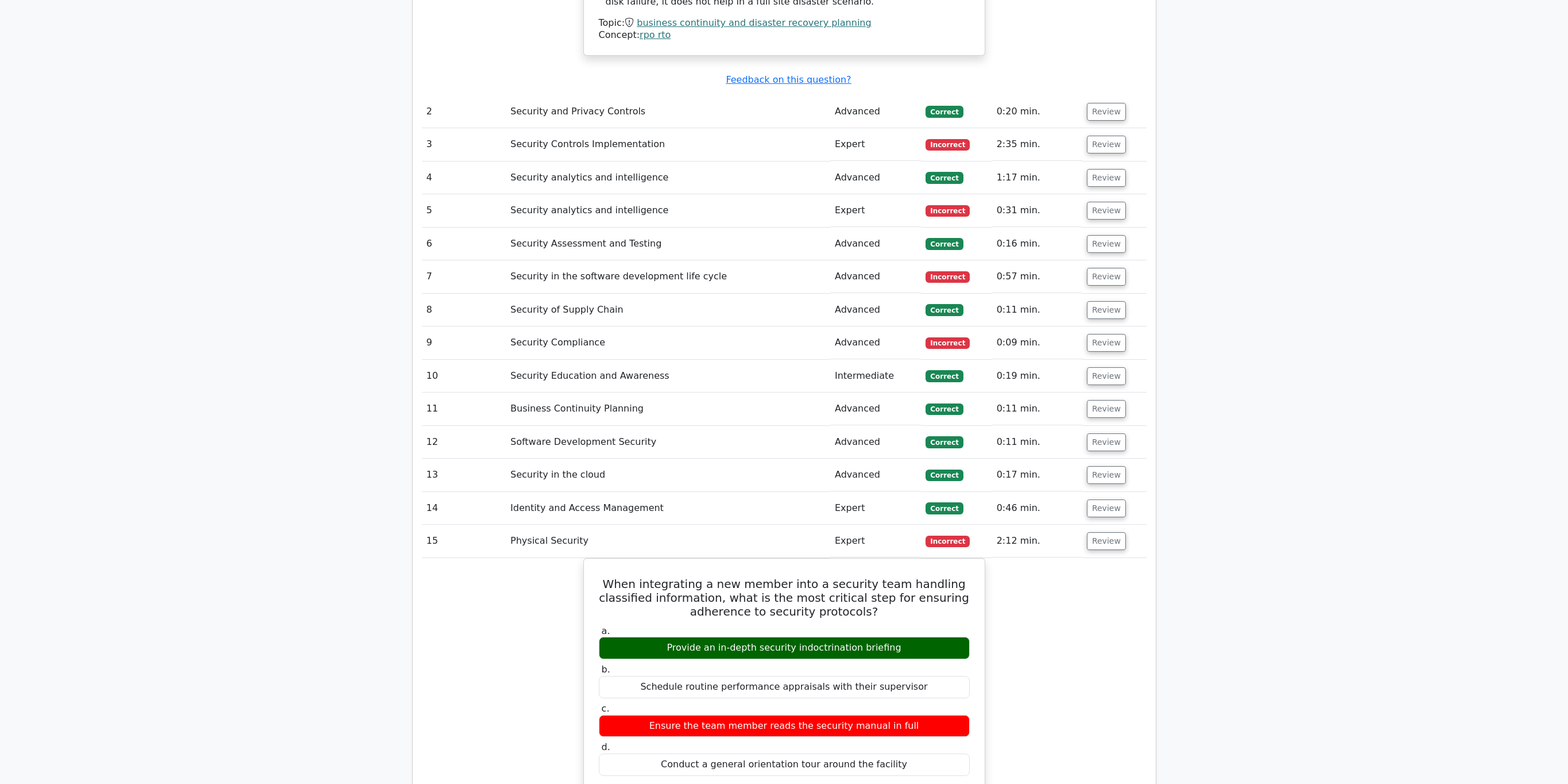
click at [1101, 326] on td "Review" at bounding box center [1115, 343] width 64 height 33
click at [1097, 334] on button "Review" at bounding box center [1106, 343] width 39 height 18
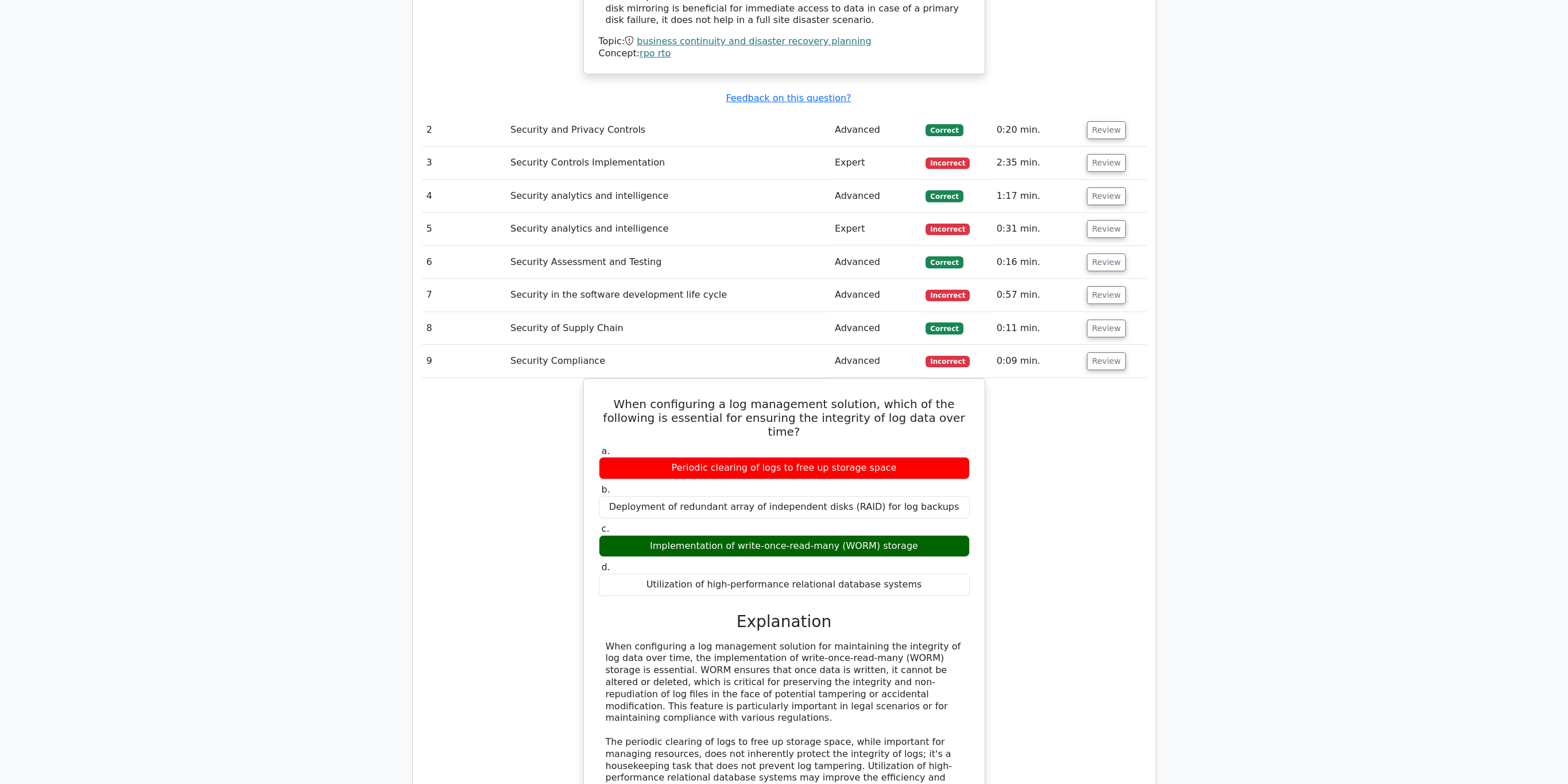
scroll to position [1492, 0]
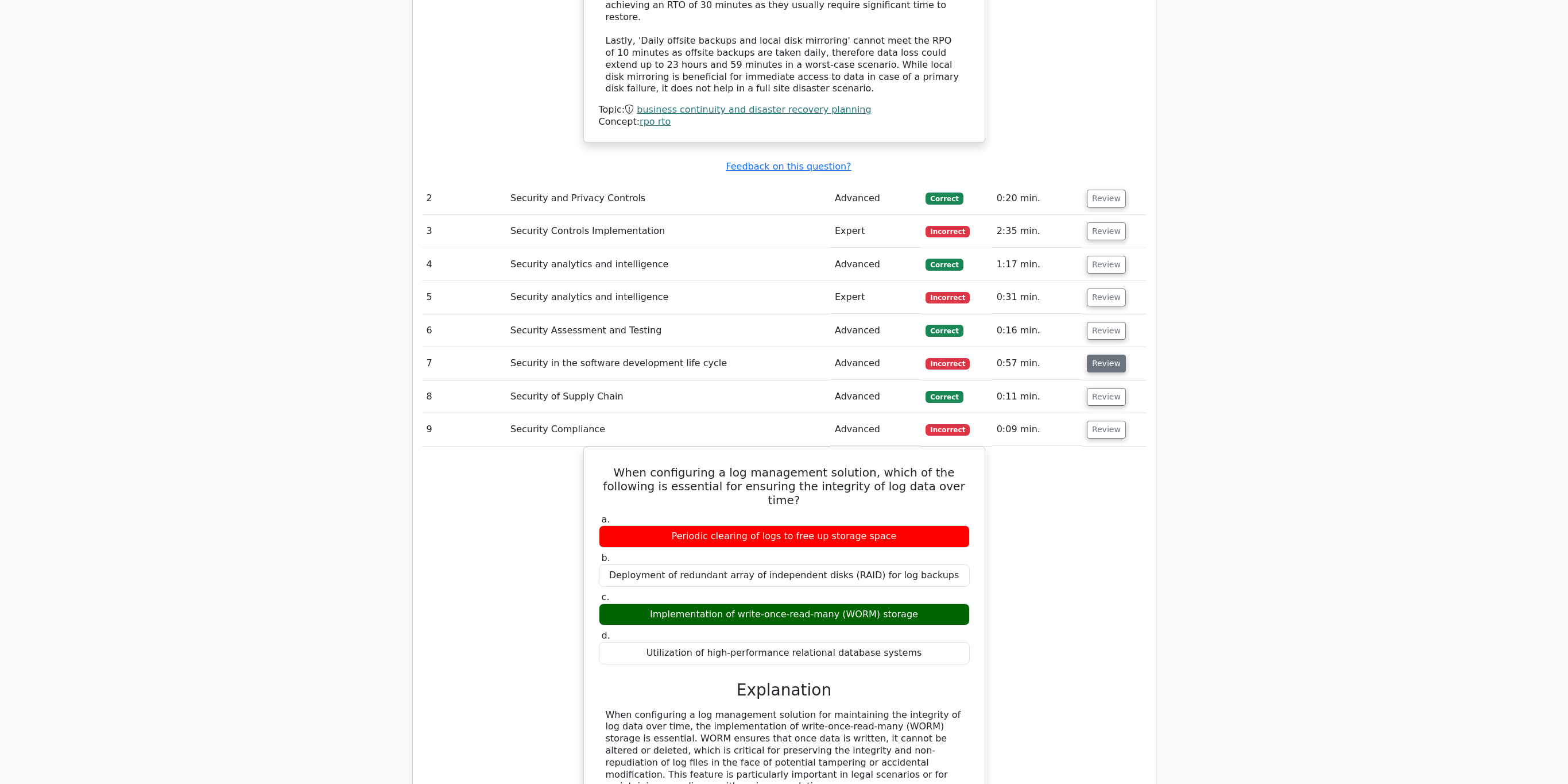
click at [1092, 354] on button "Review" at bounding box center [1106, 363] width 39 height 18
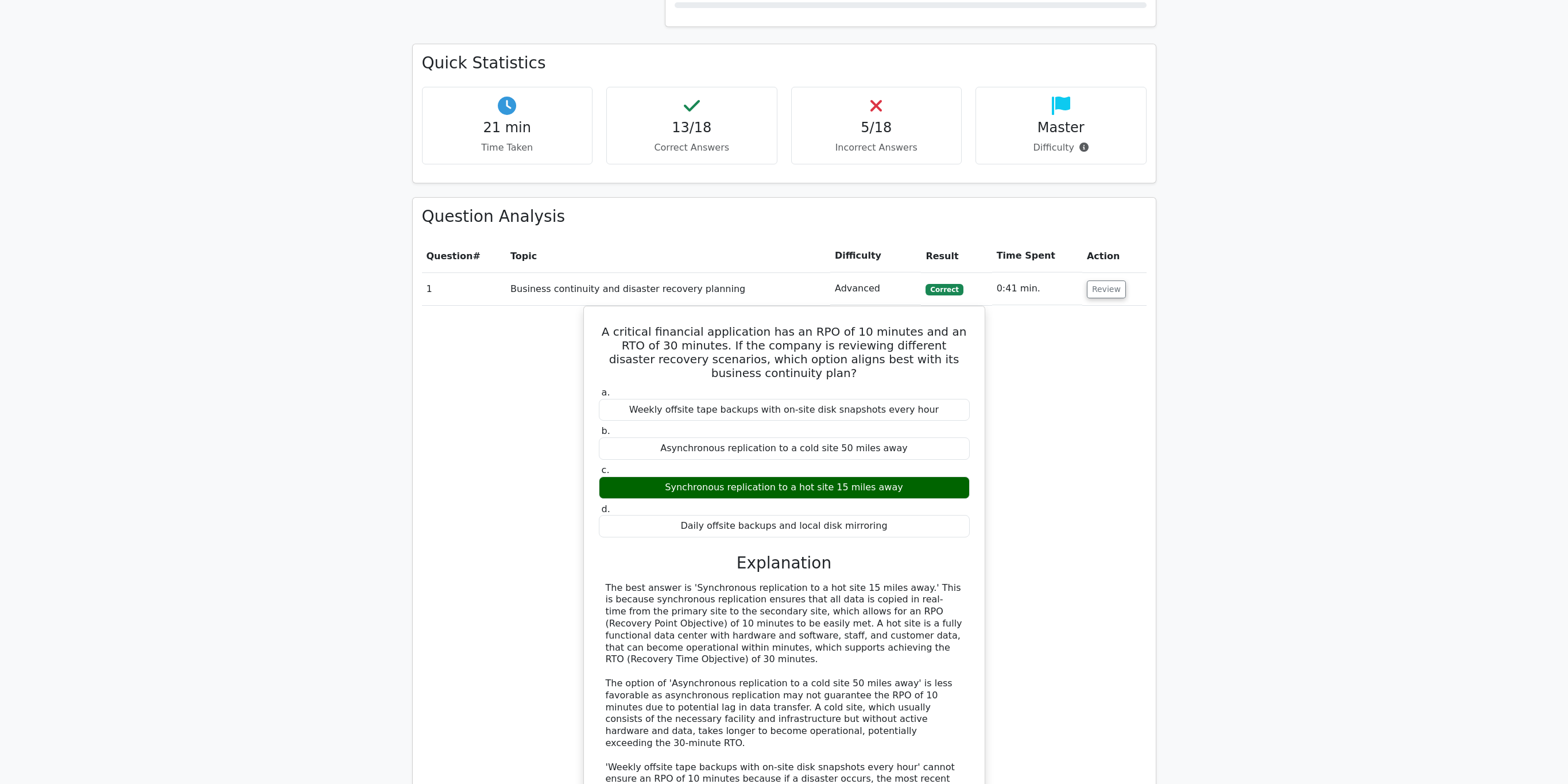
scroll to position [0, 0]
